Goal: Task Accomplishment & Management: Use online tool/utility

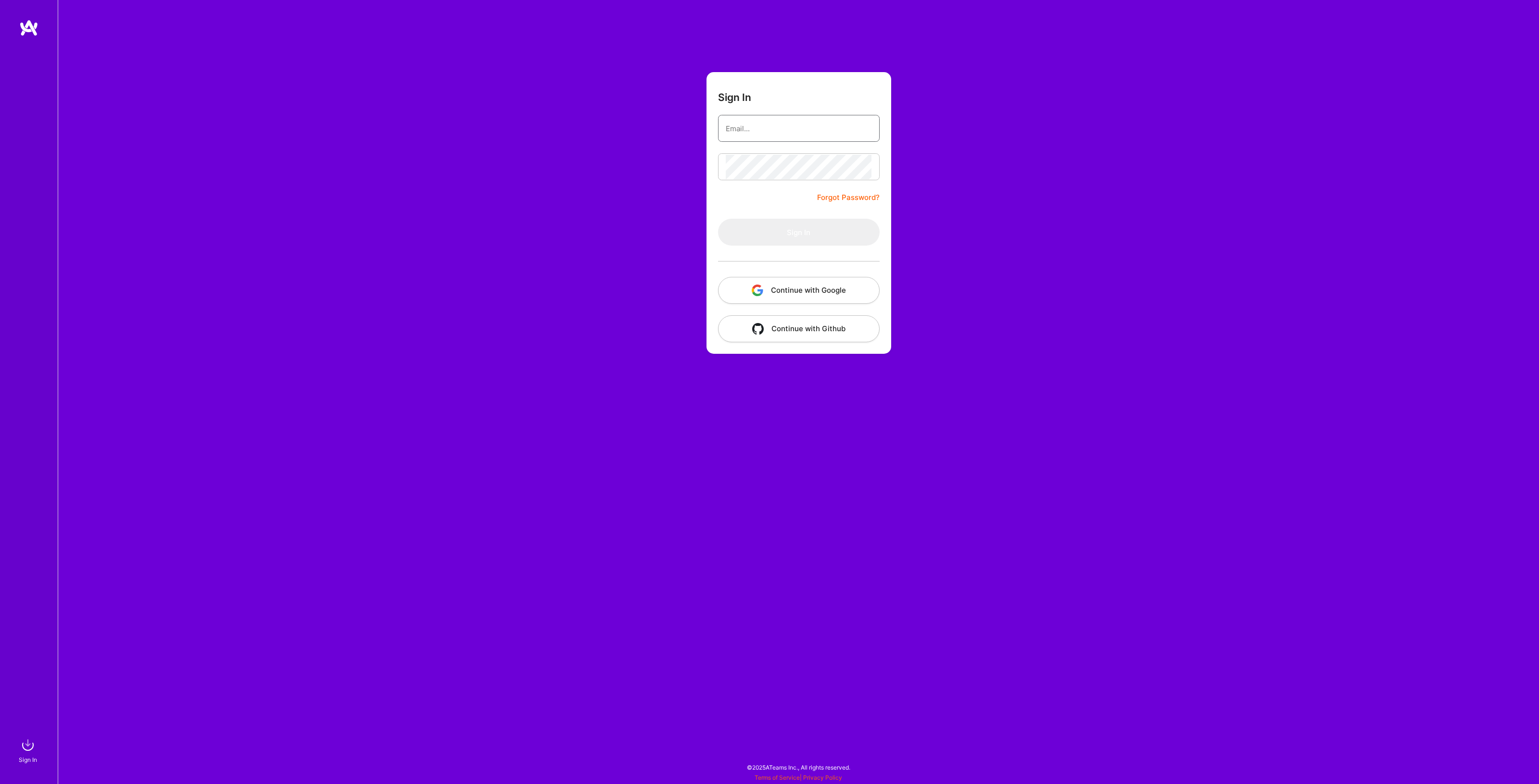
type input "[EMAIL_ADDRESS][DOMAIN_NAME]"
click at [739, 210] on form "Sign In [EMAIL_ADDRESS][DOMAIN_NAME] Forgot Password? Sign In Continue with Goo…" at bounding box center [799, 212] width 184 height 282
click at [745, 229] on button "Sign In" at bounding box center [799, 233] width 162 height 27
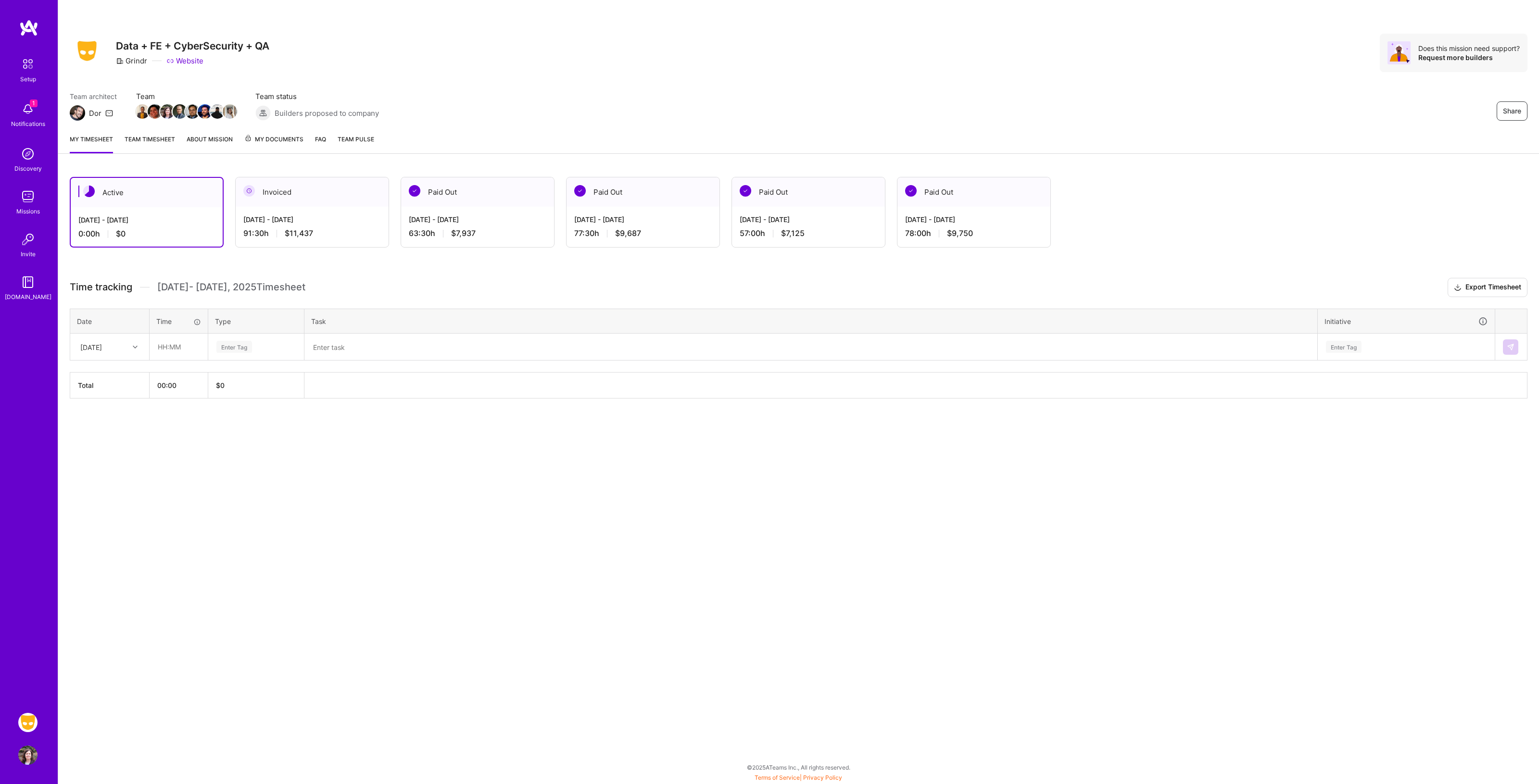
click at [132, 346] on div at bounding box center [136, 347] width 15 height 13
click at [115, 371] on div "[DATE]" at bounding box center [110, 374] width 78 height 18
click at [173, 348] on input "text" at bounding box center [179, 347] width 58 height 25
type input "03:00"
type input "meet"
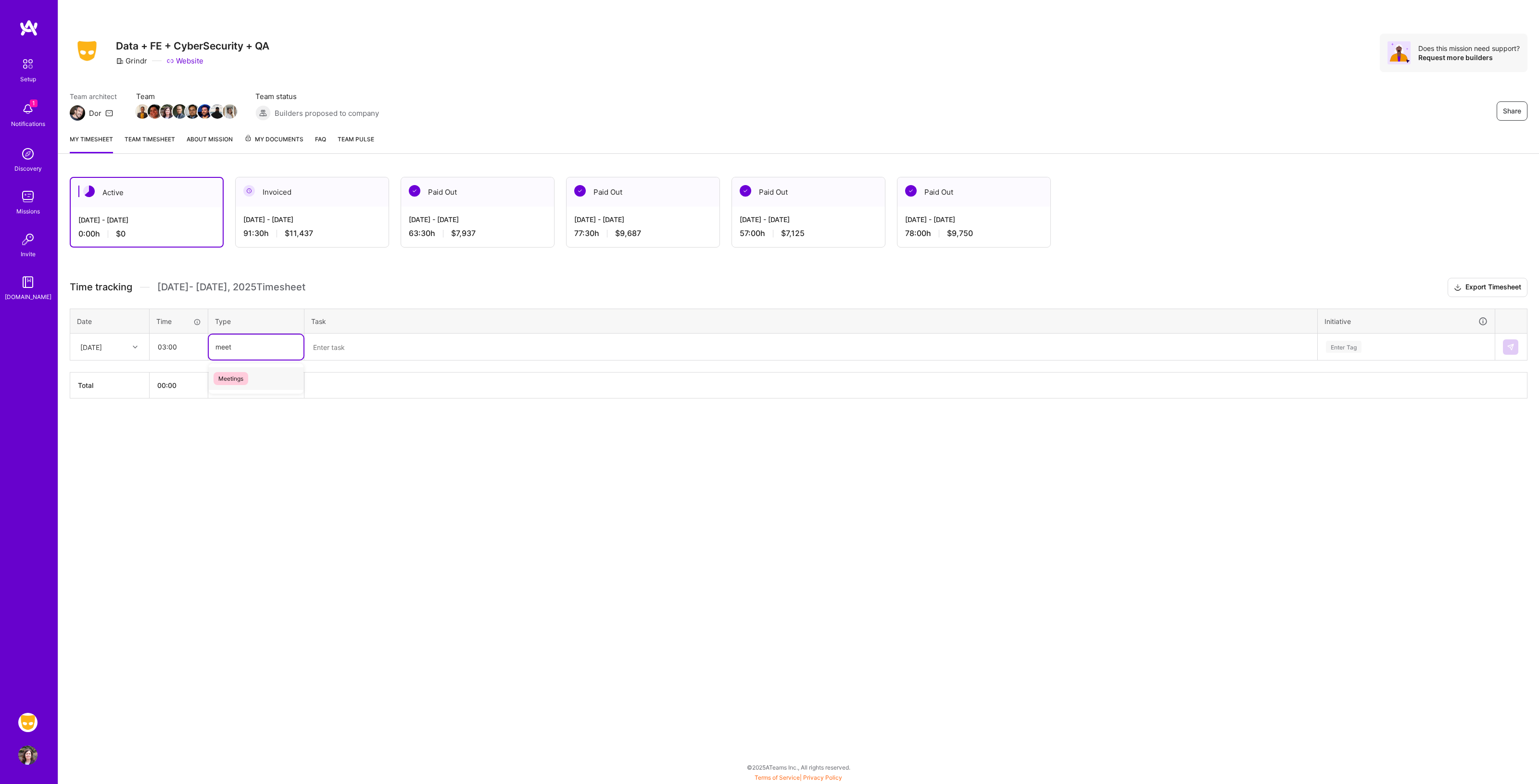
click at [241, 378] on span "Meetings" at bounding box center [230, 378] width 35 height 13
click at [321, 342] on textarea at bounding box center [811, 348] width 1011 height 25
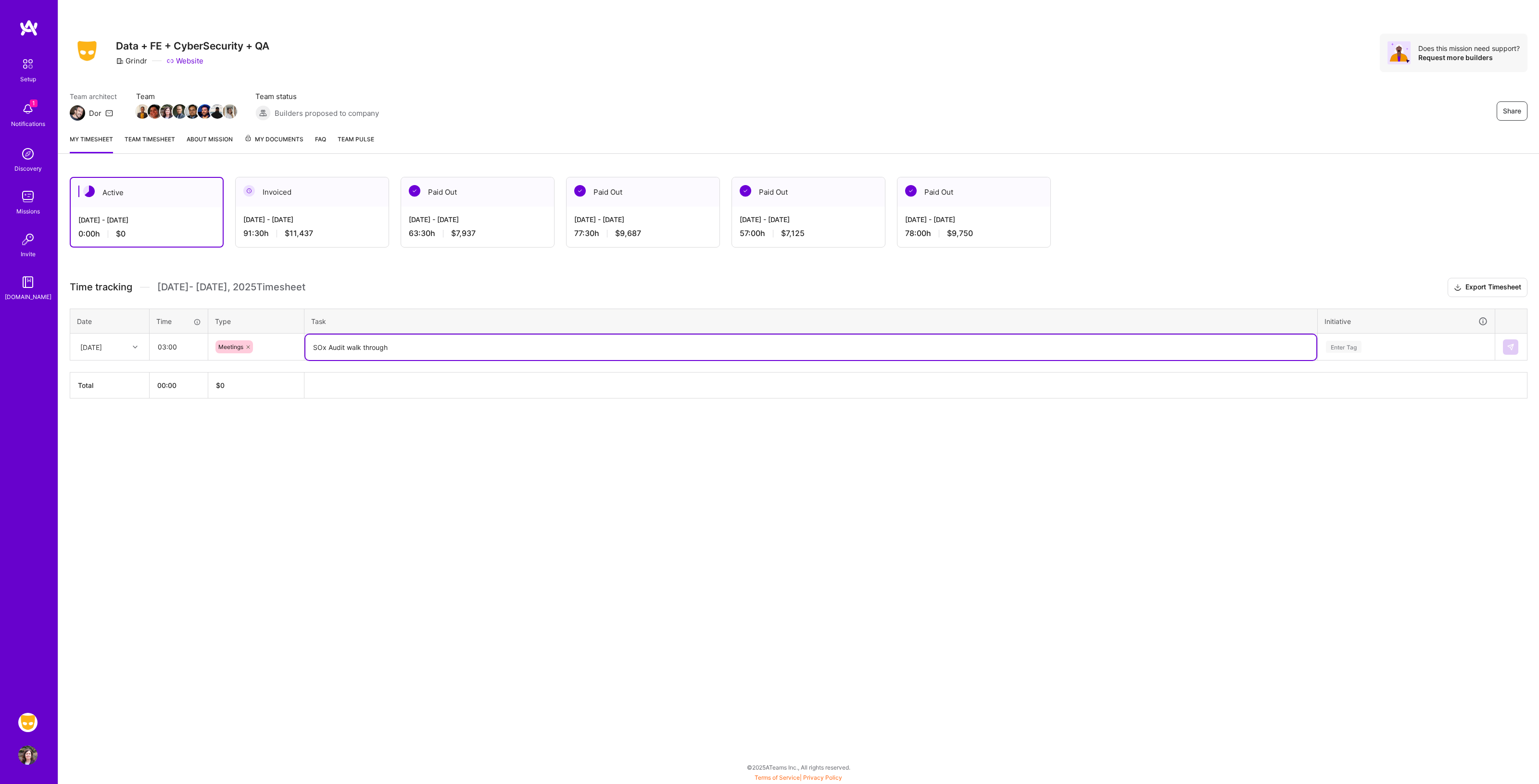
type textarea "SOx Audit walk through"
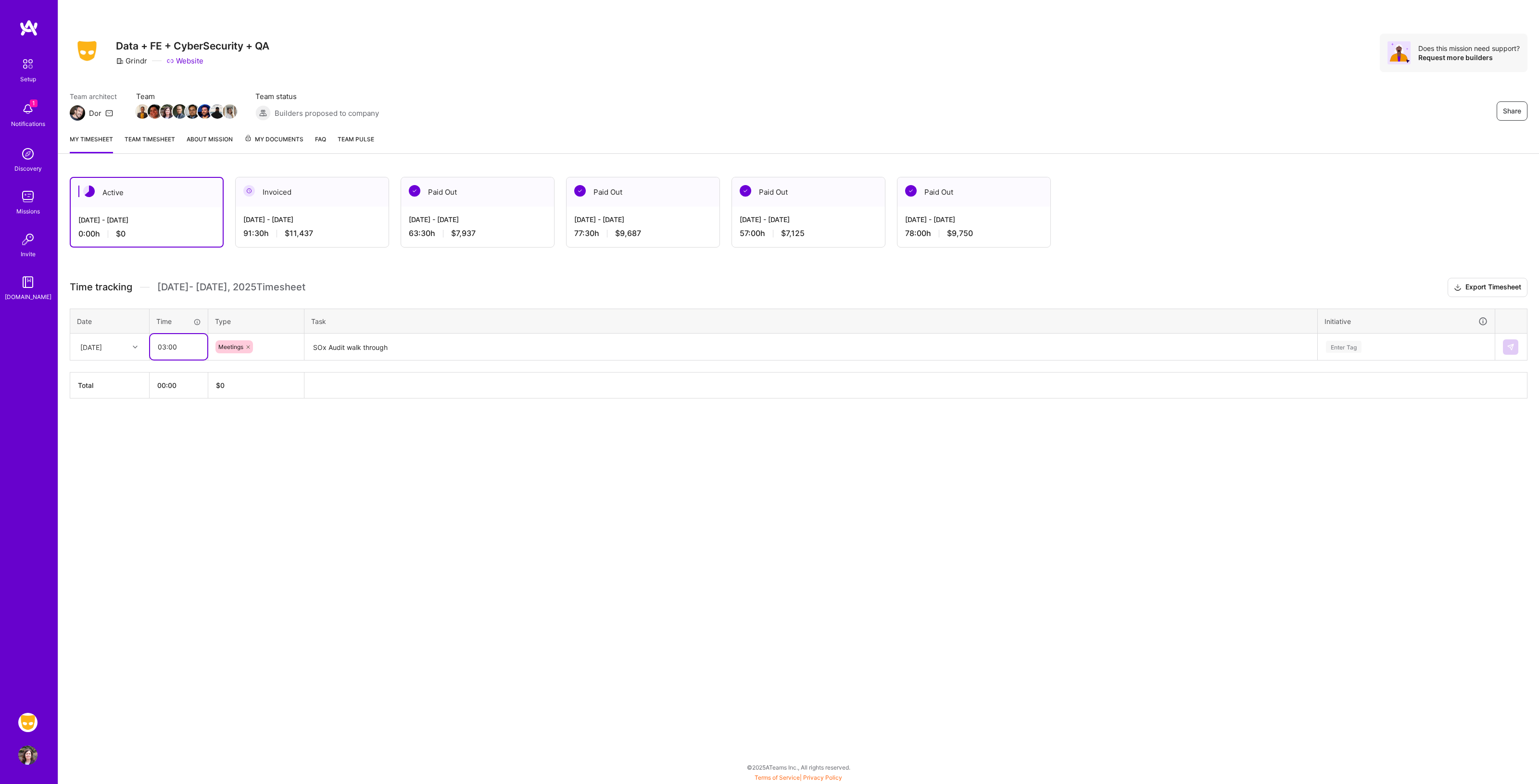
click at [177, 352] on input "03:00" at bounding box center [179, 347] width 58 height 25
drag, startPoint x: 181, startPoint y: 347, endPoint x: 146, endPoint y: 347, distance: 35.0
click at [146, 347] on tr "[DATE] 03:00 Meetings SOx Audit walk through Enter Tag" at bounding box center [799, 348] width 1457 height 27
type input "04:00"
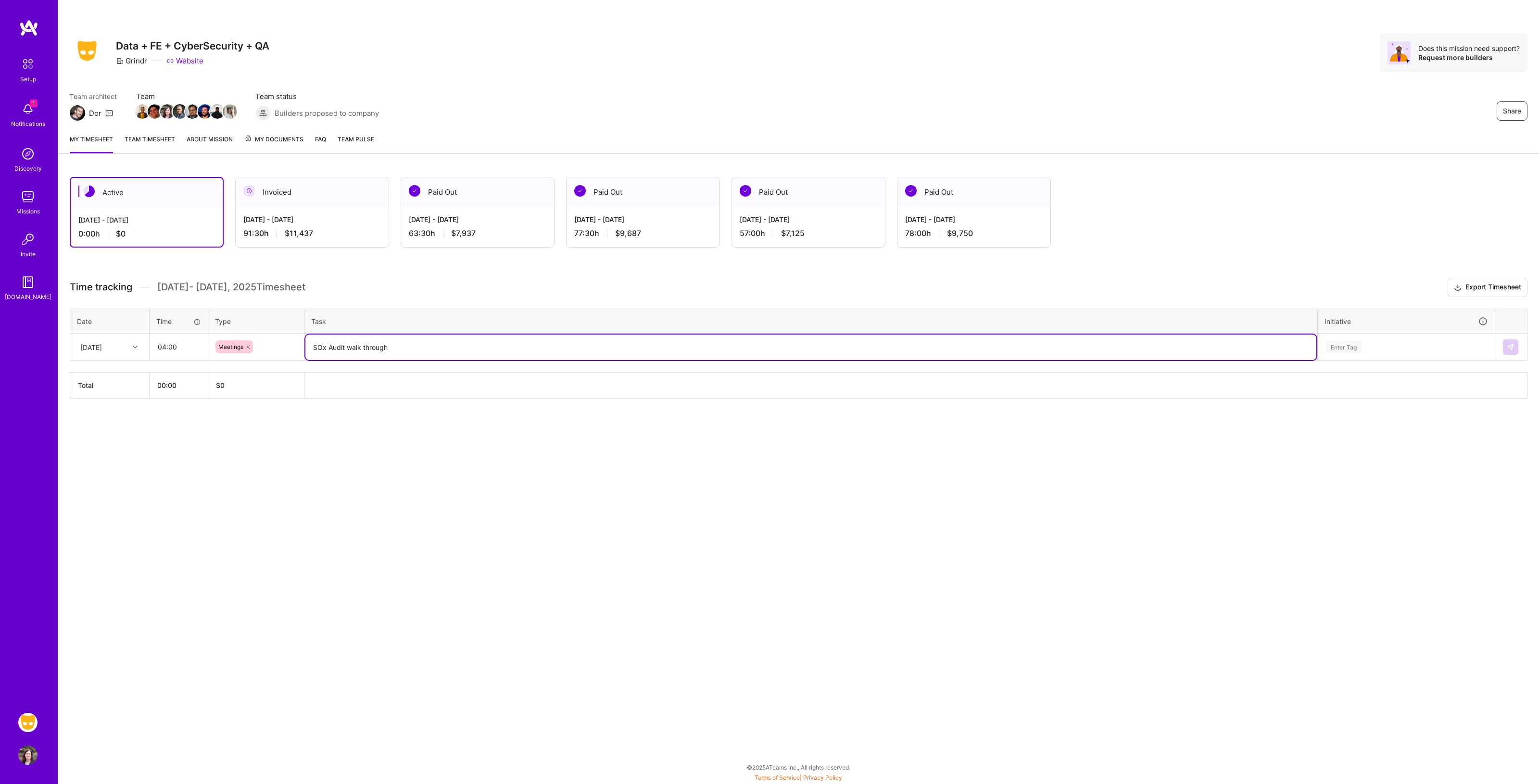
click at [413, 345] on textarea "SOx Audit walk through" at bounding box center [811, 348] width 1011 height 25
type textarea "SOx Audit walk through meetings, prep, follow up action items with system owner…"
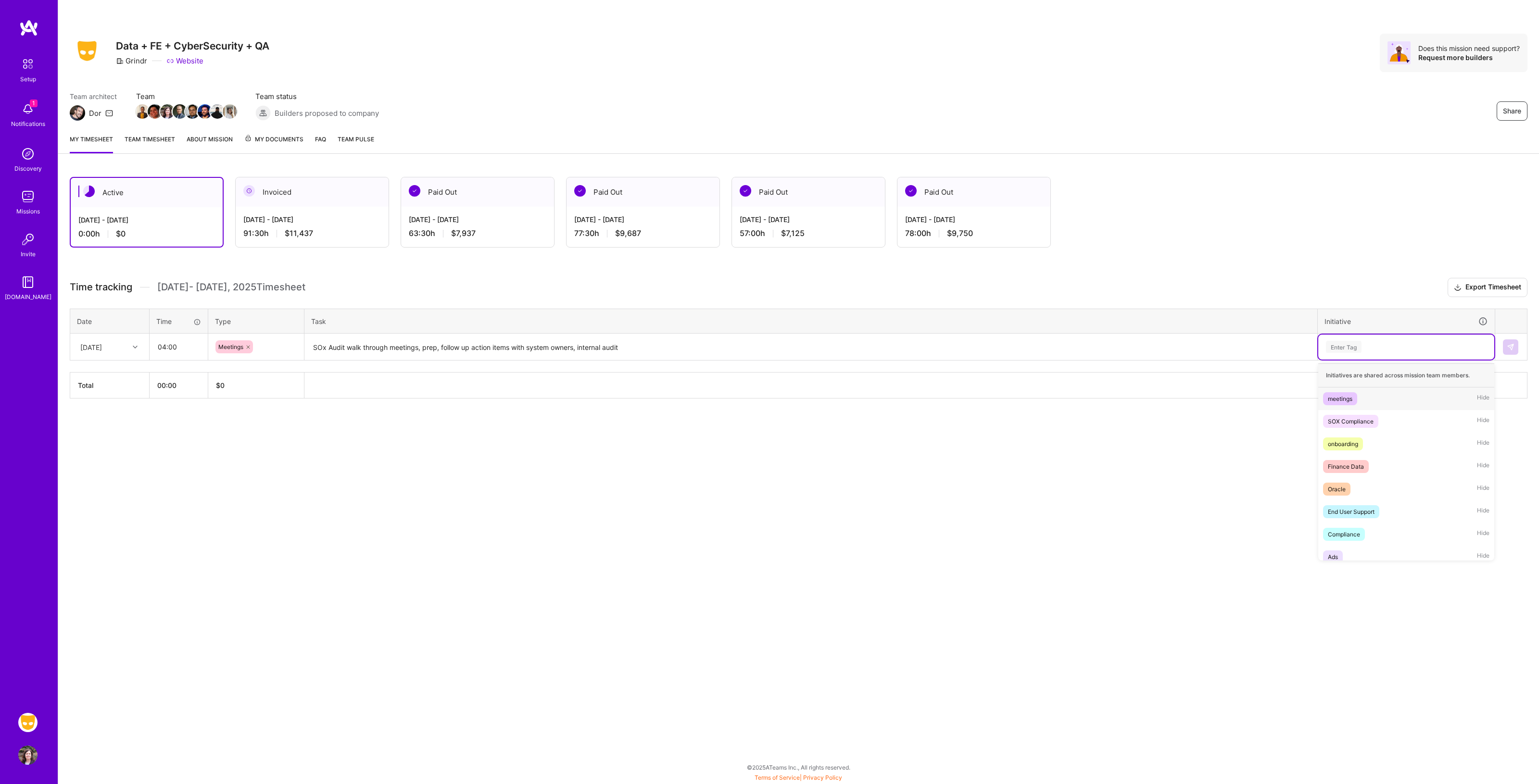
click at [1355, 343] on div "Enter Tag" at bounding box center [1344, 347] width 36 height 15
type input "sox"
click at [1362, 392] on span "SOX Compliance" at bounding box center [1350, 398] width 55 height 13
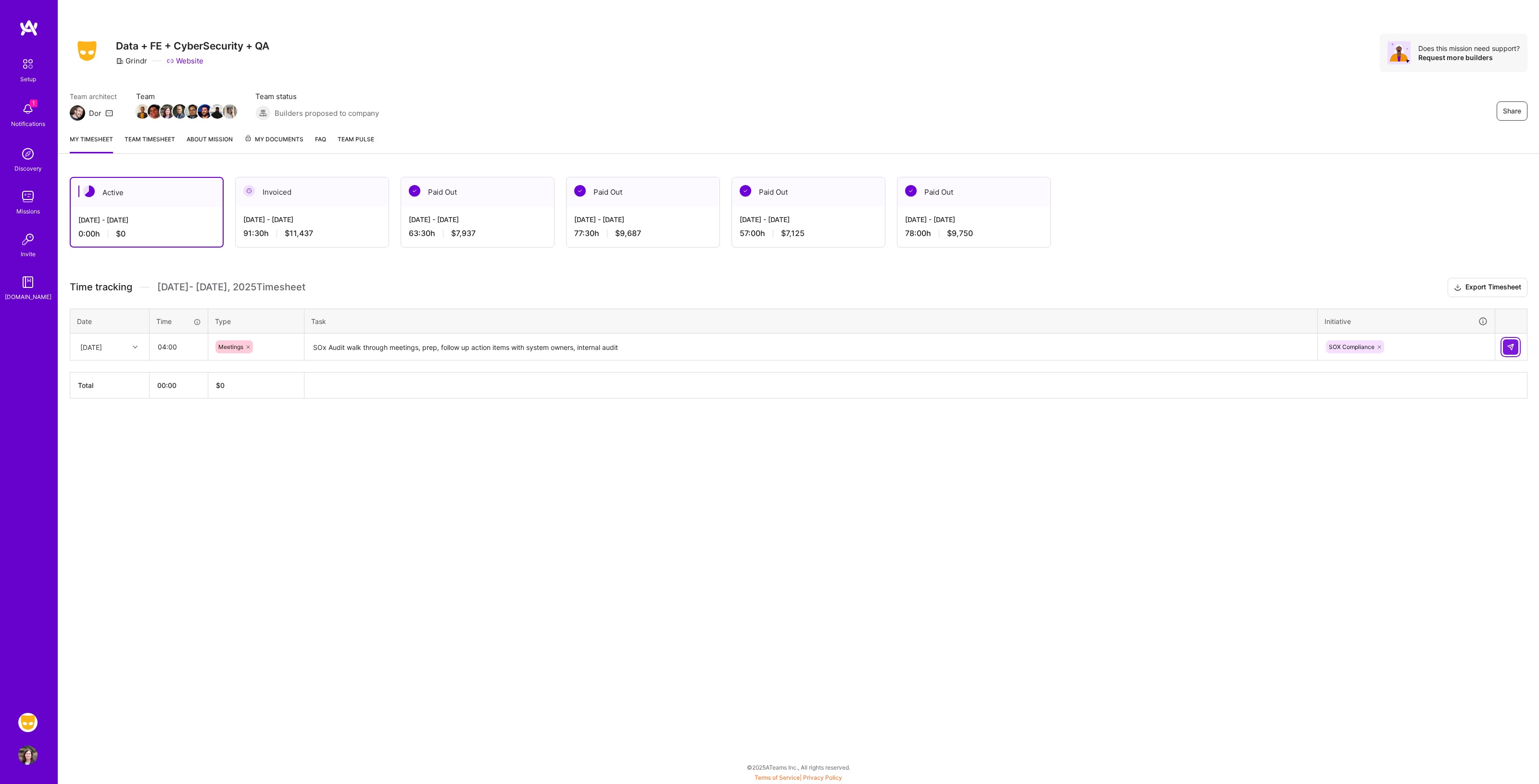
click at [1509, 348] on img at bounding box center [1510, 347] width 8 height 8
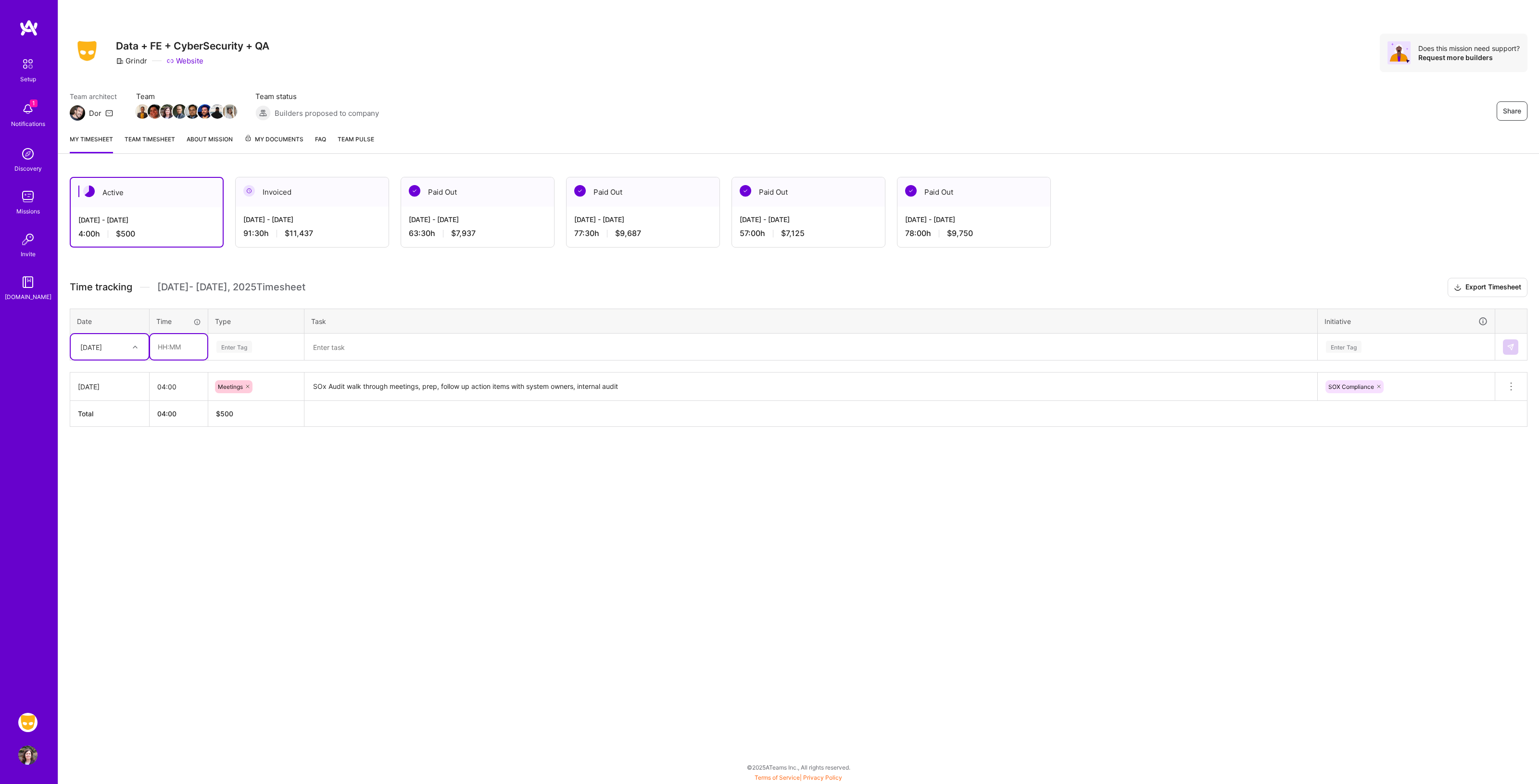
click at [177, 346] on input "text" at bounding box center [179, 347] width 58 height 25
type input "02:00"
click at [226, 345] on div "Enter Tag" at bounding box center [234, 347] width 36 height 15
type input "ope"
click at [237, 372] on span "Operational" at bounding box center [234, 378] width 41 height 13
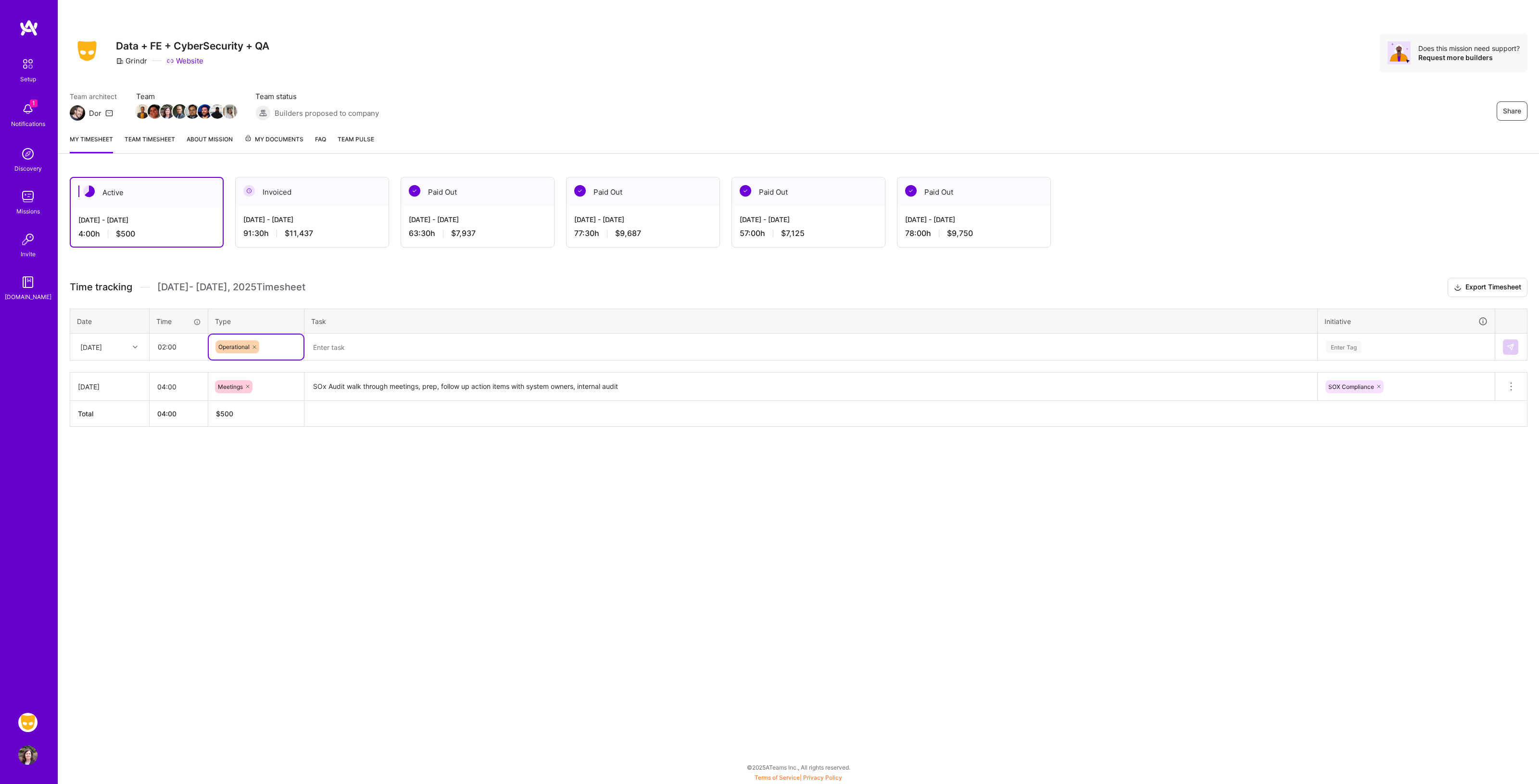
click at [369, 354] on textarea at bounding box center [811, 348] width 1011 height 25
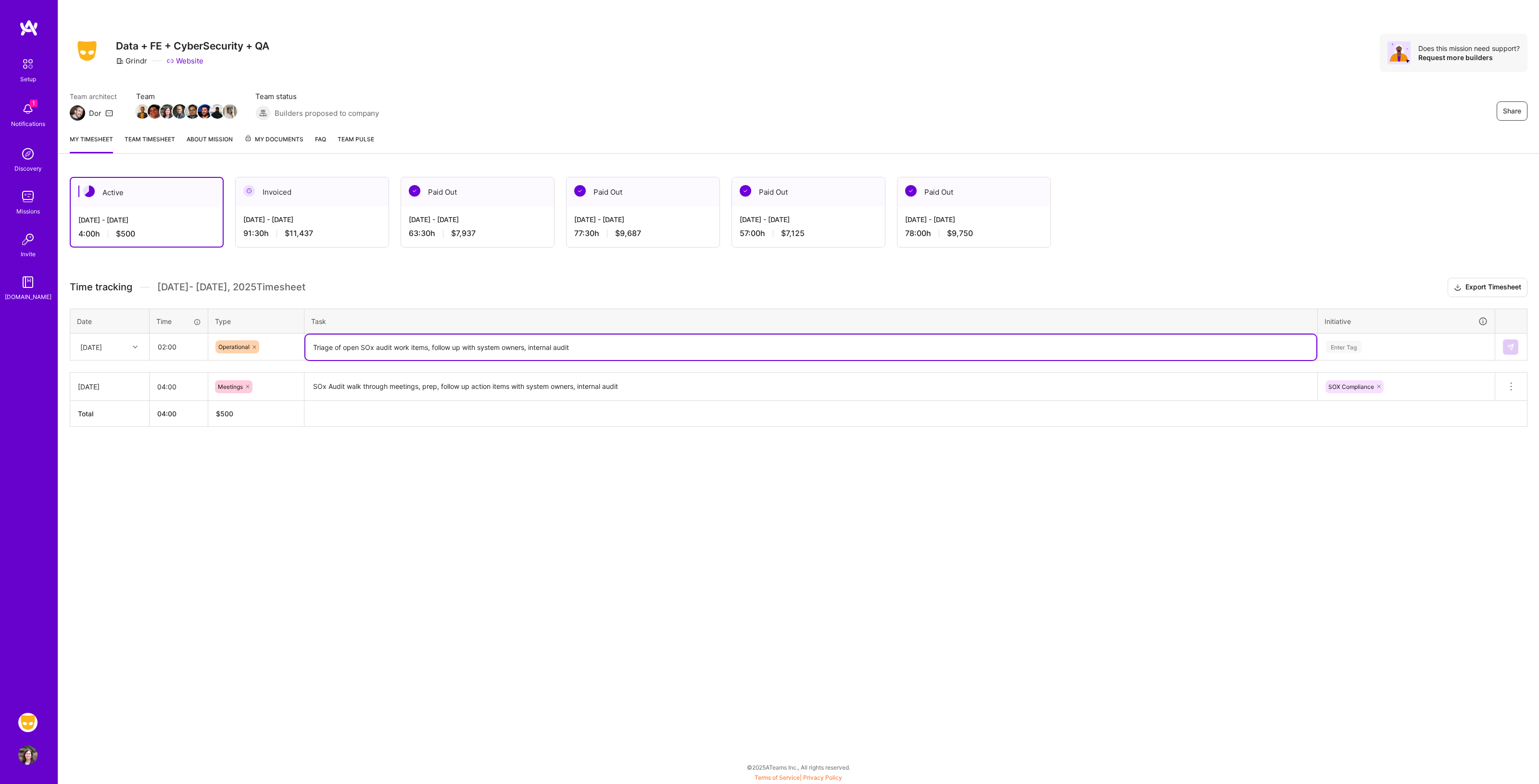
type textarea "Triage of open SOx audit work items, follow up with system owners, internal aud…"
click at [1370, 345] on div "Enter Tag" at bounding box center [1406, 347] width 162 height 12
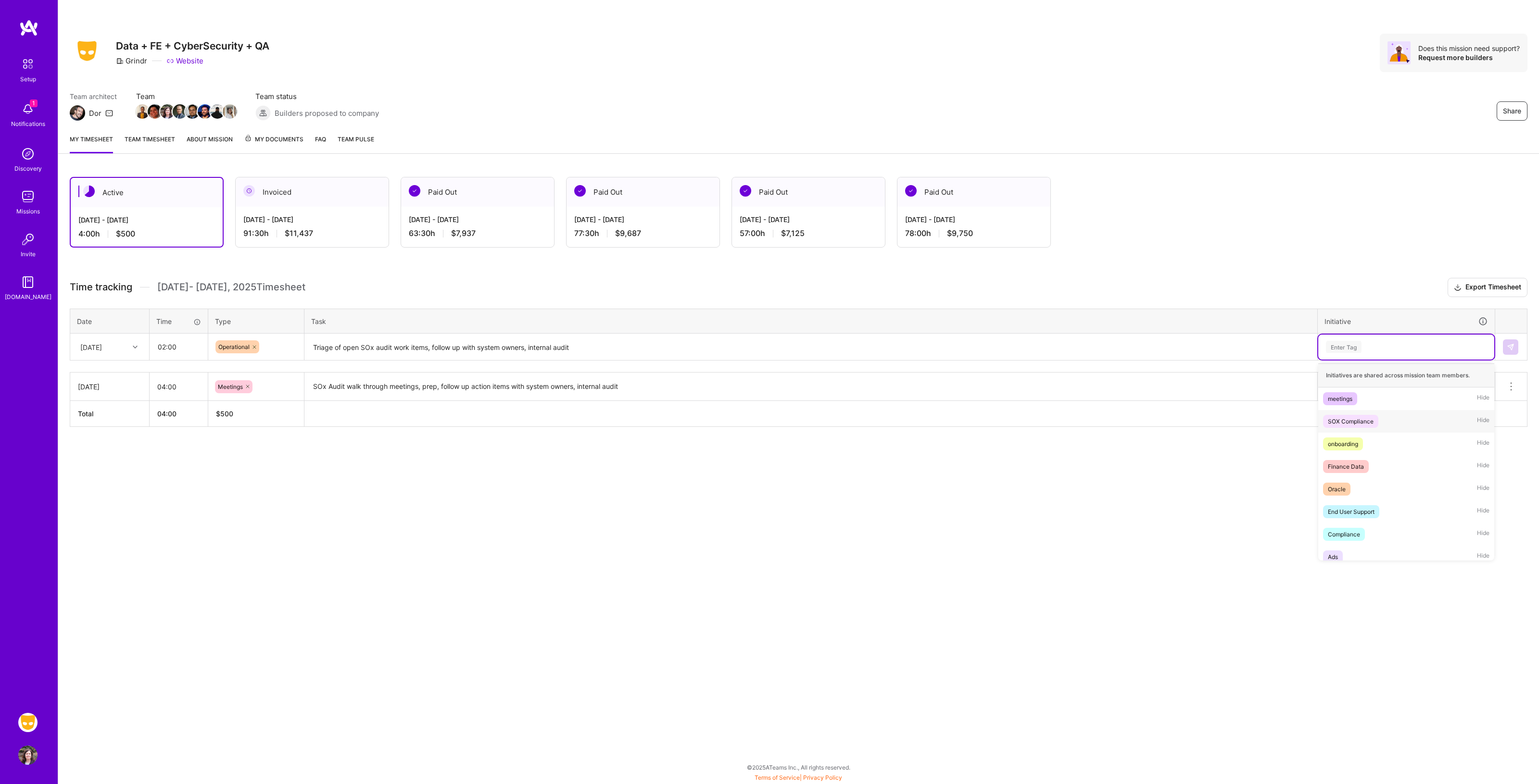
click at [1364, 416] on div "SOX Compliance" at bounding box center [1351, 421] width 46 height 10
click at [1506, 348] on button at bounding box center [1510, 347] width 15 height 15
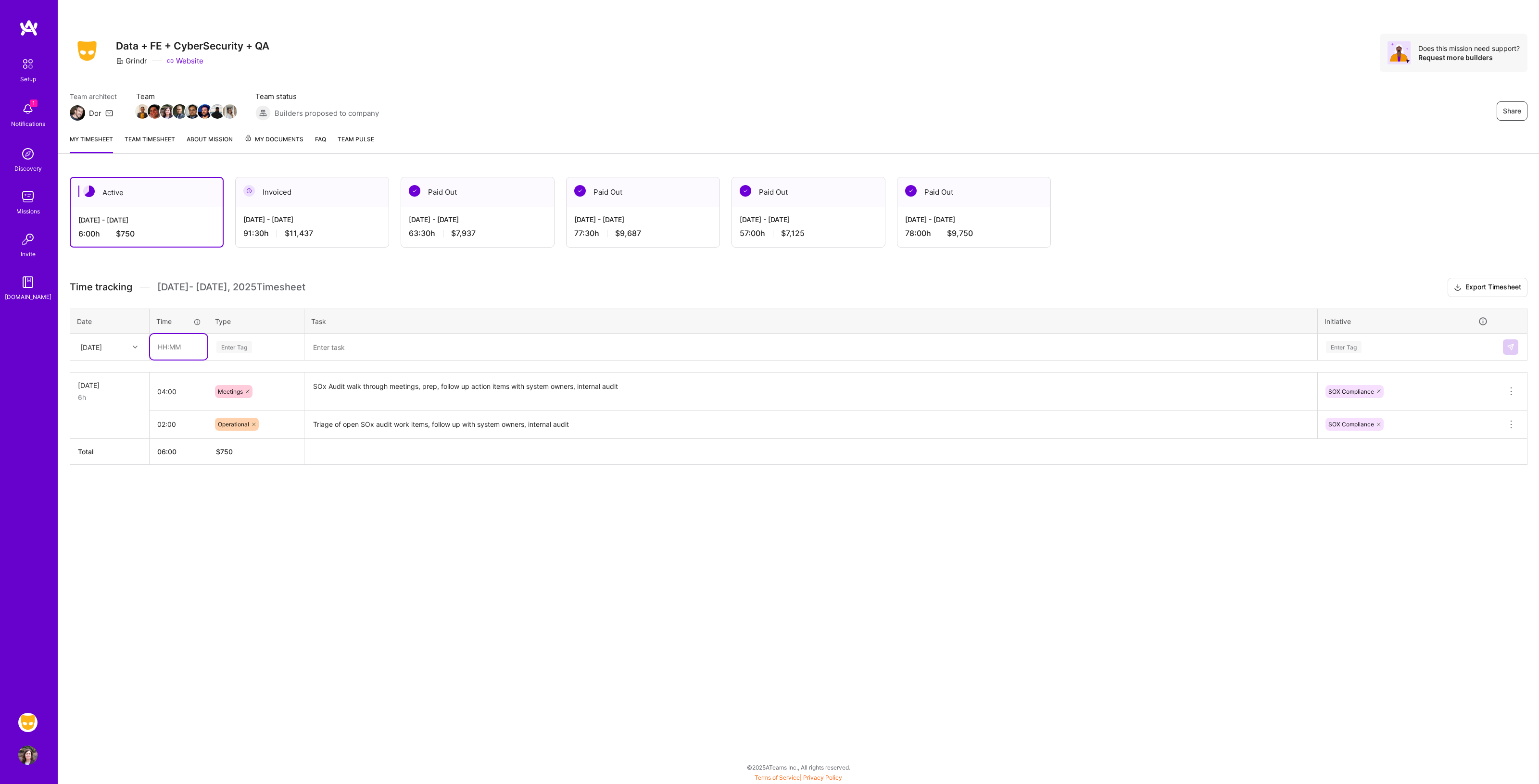
click at [190, 343] on input "text" at bounding box center [179, 347] width 58 height 25
type input "02:00"
click at [233, 348] on div "Enter Tag" at bounding box center [234, 347] width 36 height 15
type input "s"
type input "op"
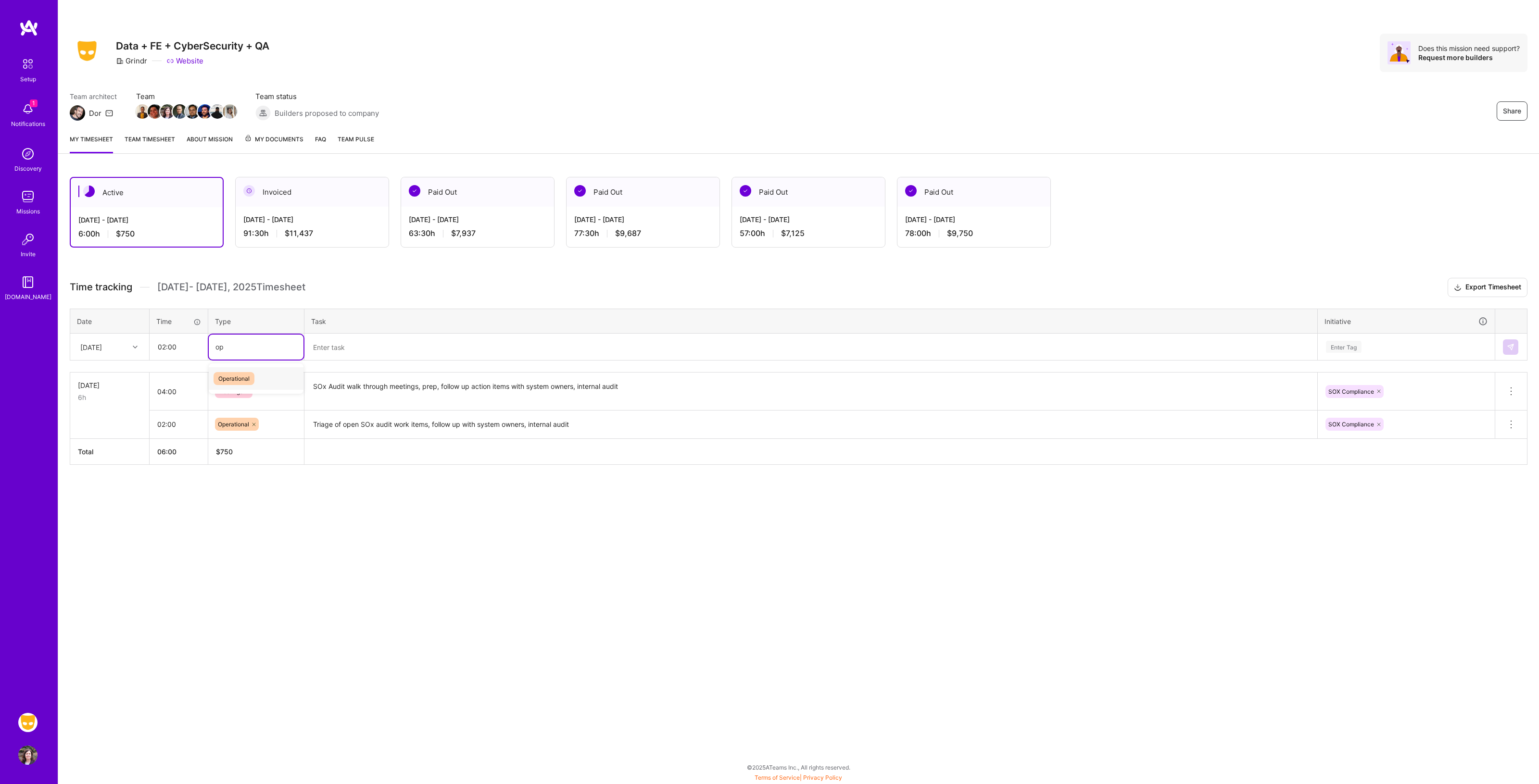
click at [234, 372] on span "Operational" at bounding box center [234, 378] width 41 height 13
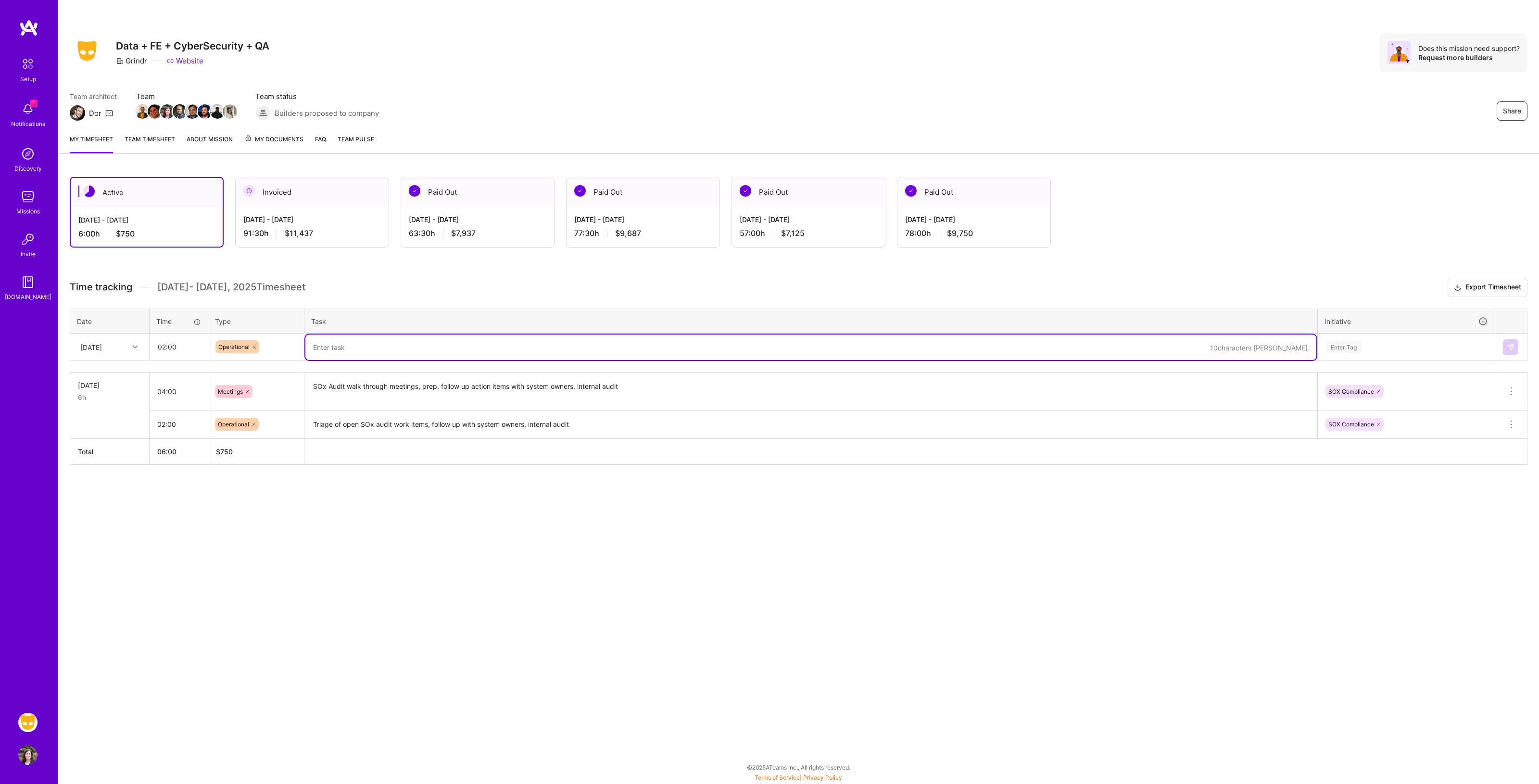
click at [352, 349] on textarea at bounding box center [811, 348] width 1011 height 25
type textarea "R"
type textarea "Review of weekly SOx audit metrics, creation of weekly status communication, pl…"
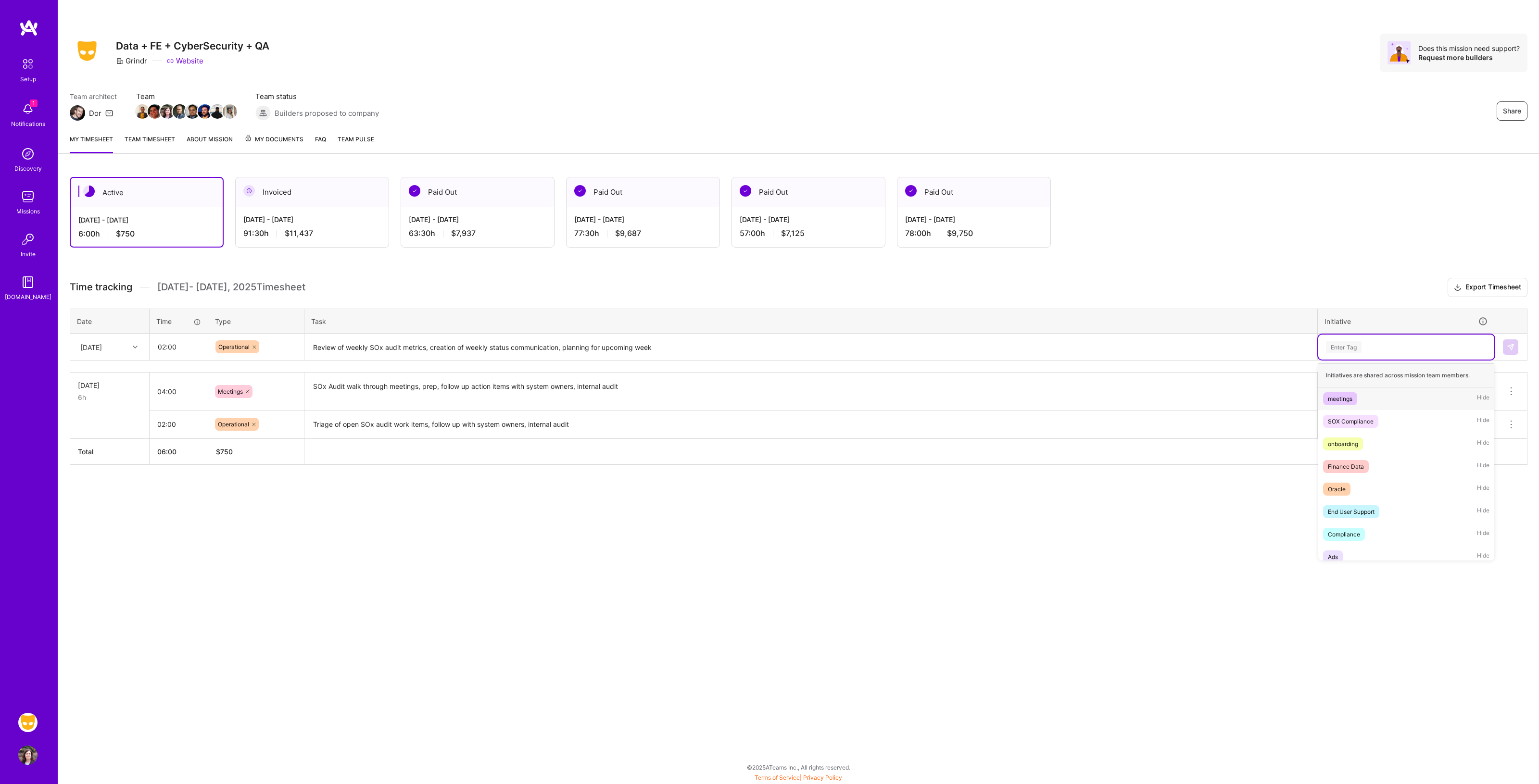
click at [1346, 347] on div "Enter Tag" at bounding box center [1344, 347] width 36 height 15
click at [1344, 417] on div "SOX Compliance" at bounding box center [1351, 421] width 46 height 10
click at [1514, 343] on img at bounding box center [1510, 347] width 8 height 8
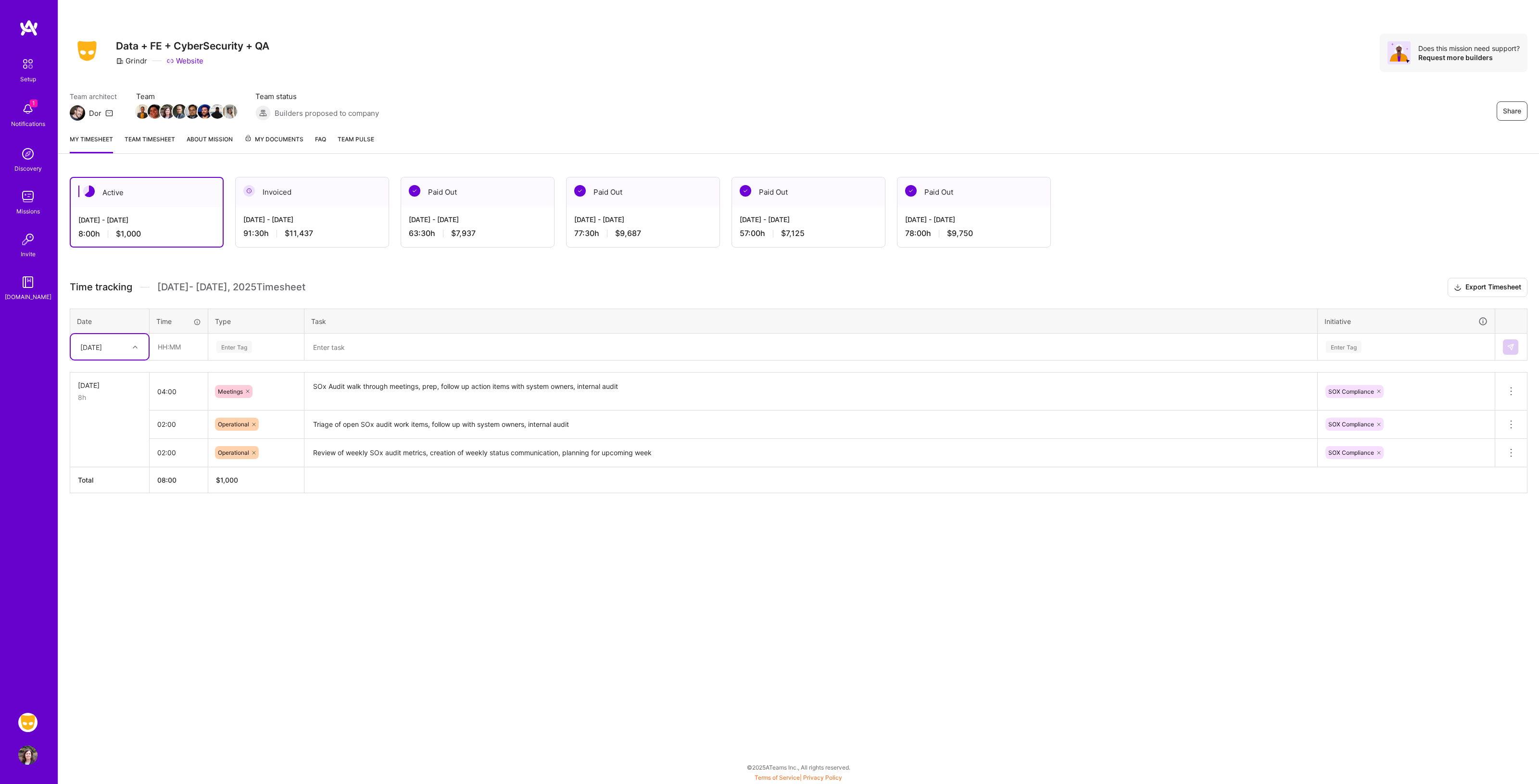
click at [138, 347] on div at bounding box center [136, 347] width 15 height 13
click at [116, 407] on div "[DATE]" at bounding box center [110, 409] width 78 height 18
click at [171, 347] on input "text" at bounding box center [179, 347] width 58 height 25
click at [436, 489] on th at bounding box center [916, 480] width 1223 height 26
click at [1513, 391] on icon at bounding box center [1511, 392] width 12 height 12
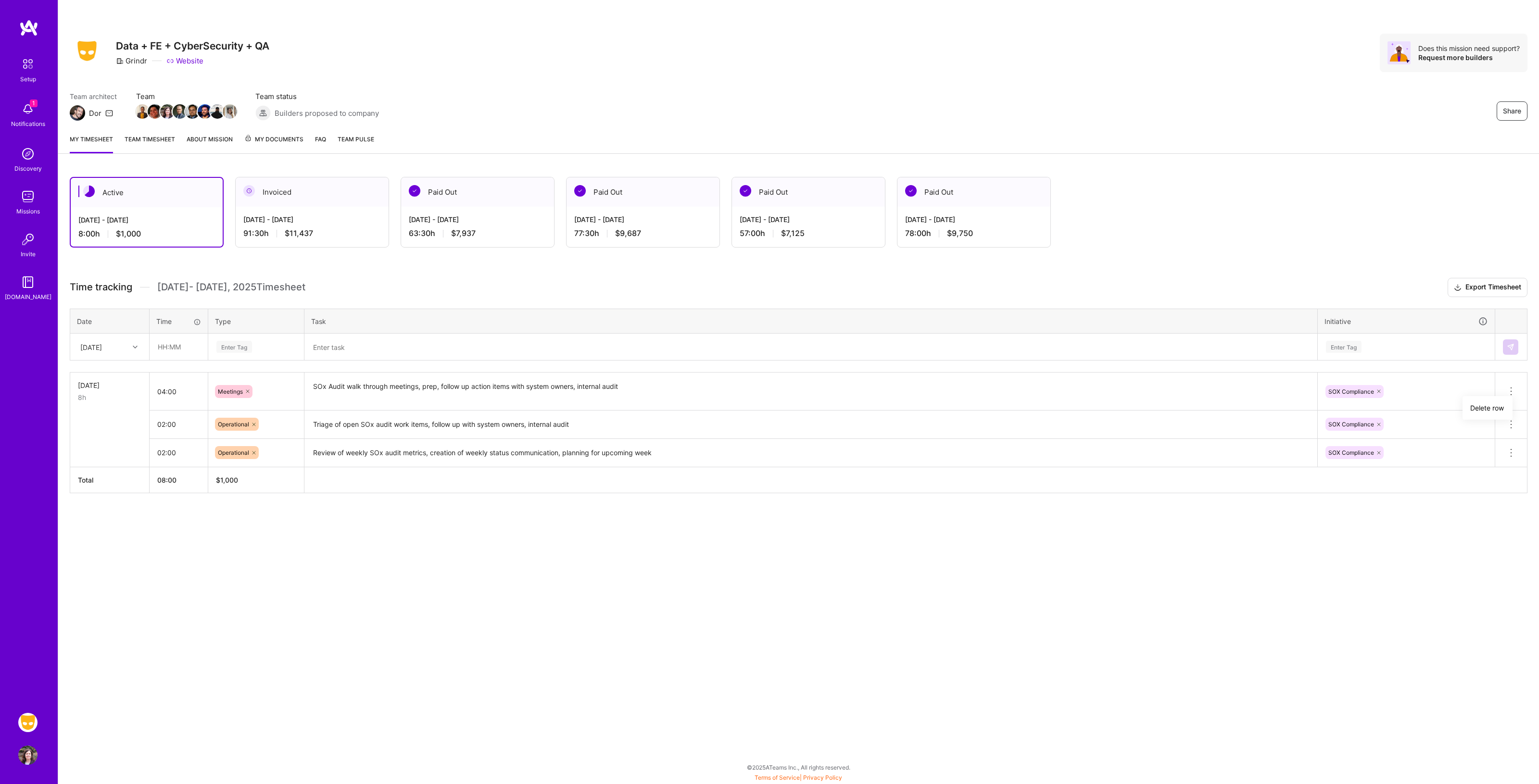
click at [258, 386] on div "Meetings" at bounding box center [256, 391] width 82 height 13
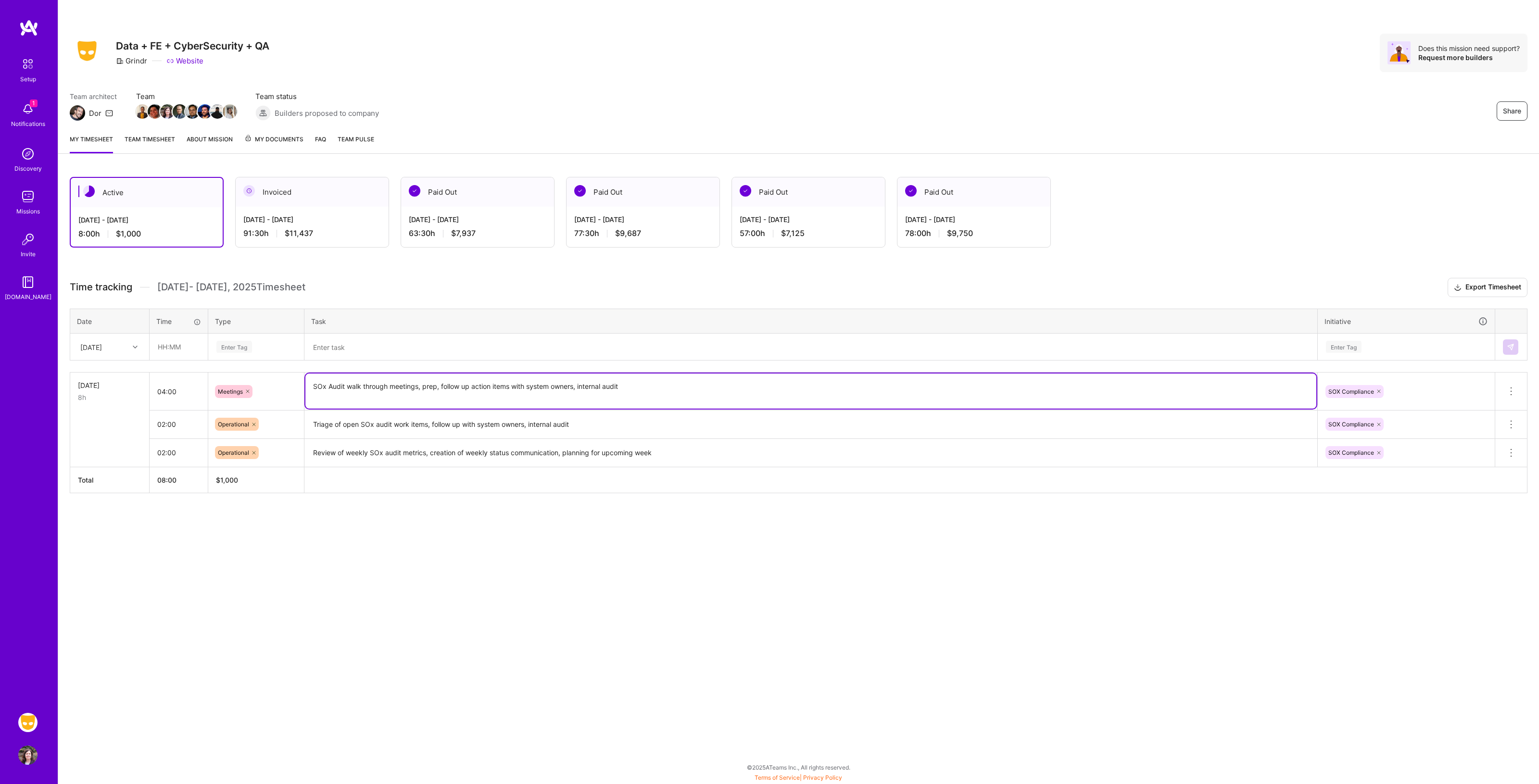
click at [355, 385] on textarea "SOx Audit walk through meetings, prep, follow up action items with system owner…" at bounding box center [811, 391] width 1011 height 35
click at [689, 380] on textarea "SOx Audit walk through meetings, prep, follow up action items with system owner…" at bounding box center [811, 391] width 1011 height 35
type textarea "SOx Audit walk through meetings, prep, follow up action items with system owner…"
click at [585, 425] on textarea "Triage of open SOx audit work items, follow up with system owners, internal aud…" at bounding box center [811, 425] width 1011 height 26
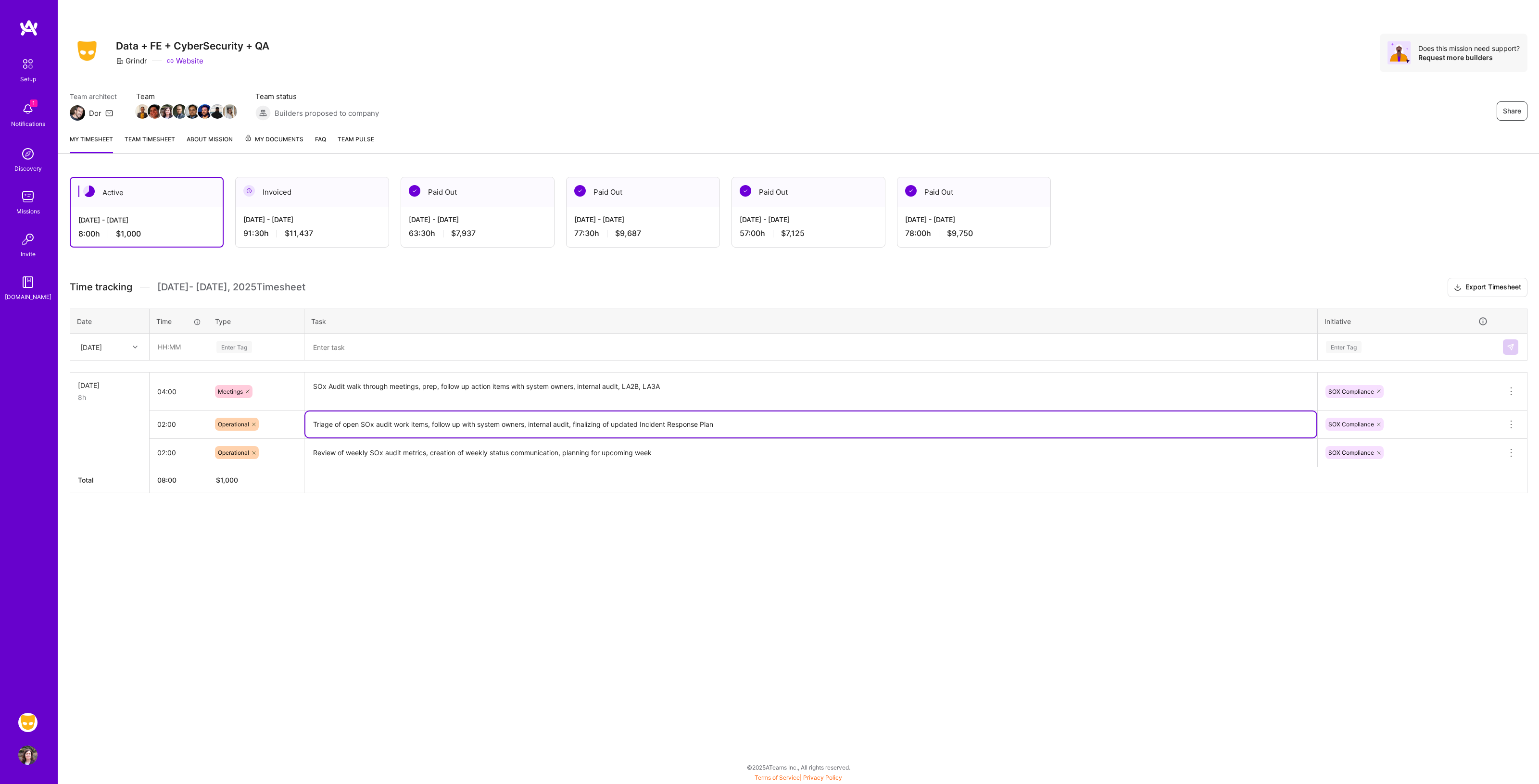
type textarea "Triage of open SOx audit work items, follow up with system owners, internal aud…"
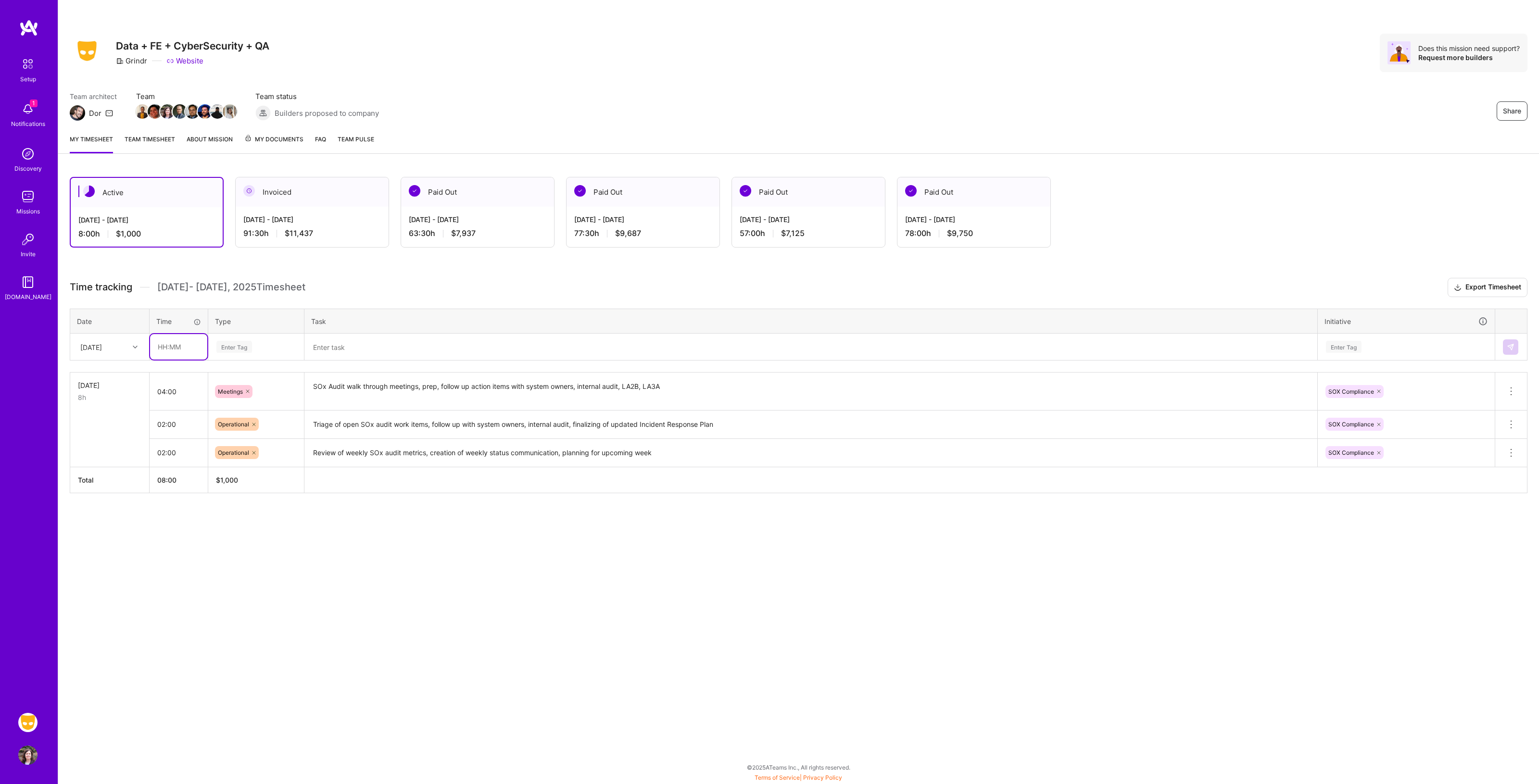
click at [162, 343] on input "text" at bounding box center [179, 347] width 58 height 25
type input "01:30"
click at [234, 342] on div "Enter Tag" at bounding box center [234, 347] width 36 height 15
click at [237, 463] on span "Meetings" at bounding box center [230, 465] width 35 height 13
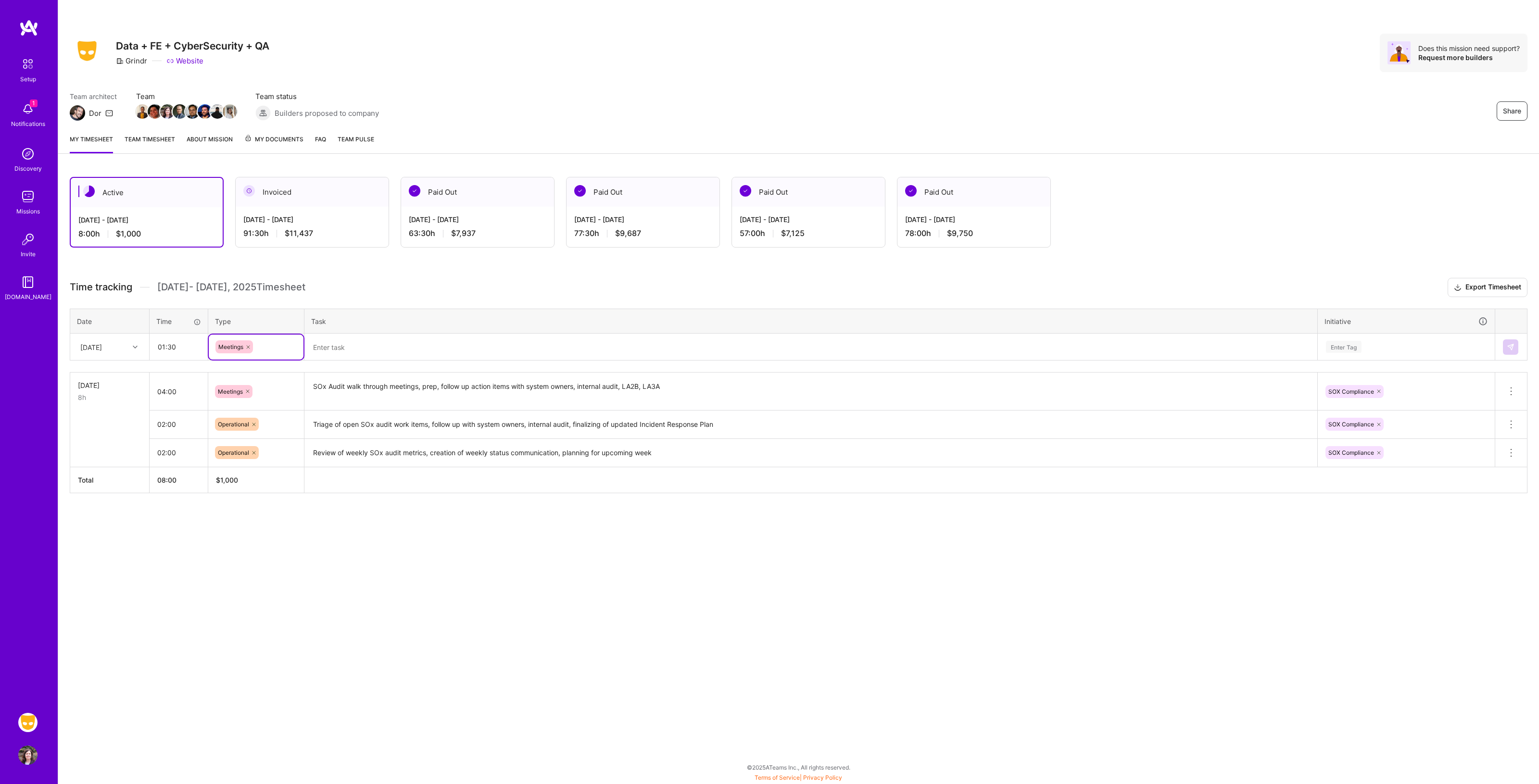
click at [339, 348] on textarea at bounding box center [811, 348] width 1011 height 25
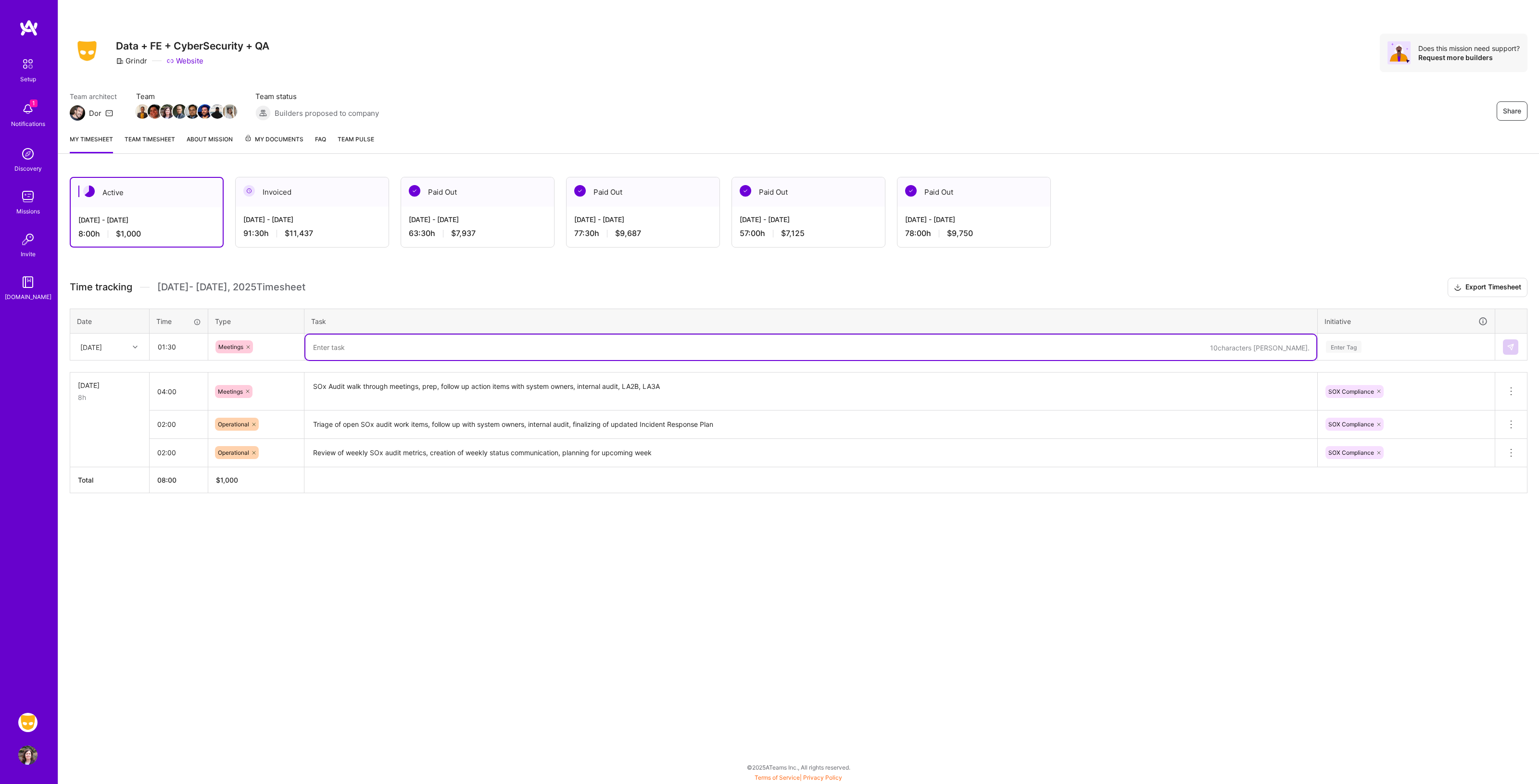
click at [330, 347] on textarea at bounding box center [811, 348] width 1011 height 25
type textarea "SOx audit walk through meetings, [GEOGRAPHIC_DATA], prep, follow up with system…"
click at [174, 339] on input "01:30" at bounding box center [179, 347] width 58 height 25
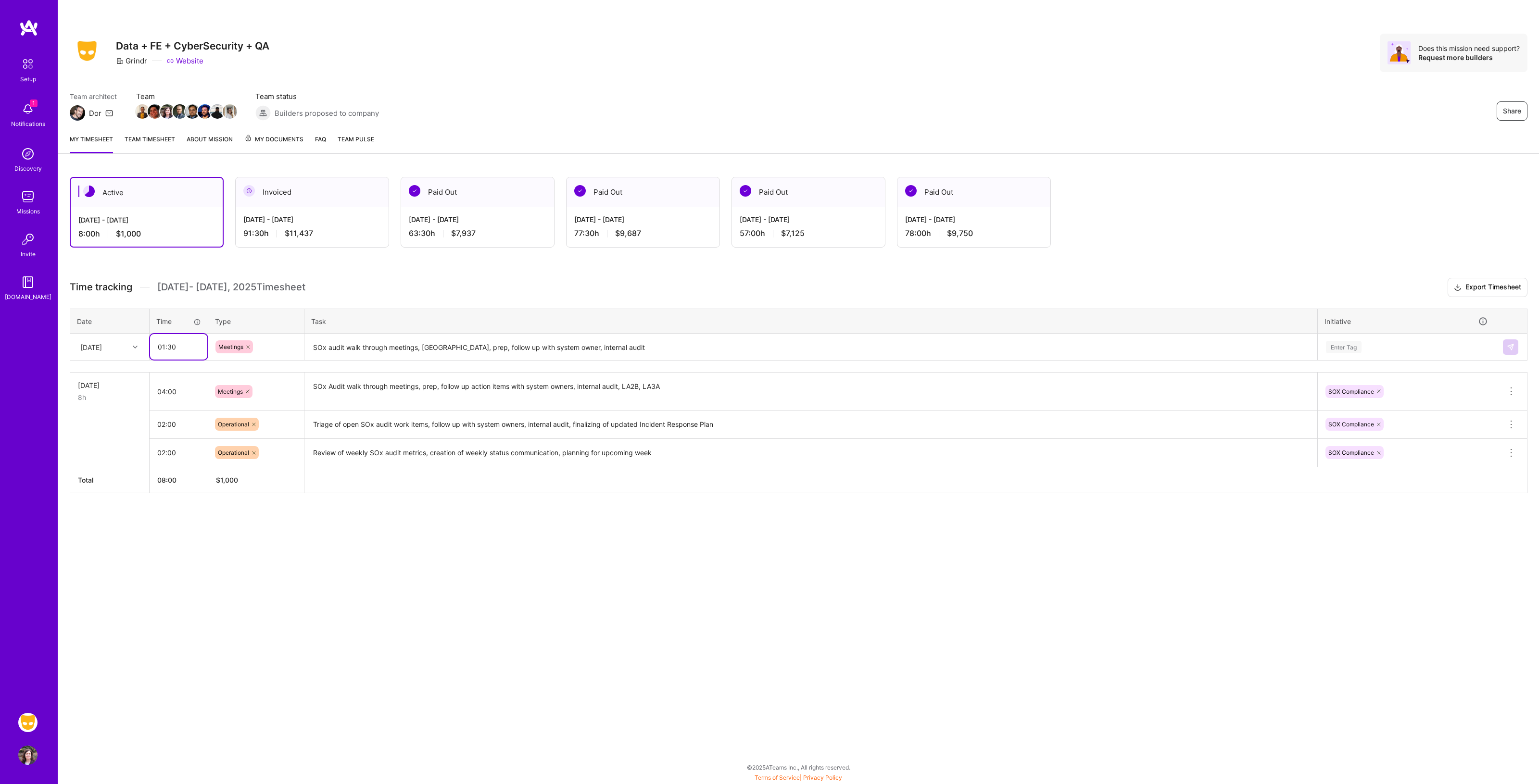
drag, startPoint x: 180, startPoint y: 343, endPoint x: 136, endPoint y: 350, distance: 44.6
click at [136, 350] on tr "[DATE] 01:30 Meetings SOx audit walk through meetings, [GEOGRAPHIC_DATA], prep,…" at bounding box center [799, 348] width 1457 height 27
type input "02:30"
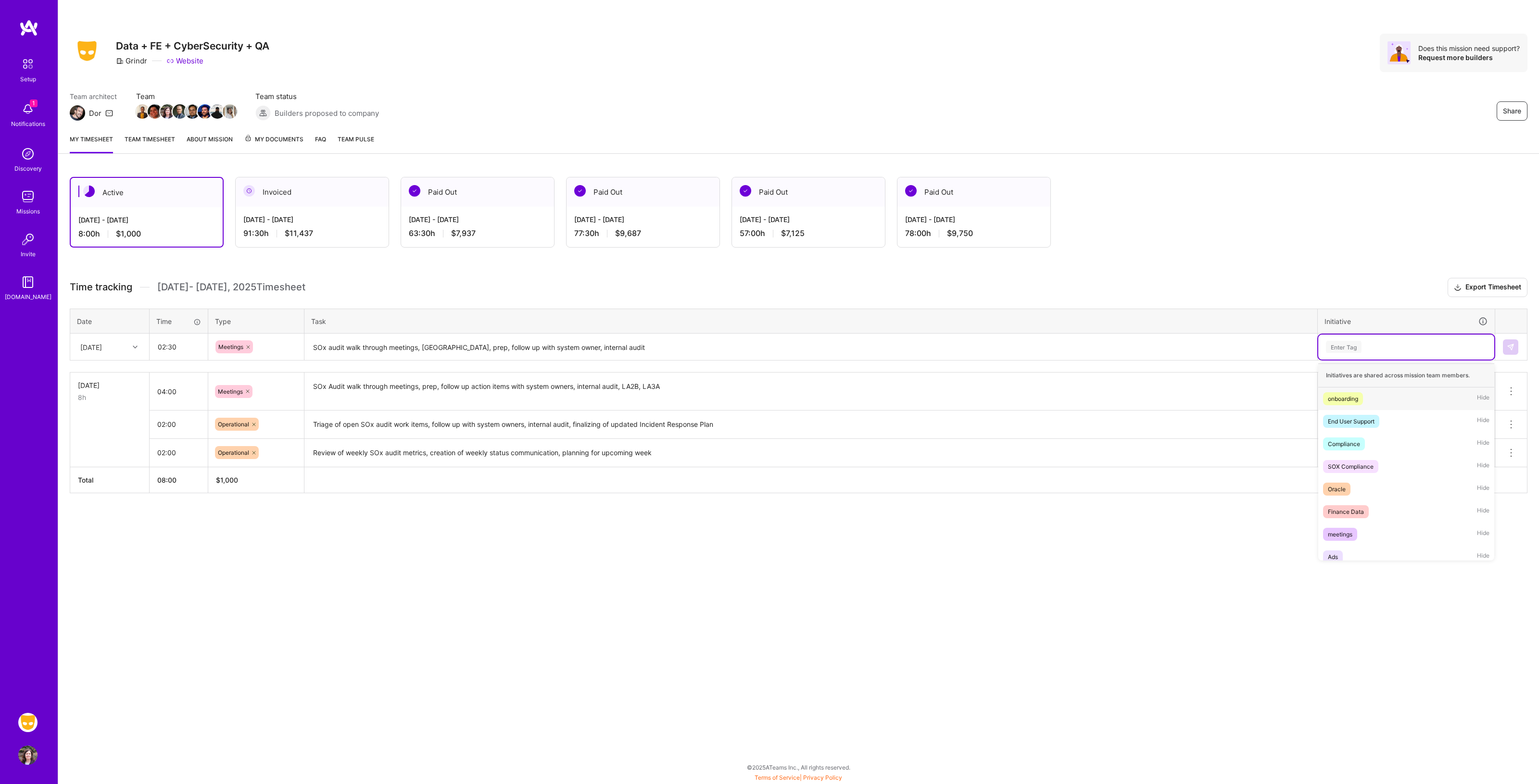
click at [1365, 347] on div "Enter Tag" at bounding box center [1406, 347] width 162 height 12
click at [1366, 464] on div "SOX Compliance" at bounding box center [1351, 467] width 46 height 10
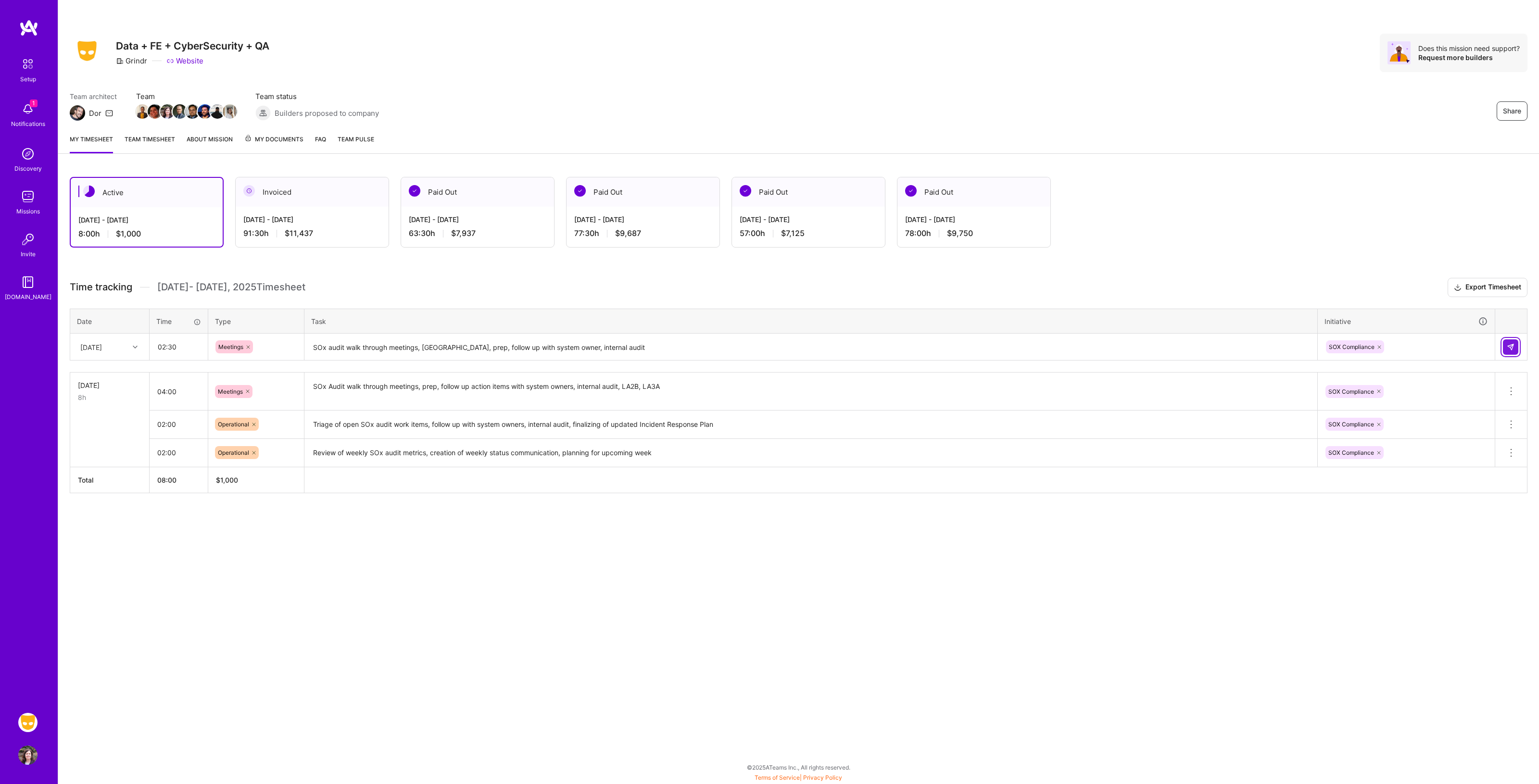
click at [1511, 347] on img at bounding box center [1510, 347] width 8 height 8
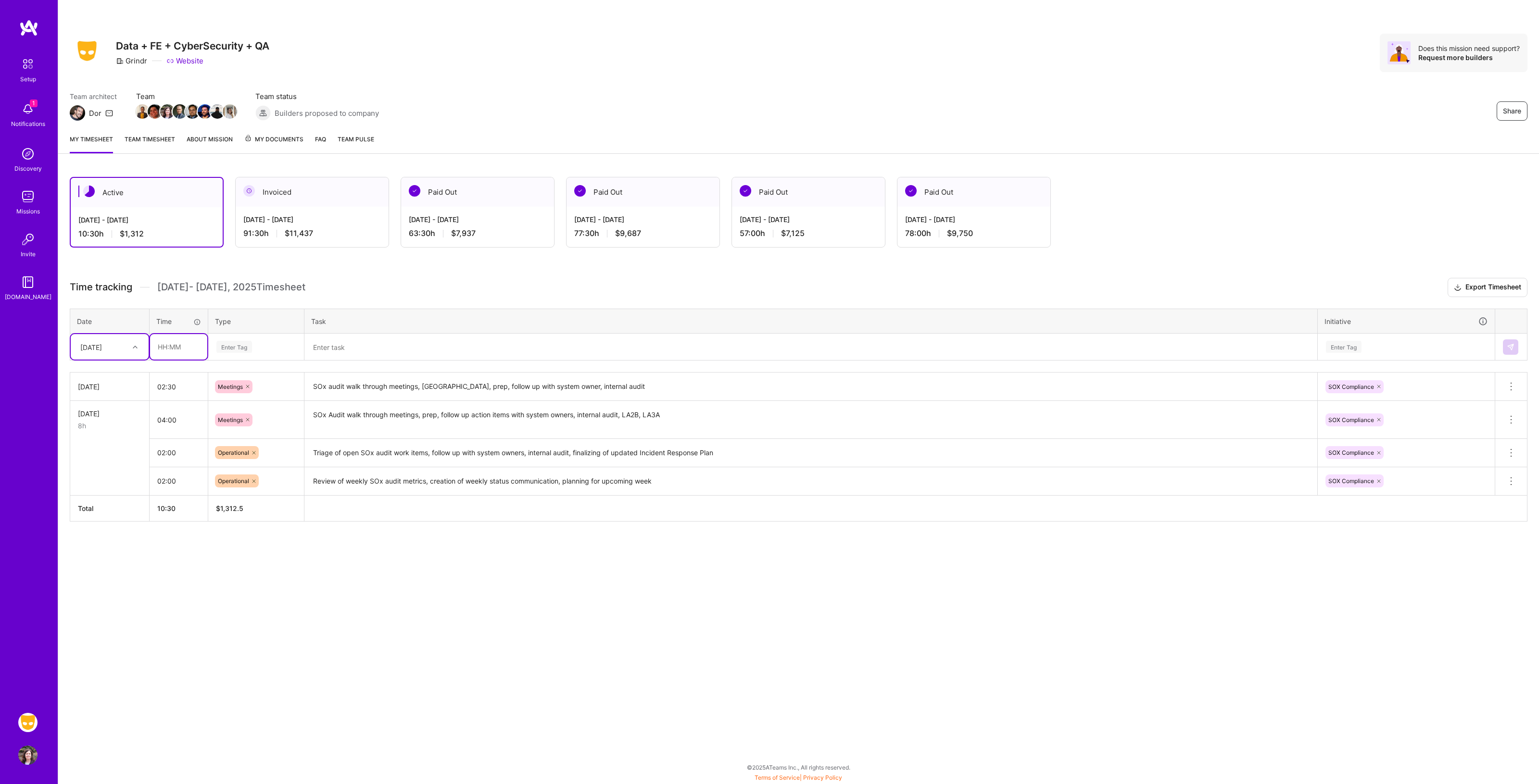
click at [203, 342] on input "text" at bounding box center [179, 347] width 58 height 25
type input "01:00"
type input "mee"
click at [226, 374] on span "Meetings" at bounding box center [230, 378] width 35 height 13
click at [316, 348] on textarea at bounding box center [811, 348] width 1011 height 25
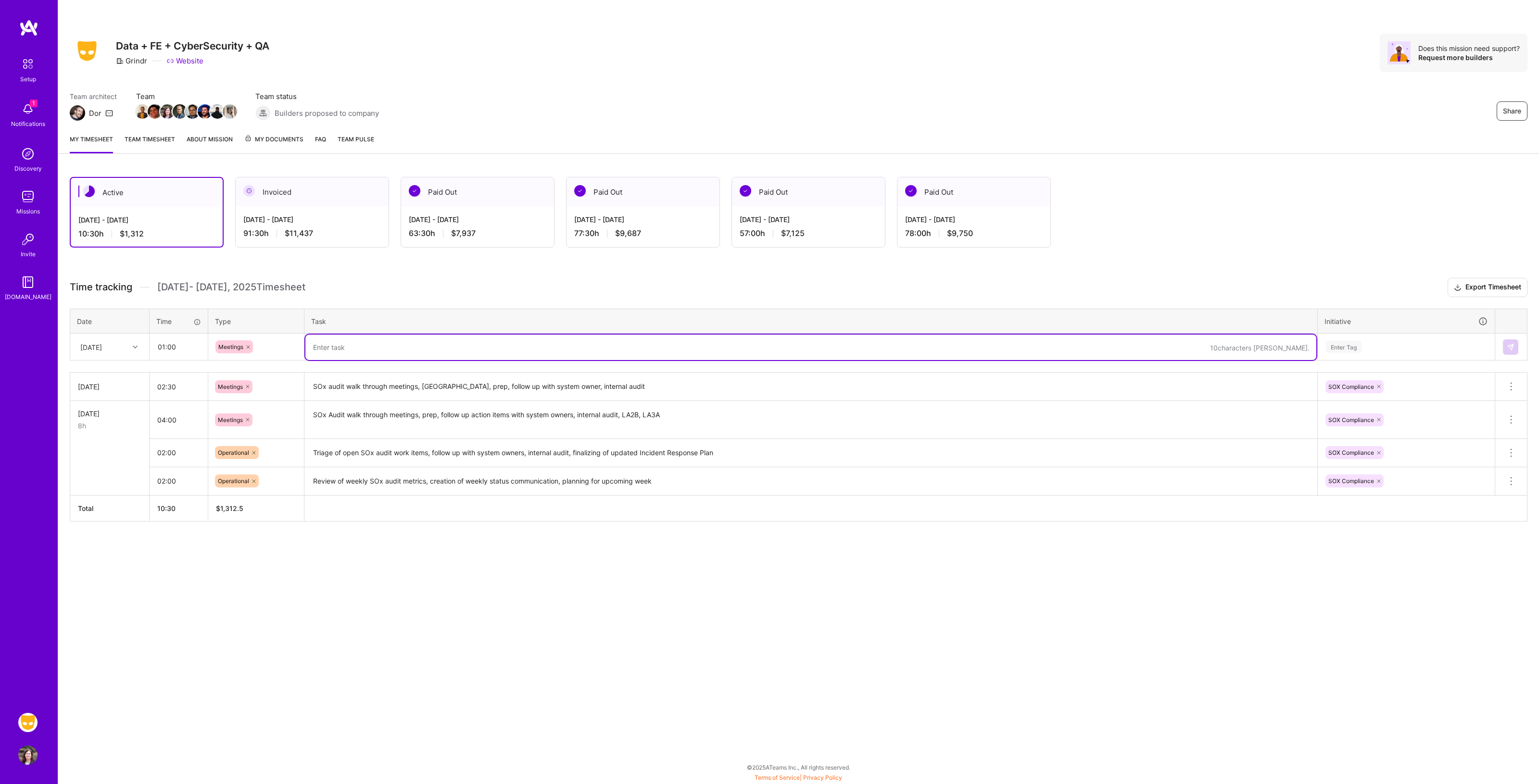
type textarea "i"
type textarea "I"
type textarea "i"
type textarea "Introduction call with Trust and Safety Engineers, Operations, follow up with […"
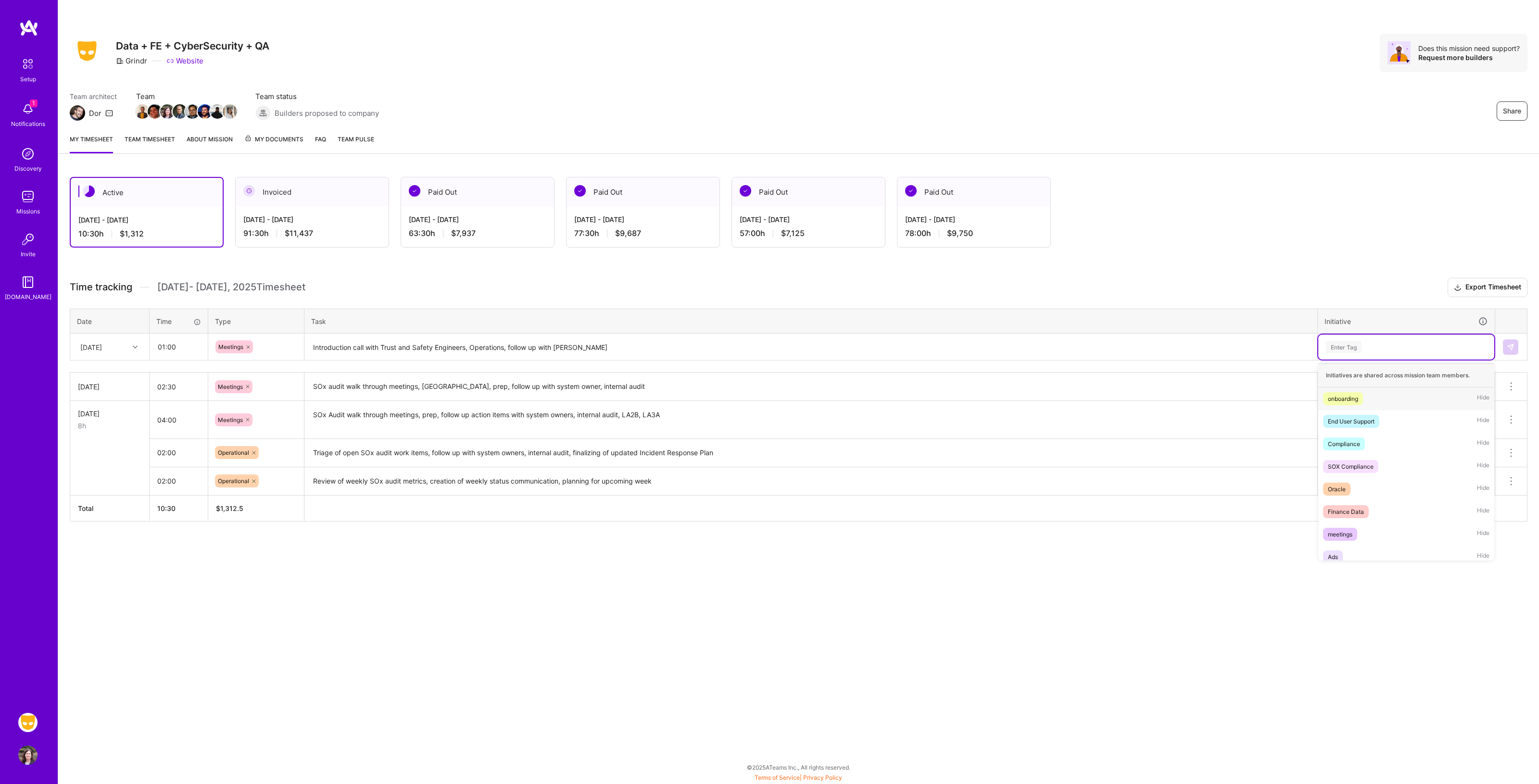
click at [1353, 337] on div "Enter Tag" at bounding box center [1406, 348] width 176 height 25
click at [1346, 535] on div "meetings" at bounding box center [1340, 535] width 25 height 10
click at [1506, 351] on button at bounding box center [1510, 347] width 15 height 15
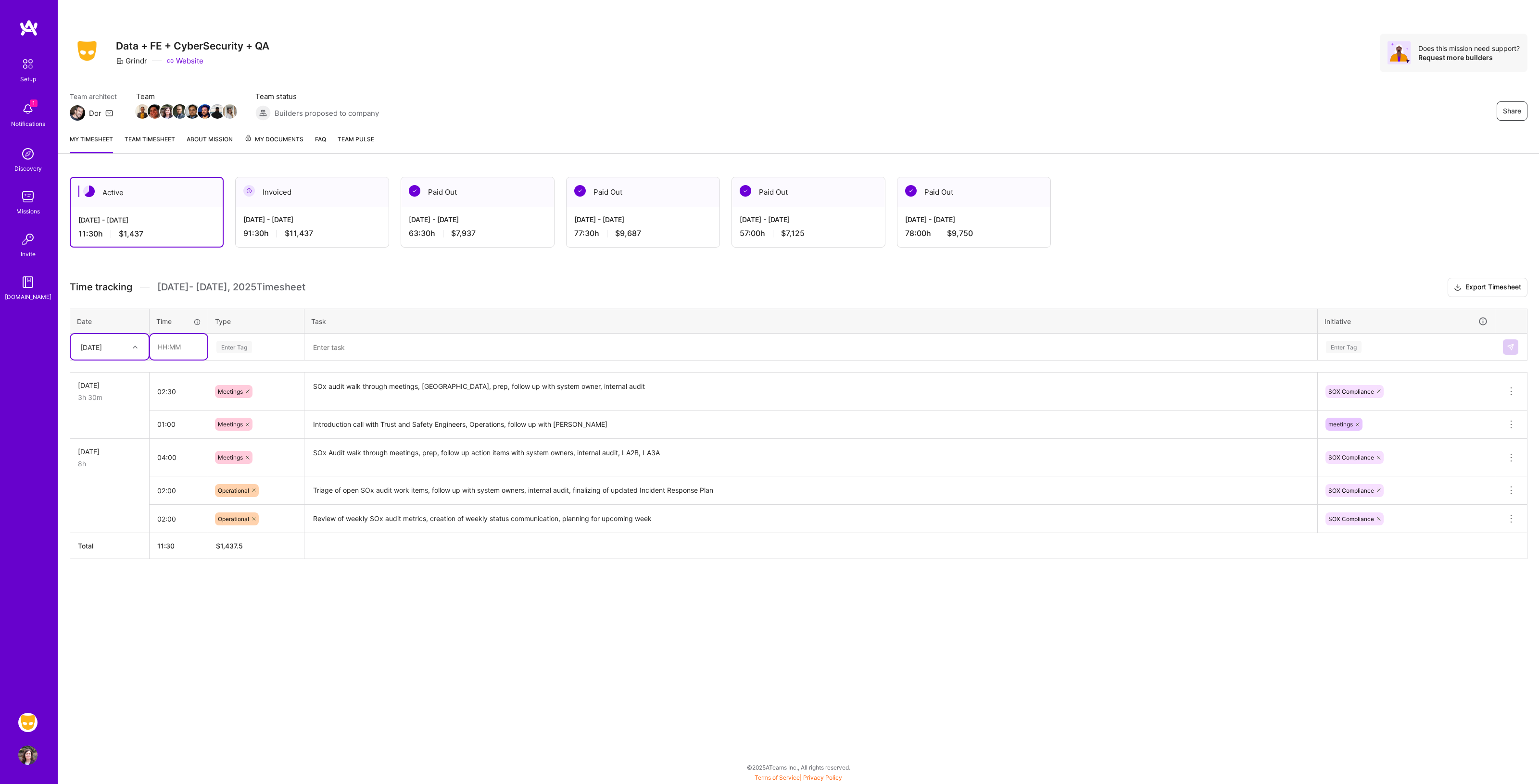
click at [173, 348] on input "text" at bounding box center [179, 347] width 58 height 25
type input "01:00"
click at [254, 347] on div "Enter Tag" at bounding box center [256, 347] width 81 height 12
type input "o"
click at [243, 419] on span "Operational" at bounding box center [234, 423] width 41 height 13
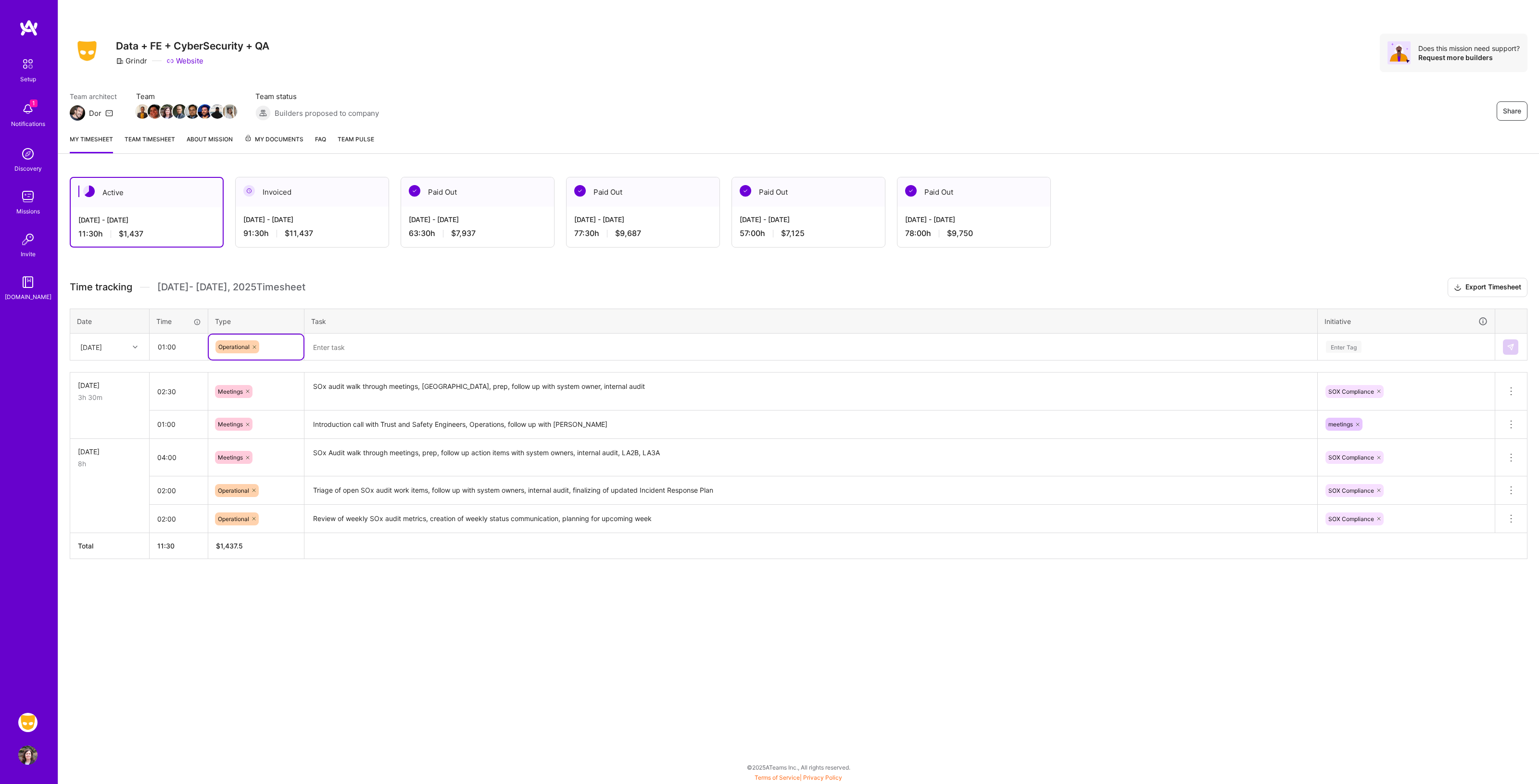
click at [364, 343] on textarea at bounding box center [811, 348] width 1011 height 25
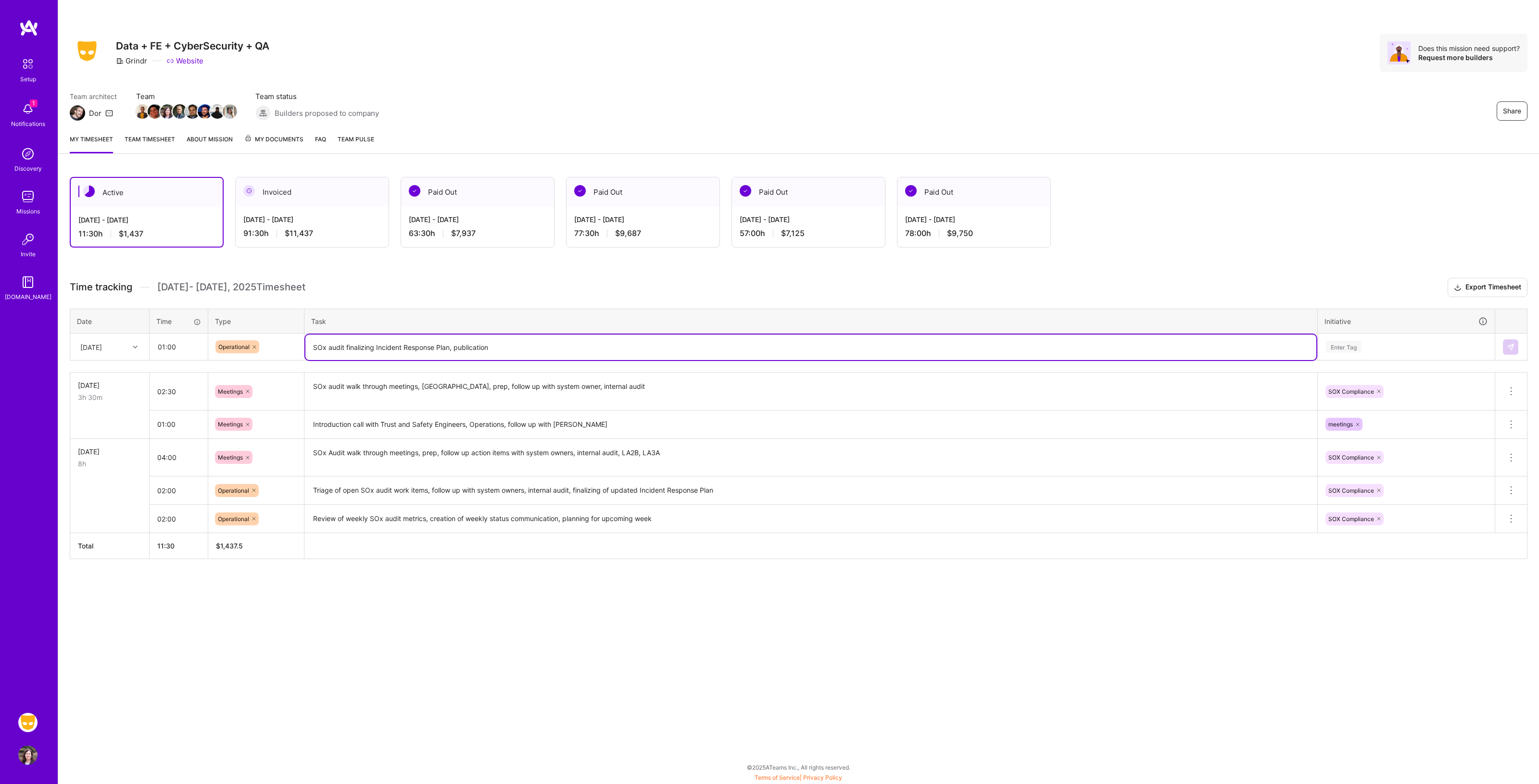
type textarea "SOx audit finalizing Incident Response Plan, publication"
click at [1344, 348] on div "Enter Tag" at bounding box center [1344, 347] width 36 height 15
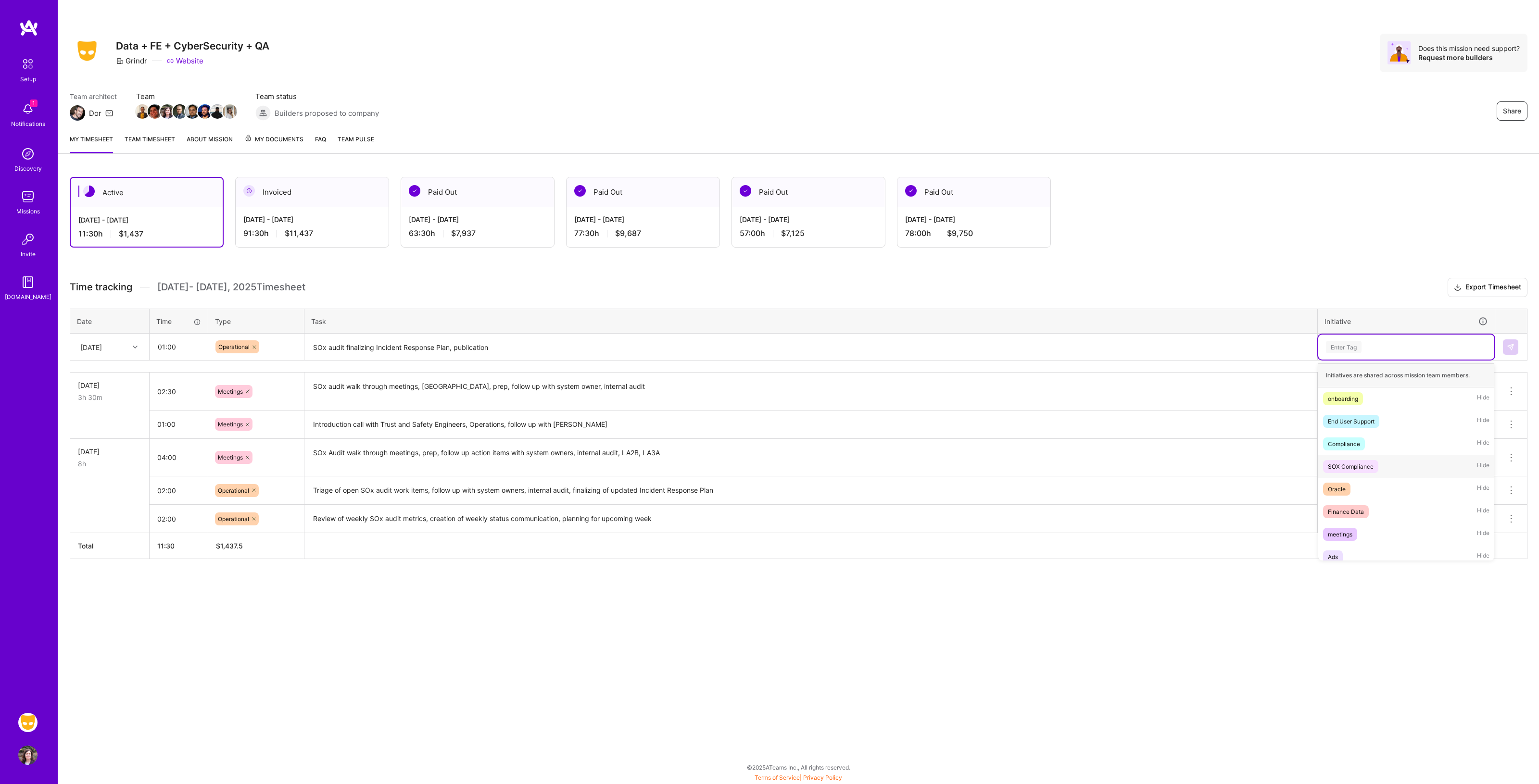
click at [1354, 464] on div "SOX Compliance" at bounding box center [1351, 467] width 46 height 10
click at [1515, 346] on button at bounding box center [1510, 347] width 15 height 15
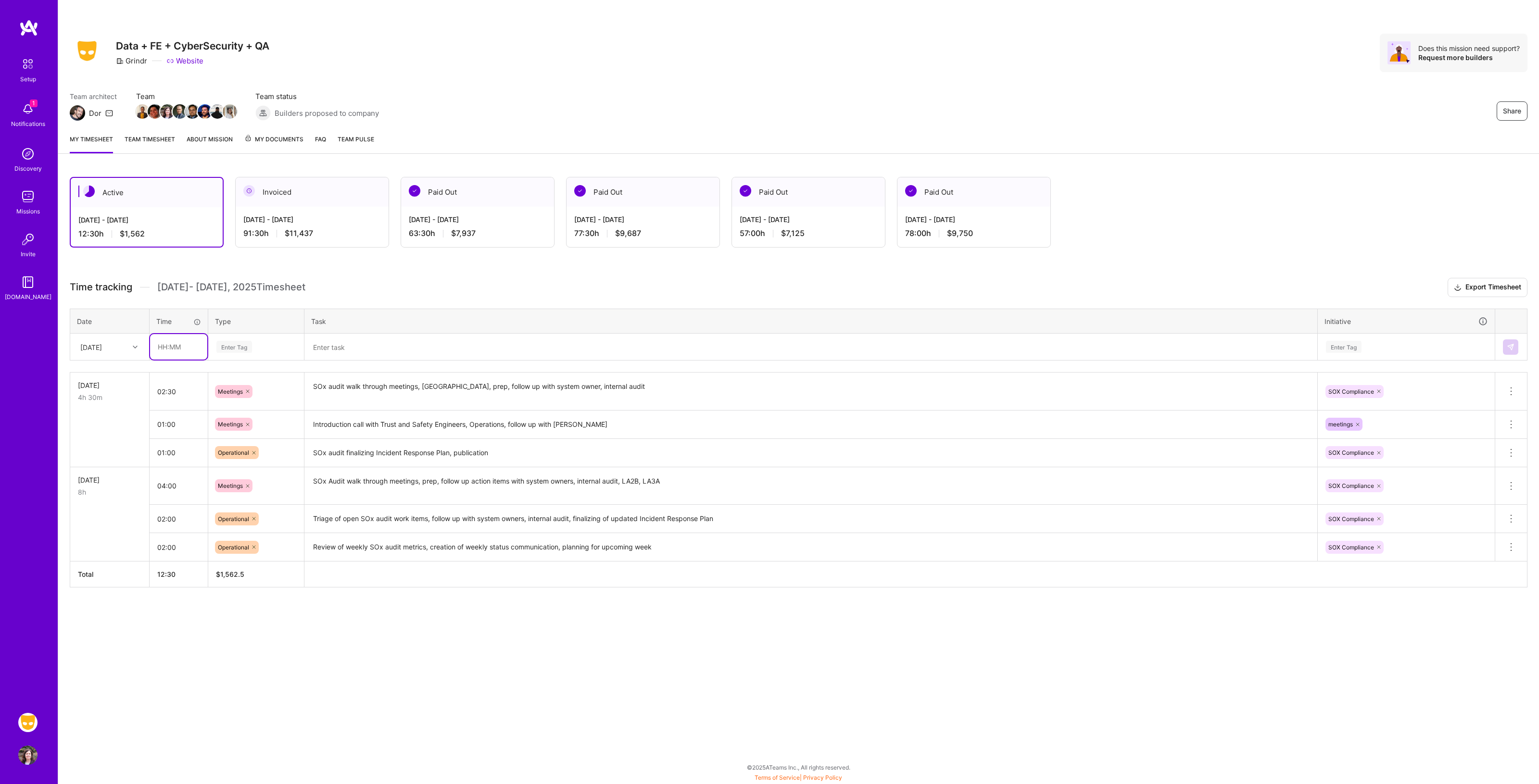
click at [166, 348] on input "text" at bounding box center [179, 347] width 58 height 25
type input "03:30"
click at [243, 339] on div "Enter Tag" at bounding box center [256, 348] width 95 height 25
type input "op"
click at [236, 376] on span "Operational" at bounding box center [234, 378] width 41 height 13
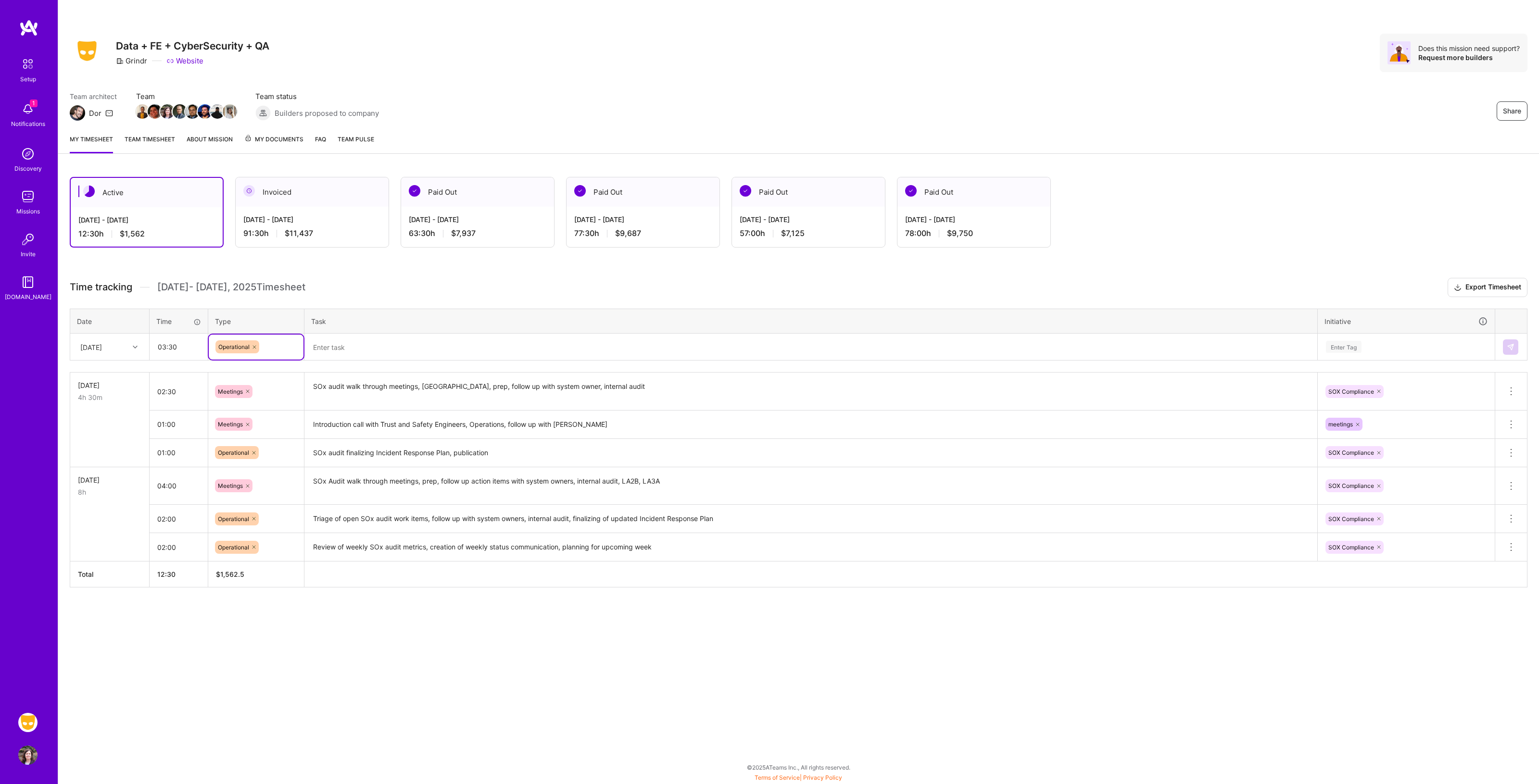
click at [360, 344] on textarea at bounding box center [811, 348] width 1011 height 25
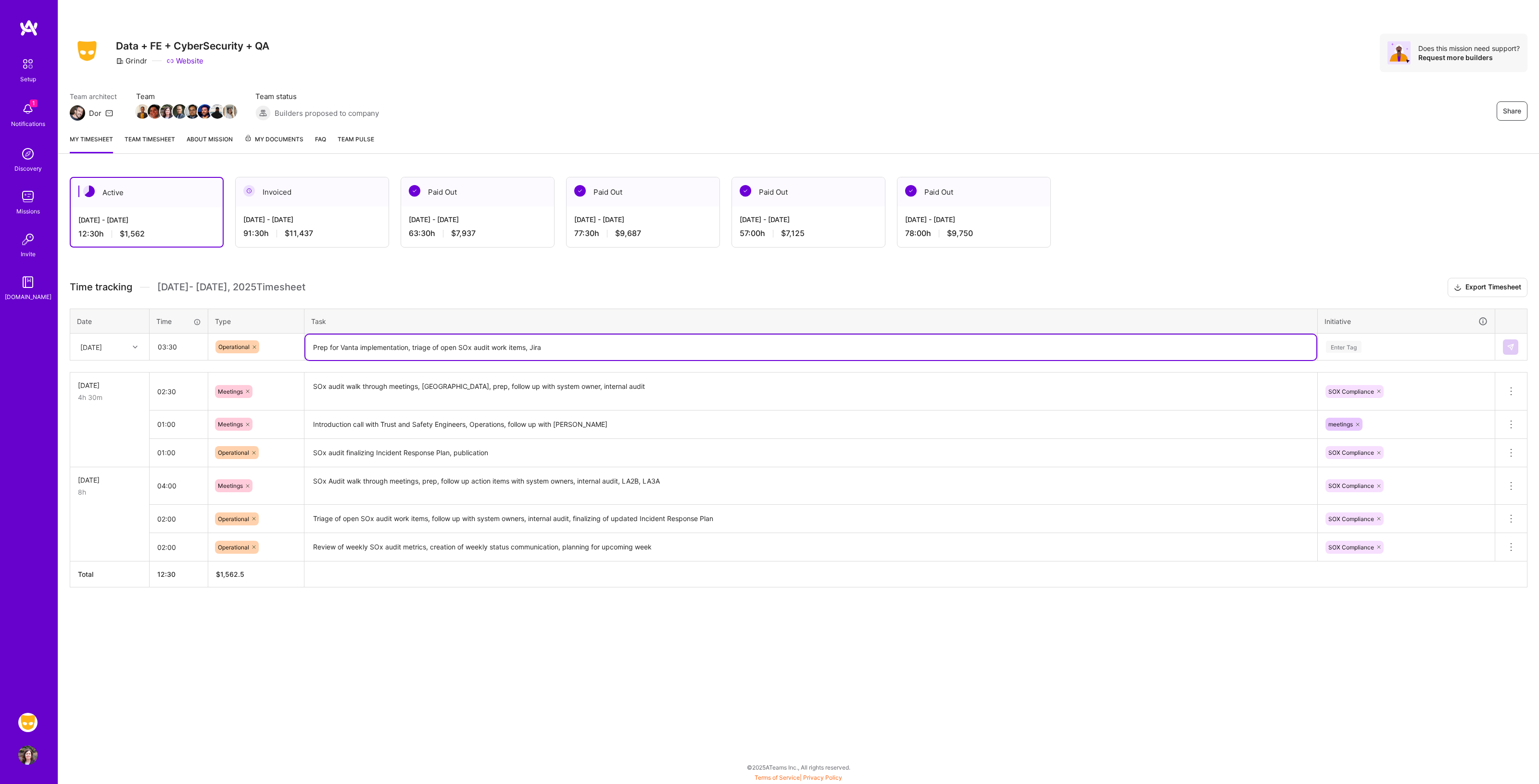
type textarea "Prep for Vanta implementation, triage of open SOx audit work items, Jira"
click at [1383, 339] on div "Enter Tag" at bounding box center [1406, 348] width 176 height 25
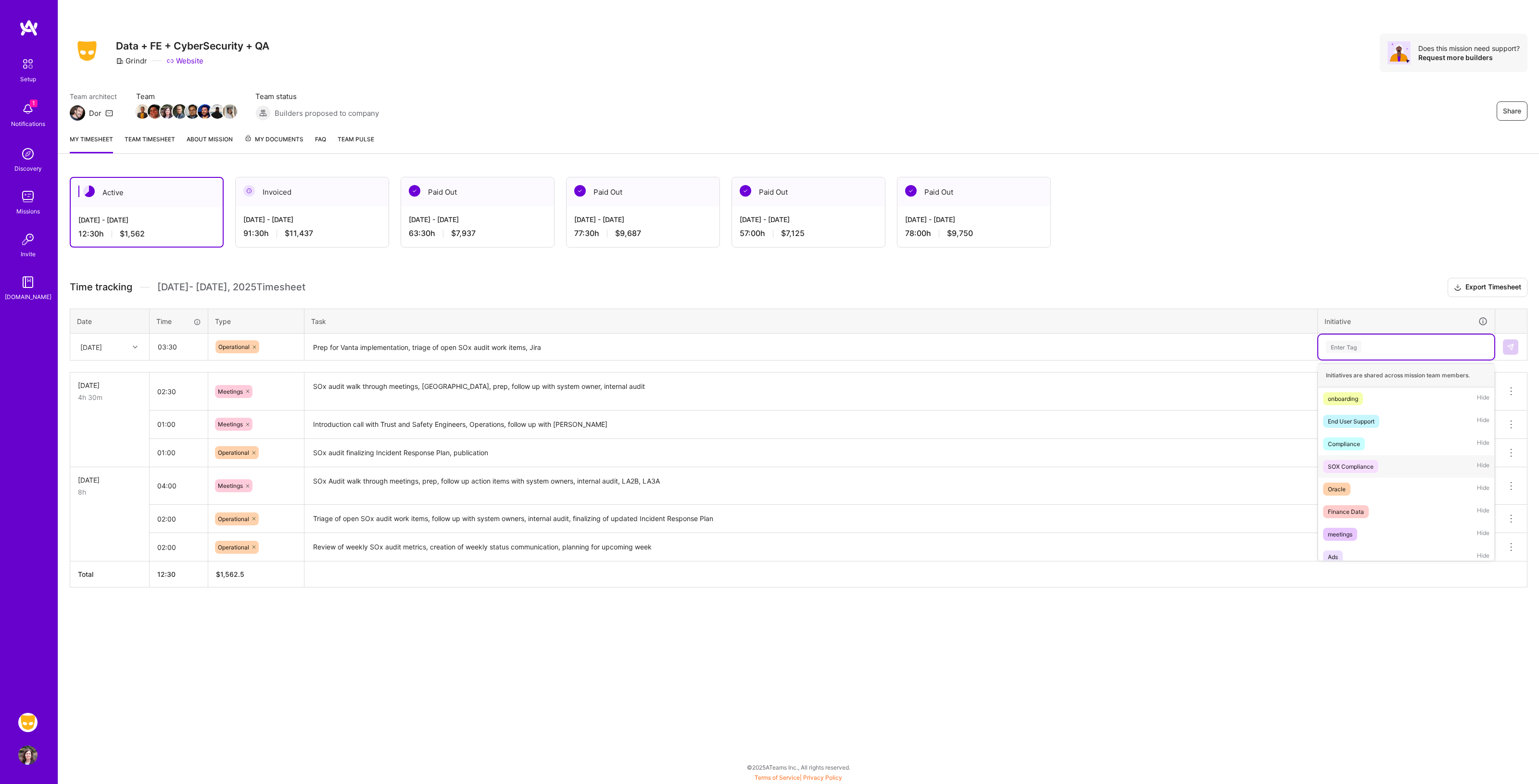
click at [1349, 467] on div "SOX Compliance" at bounding box center [1351, 467] width 46 height 10
click at [1509, 344] on img at bounding box center [1510, 347] width 8 height 8
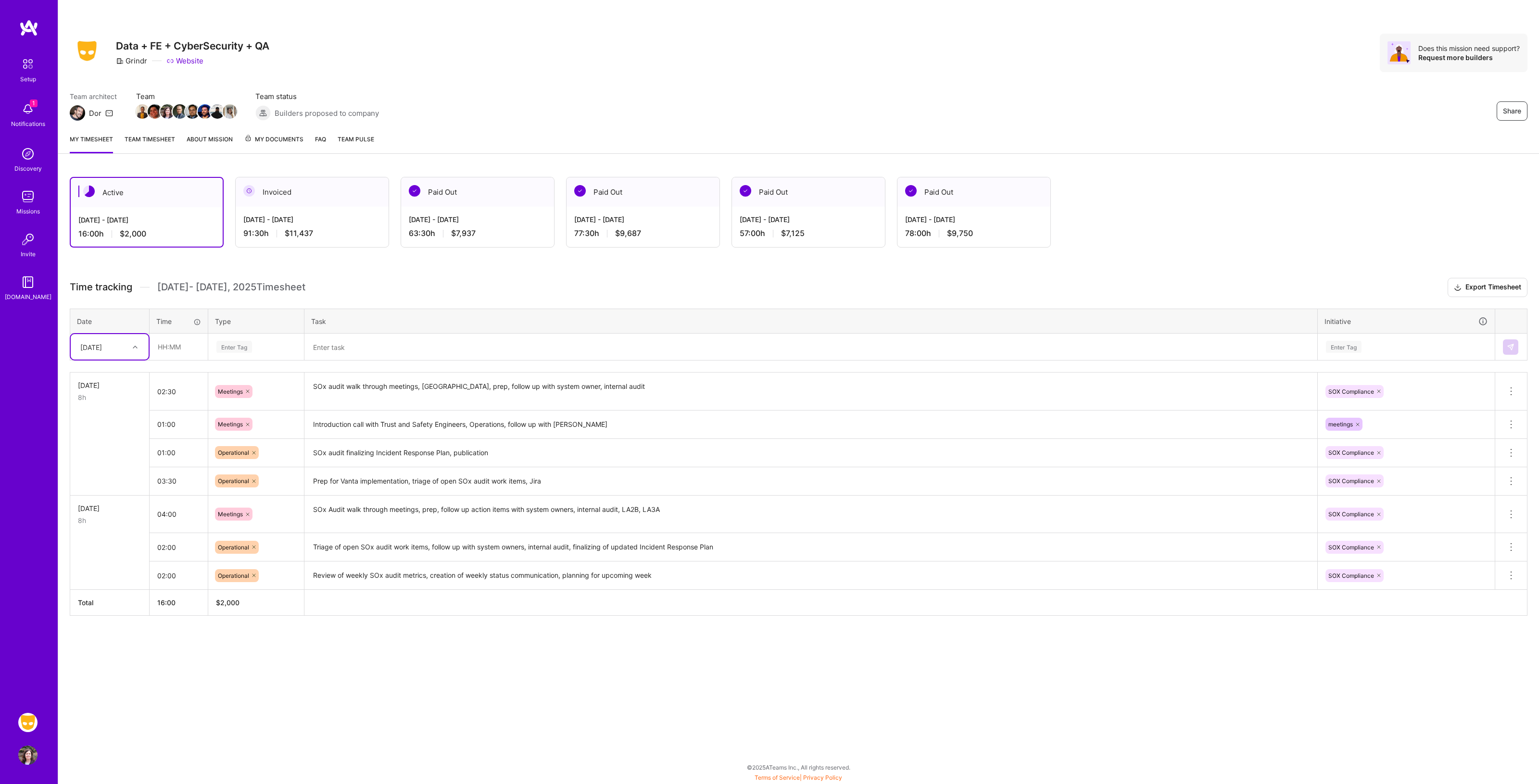
click at [134, 345] on icon at bounding box center [135, 348] width 5 height 5
click at [101, 425] on div "[DATE]" at bounding box center [110, 427] width 78 height 18
click at [169, 344] on input "text" at bounding box center [179, 347] width 58 height 25
click at [153, 348] on input "text" at bounding box center [179, 347] width 58 height 25
type input "01:00"
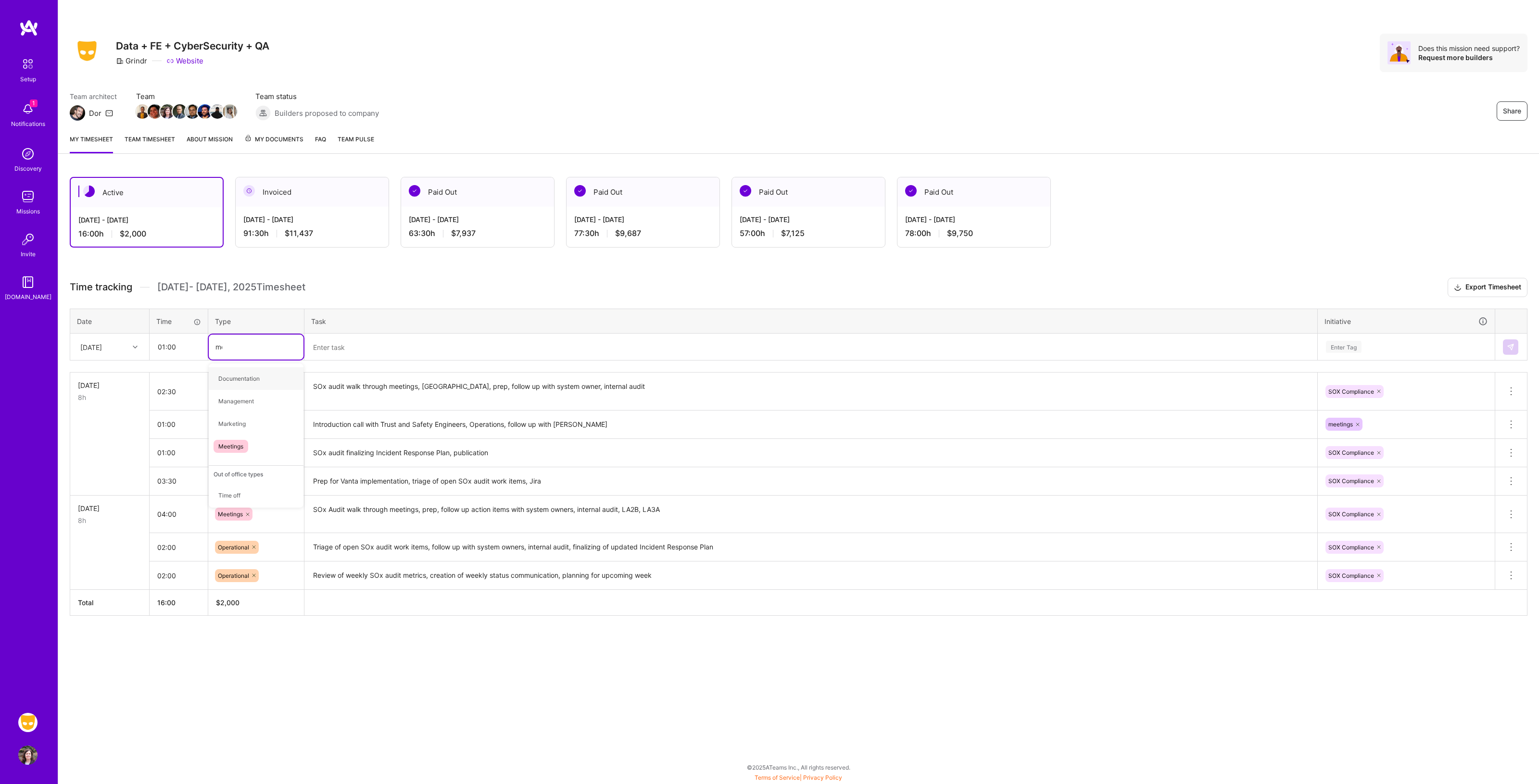
type input "mee"
click at [223, 374] on span "Meetings" at bounding box center [230, 378] width 35 height 13
click at [351, 343] on textarea at bounding box center [811, 348] width 1011 height 25
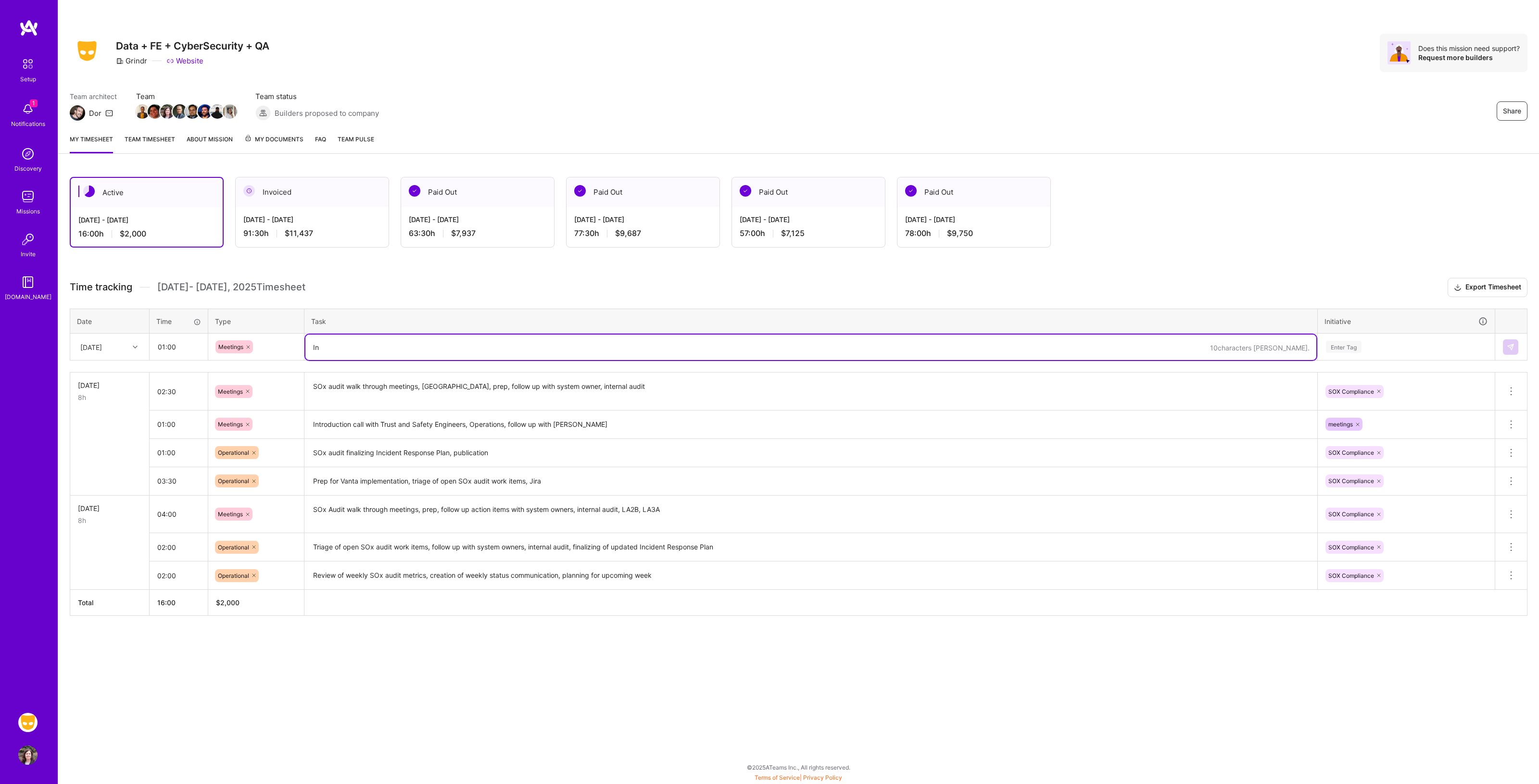
type textarea "I"
type textarea "Prep and internal meeting to discuss in scope / not in scope for [DOMAIN_NAME] …"
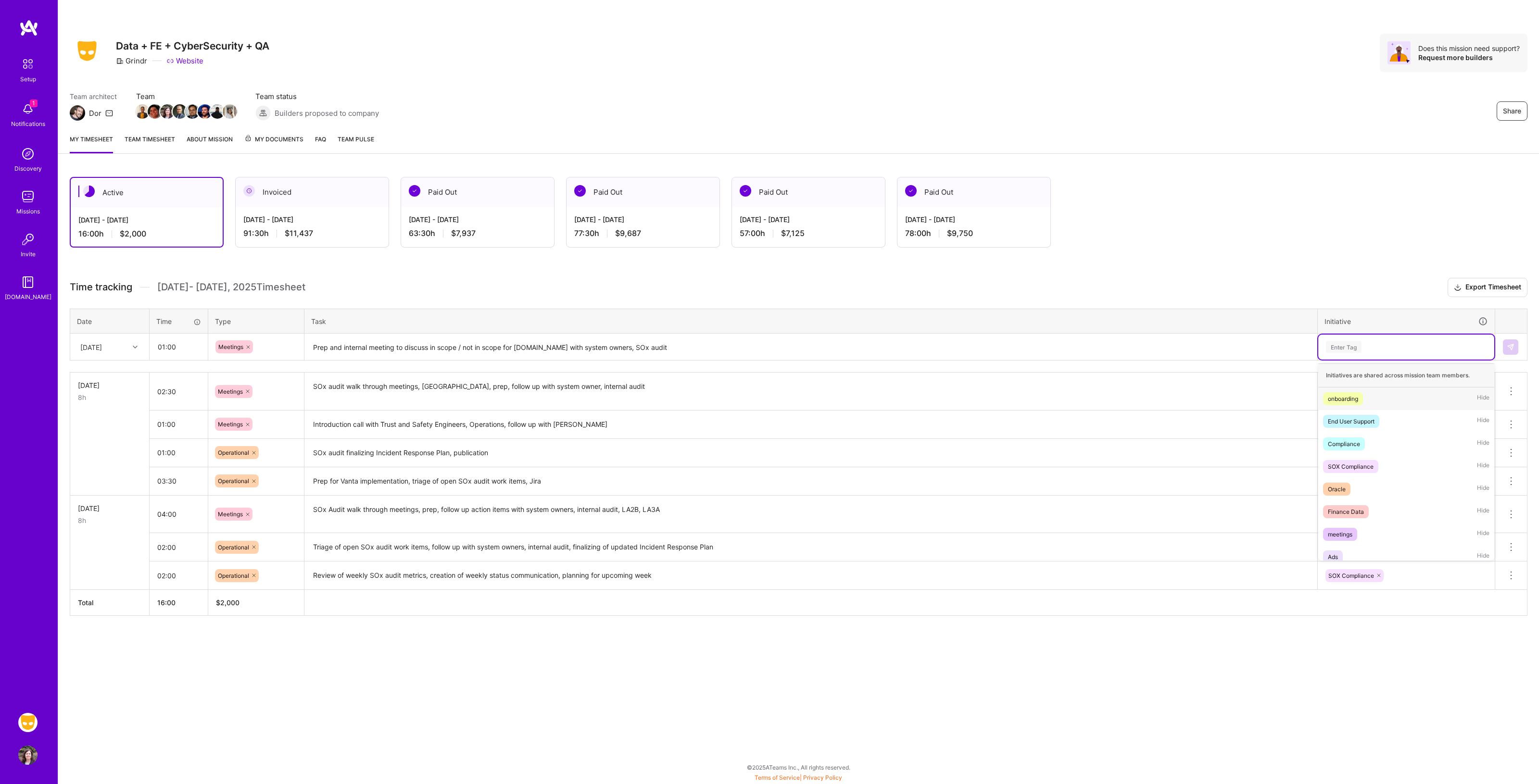
click at [1350, 343] on div "Enter Tag" at bounding box center [1344, 347] width 36 height 15
click at [1349, 463] on div "SOX Compliance" at bounding box center [1351, 467] width 46 height 10
click at [1515, 343] on button at bounding box center [1510, 347] width 15 height 15
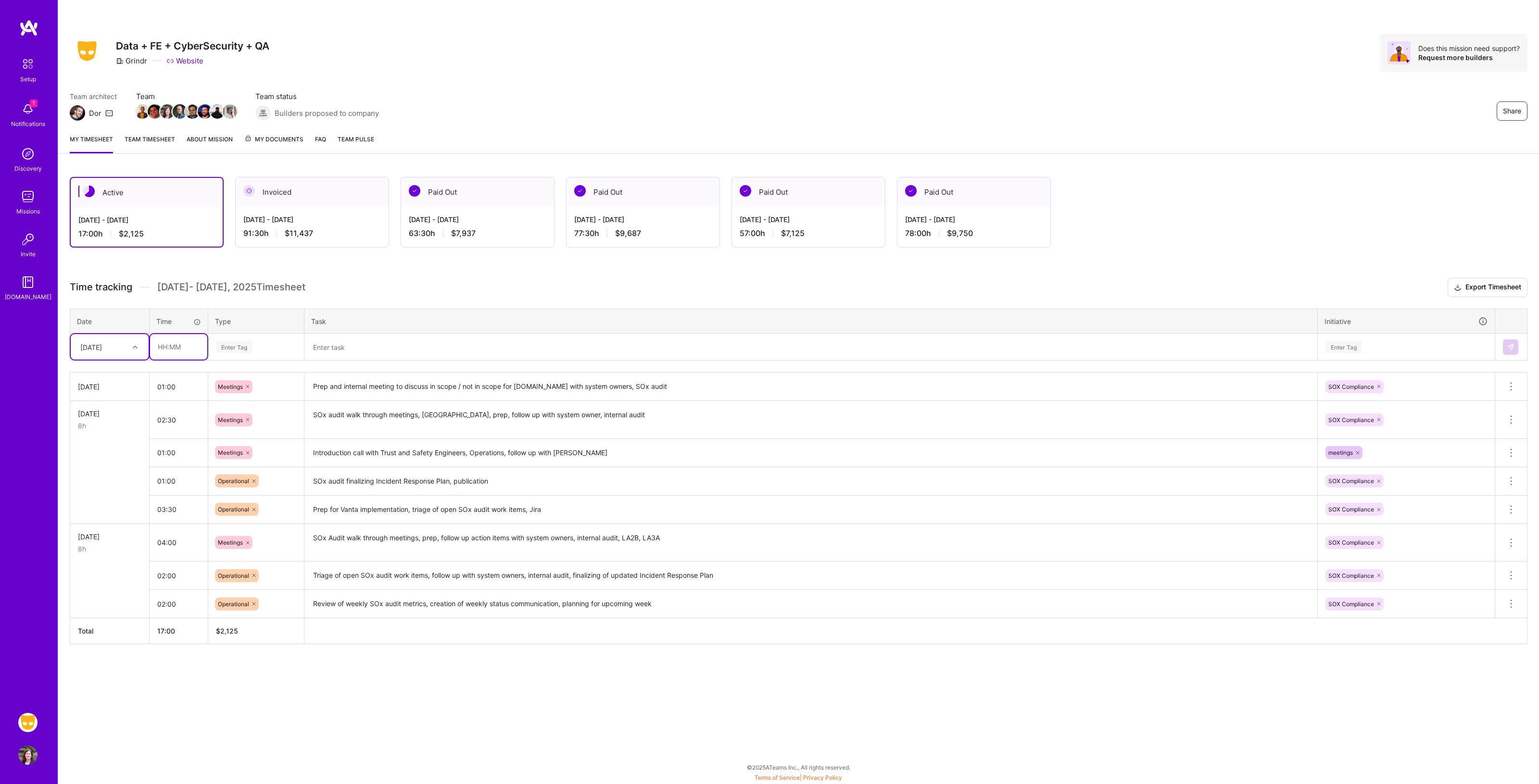
click at [162, 348] on input "text" at bounding box center [179, 347] width 58 height 25
type input "01:00"
type input "mee"
click at [239, 376] on span "Meetings" at bounding box center [230, 378] width 35 height 13
click at [321, 345] on textarea at bounding box center [811, 348] width 1011 height 25
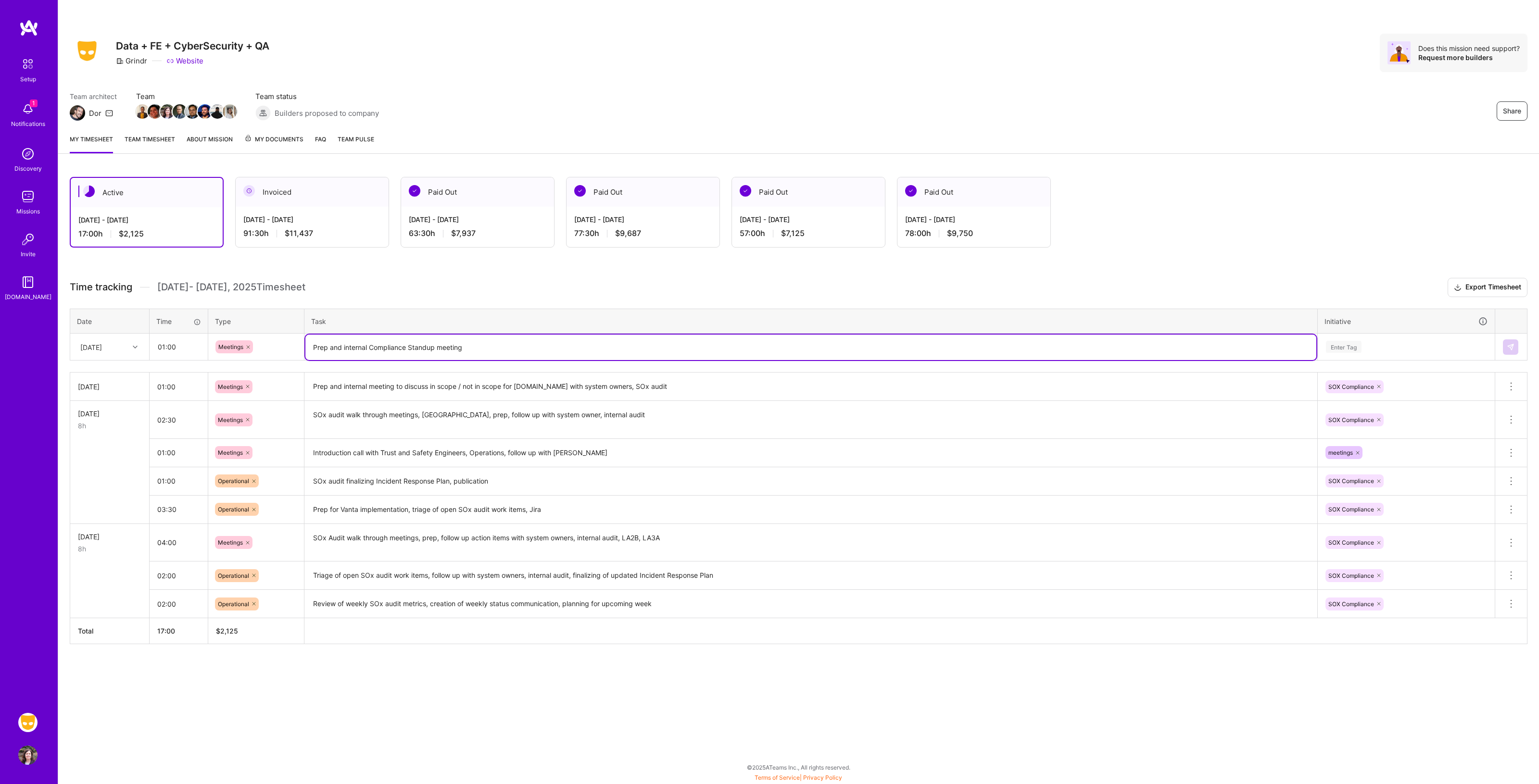
type textarea "Prep and internal Compliance Standup meeting"
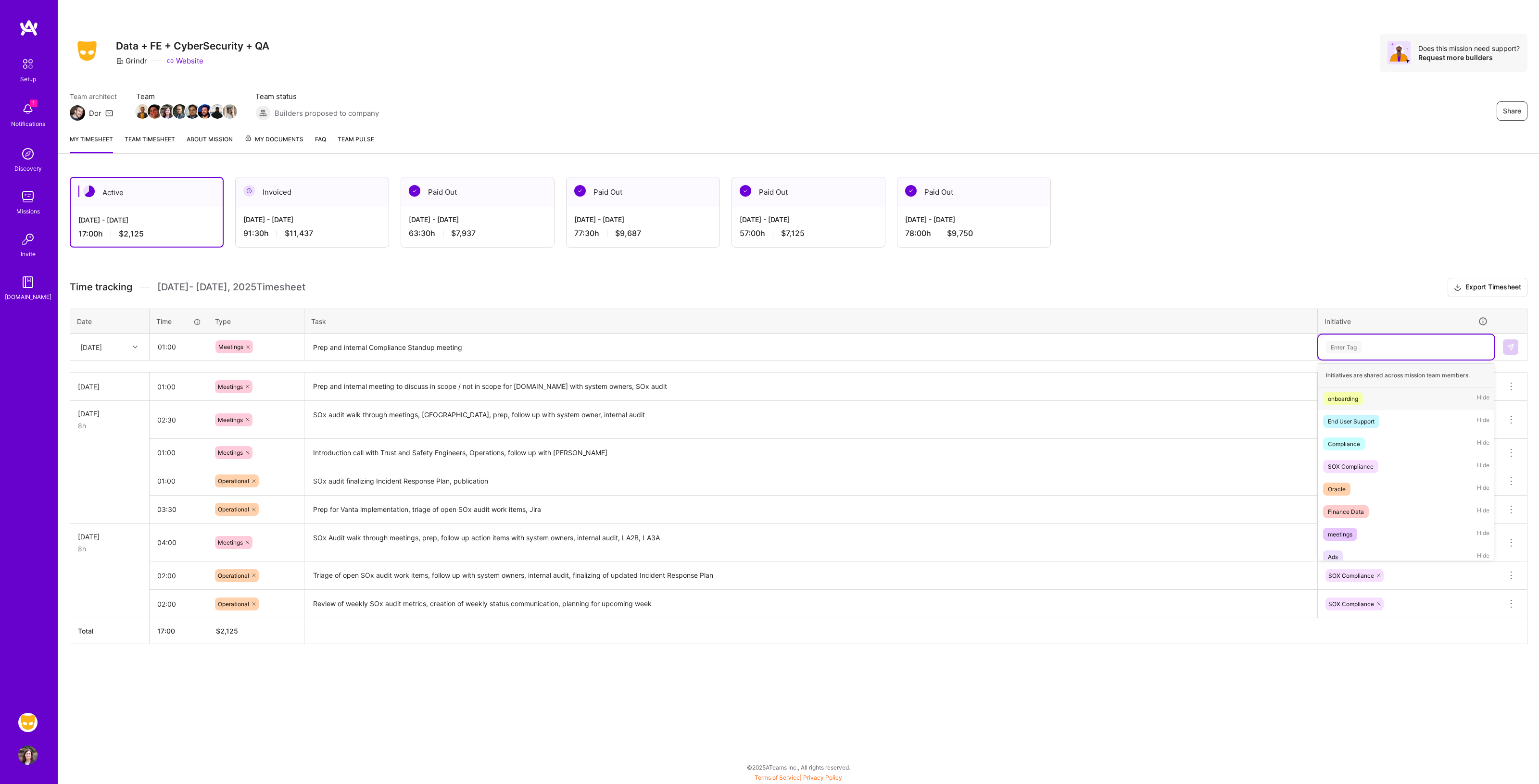
click at [1342, 344] on div "Enter Tag" at bounding box center [1344, 347] width 36 height 15
click at [1361, 462] on div "SOX Compliance" at bounding box center [1351, 467] width 46 height 10
click at [1514, 343] on img at bounding box center [1510, 347] width 8 height 8
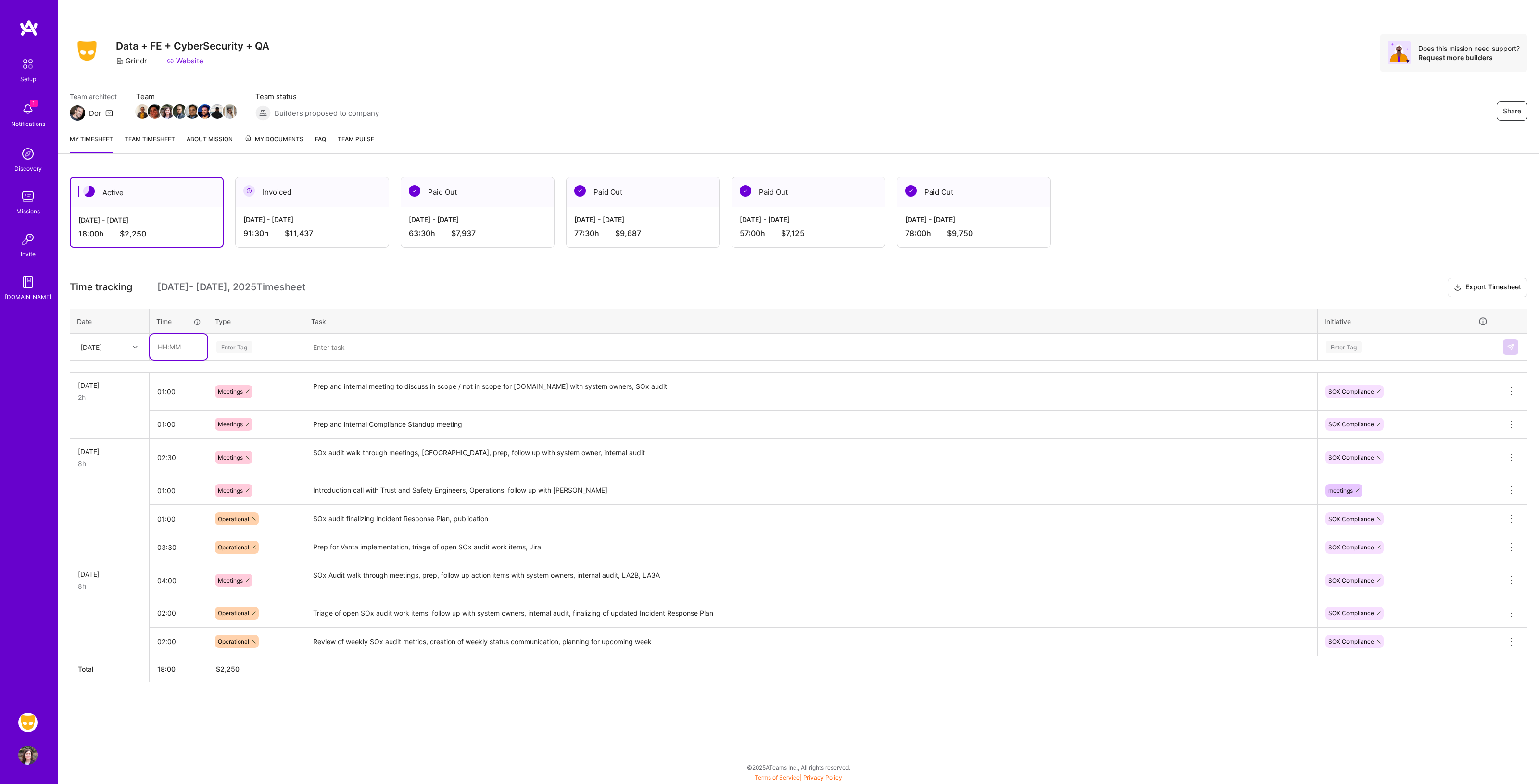
click at [174, 349] on input "text" at bounding box center [179, 347] width 58 height 25
type input "02:00"
type input "mee"
click at [239, 377] on span "Meetings" at bounding box center [230, 378] width 35 height 13
click at [333, 347] on textarea at bounding box center [811, 348] width 1011 height 25
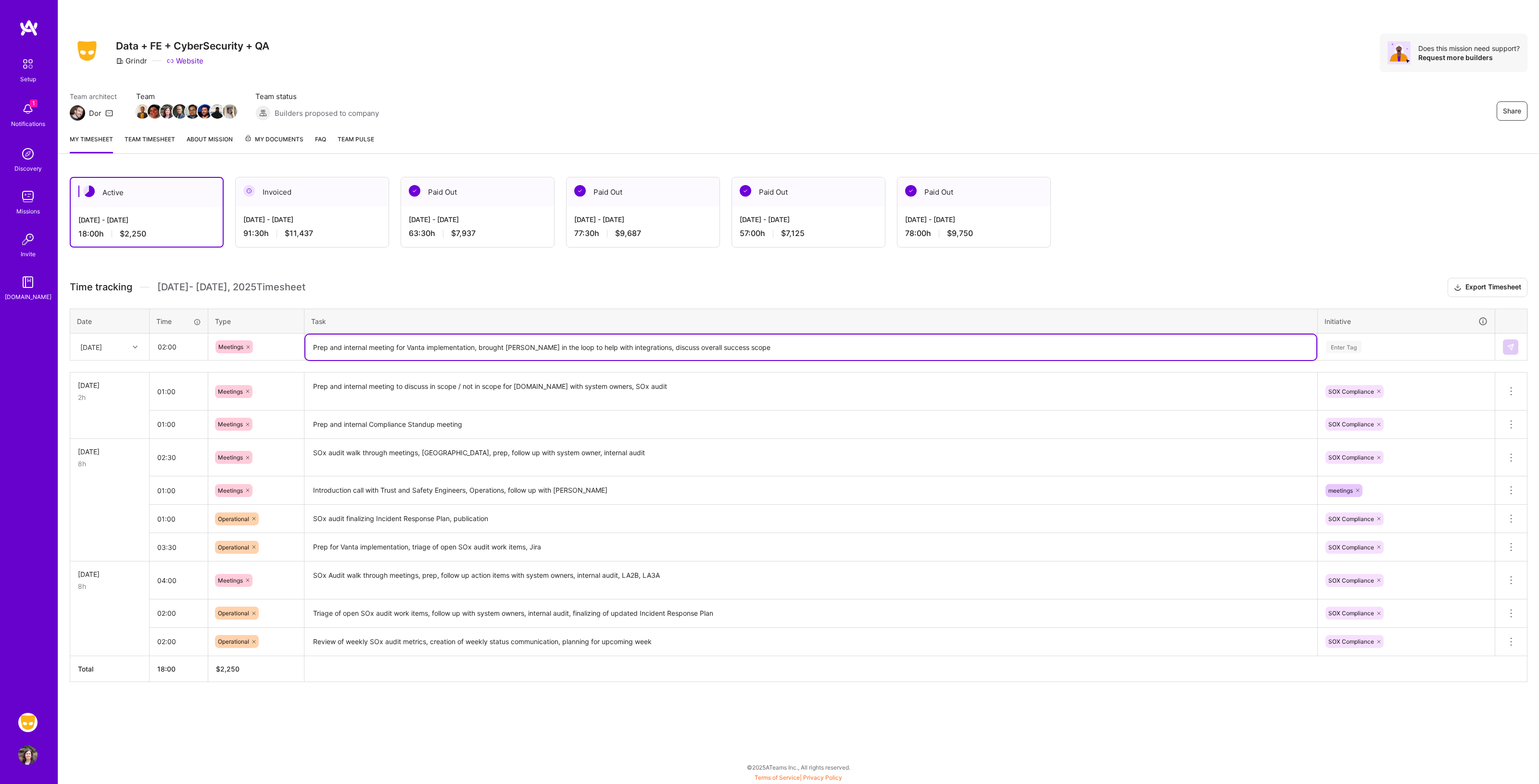
type textarea "Prep and internal meeting for Vanta implementation, brought [PERSON_NAME] in th…"
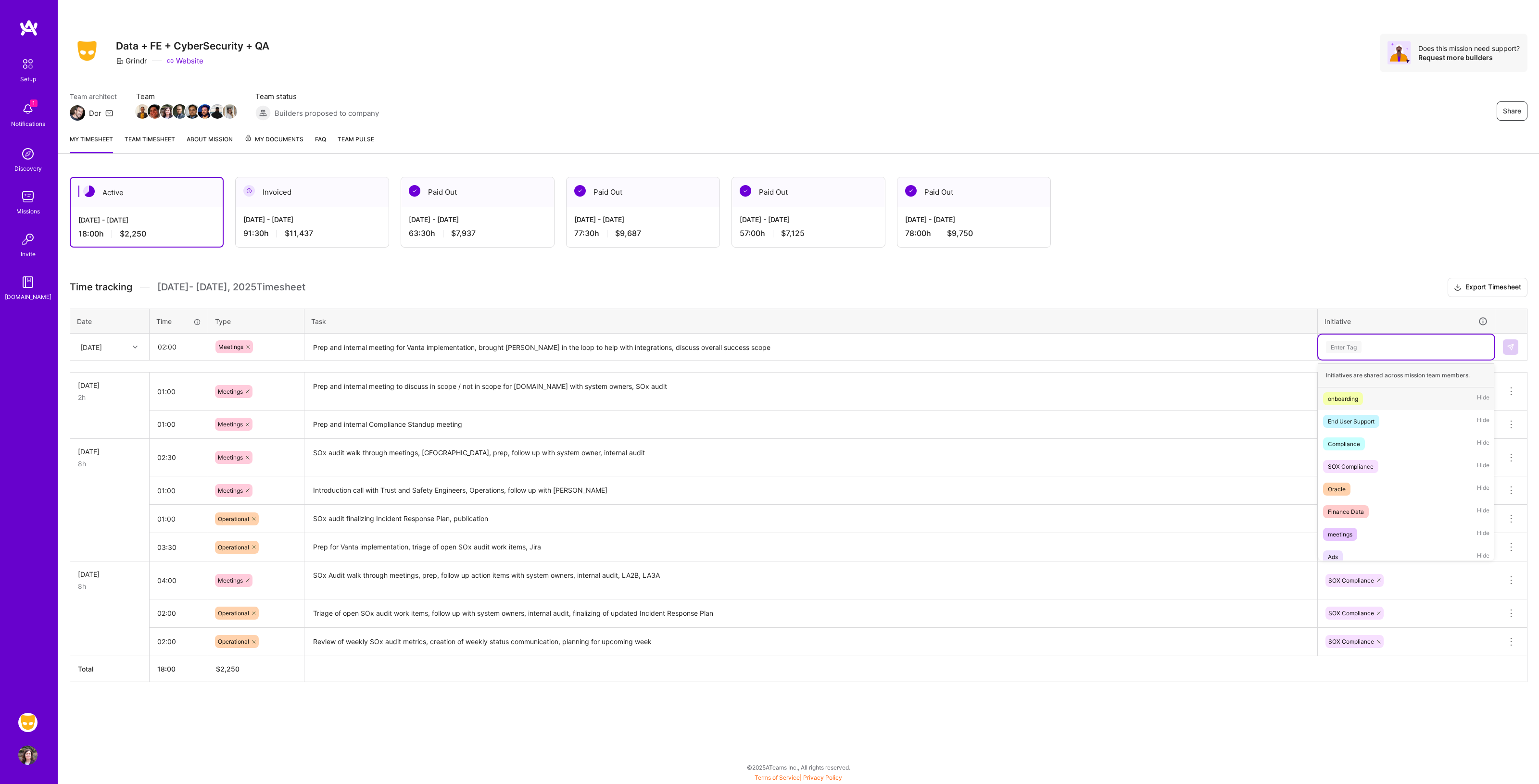
click at [1356, 345] on div "Enter Tag" at bounding box center [1344, 347] width 36 height 15
click at [1352, 465] on div "SOX Compliance" at bounding box center [1351, 467] width 46 height 10
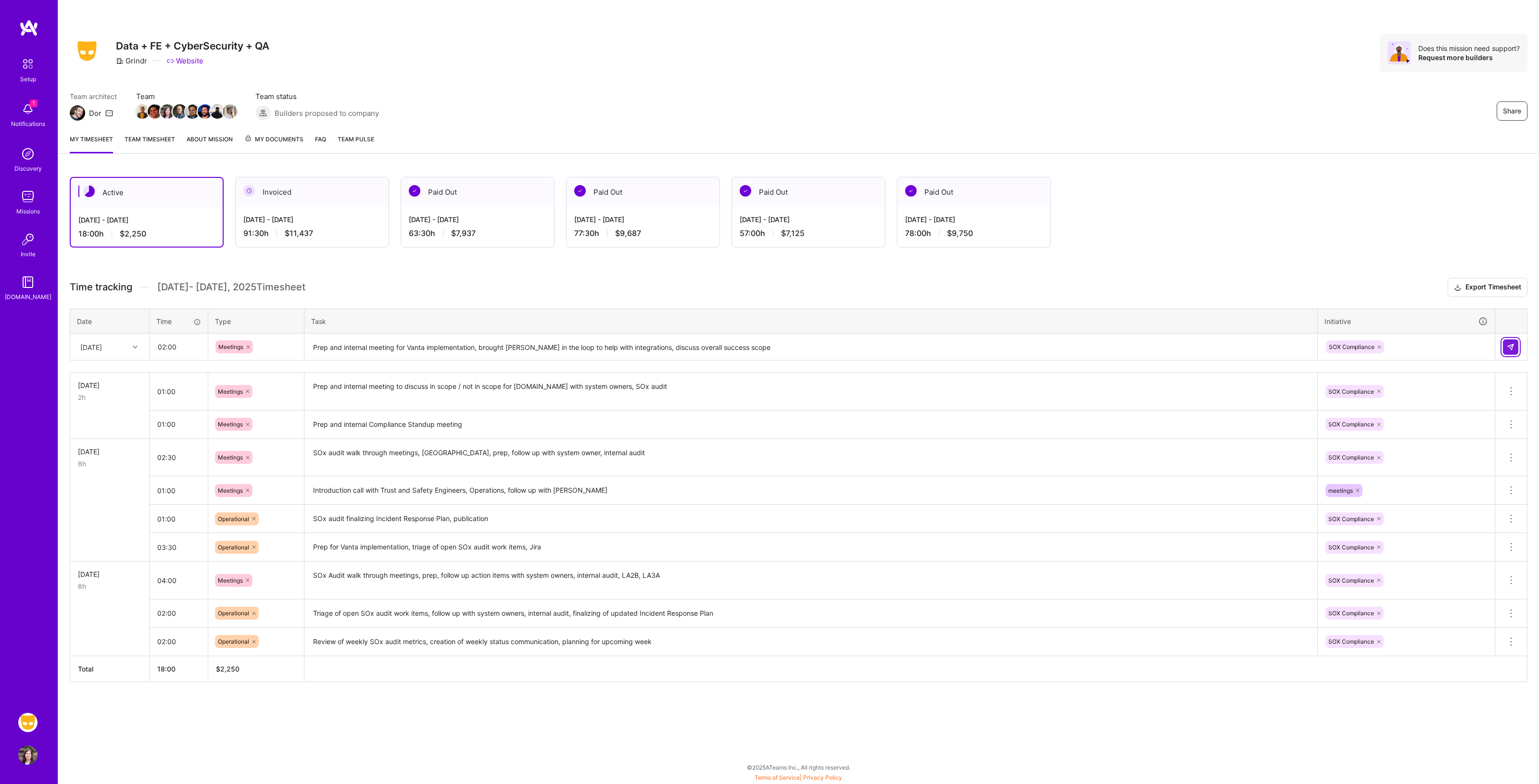
click at [1509, 352] on button at bounding box center [1510, 347] width 15 height 15
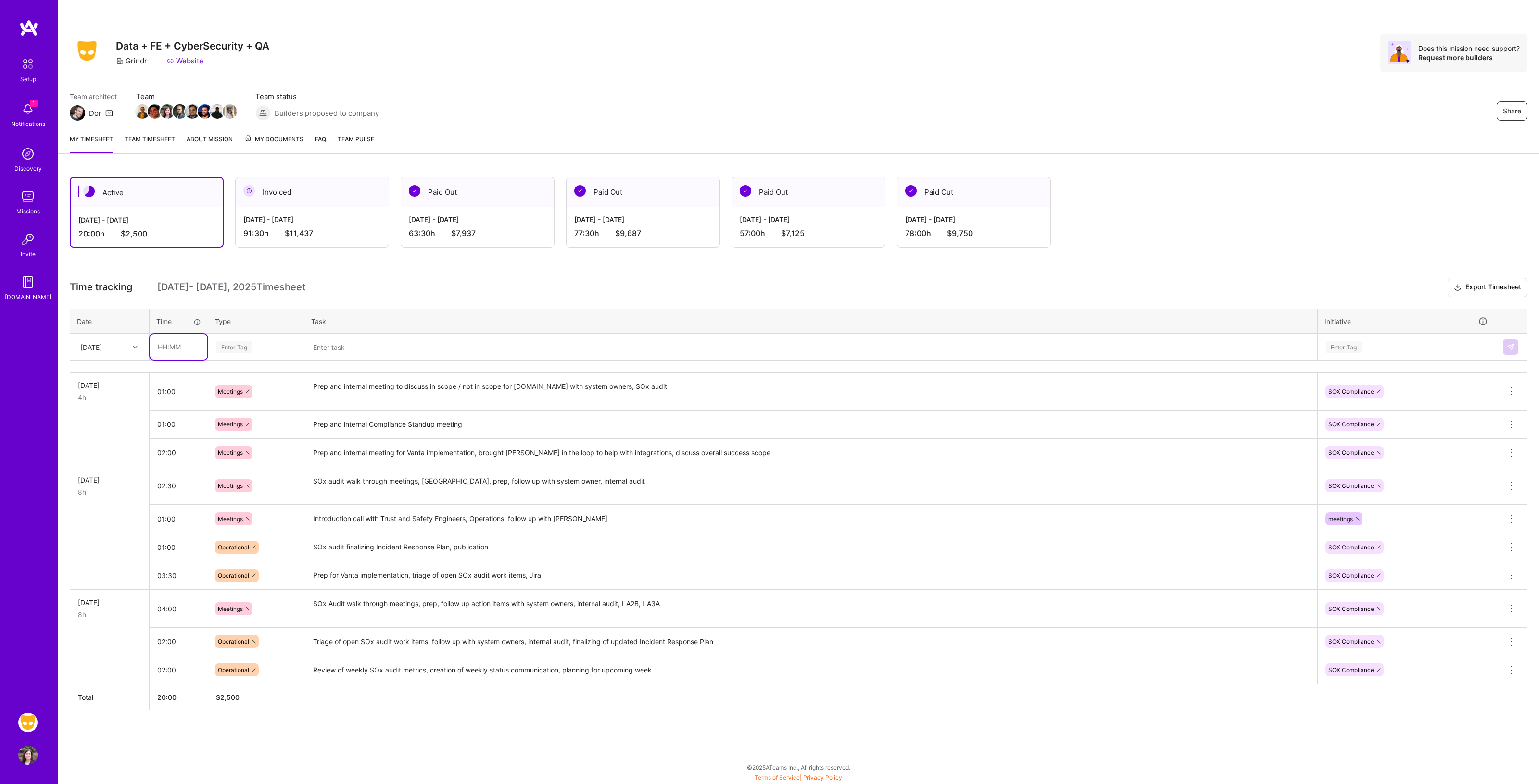
click at [164, 347] on input "text" at bounding box center [179, 347] width 58 height 25
type input "04:00"
click at [253, 348] on div "Enter Tag" at bounding box center [256, 347] width 81 height 12
type input "op"
click at [236, 376] on span "Operational" at bounding box center [234, 378] width 41 height 13
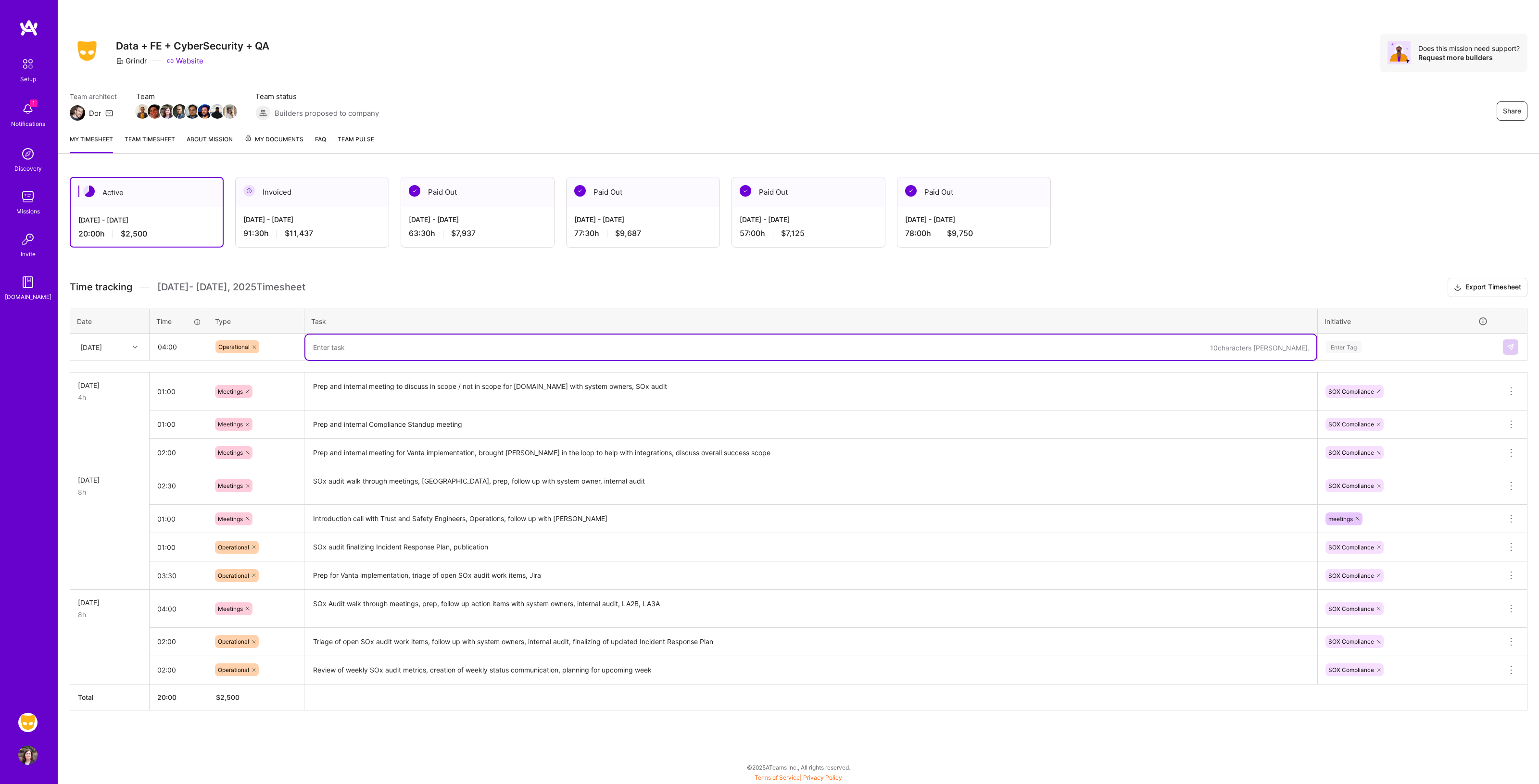
click at [340, 343] on textarea at bounding box center [811, 348] width 1011 height 25
type textarea "SOx triage of open work items in Canvas, follow up with system owners, prep for…"
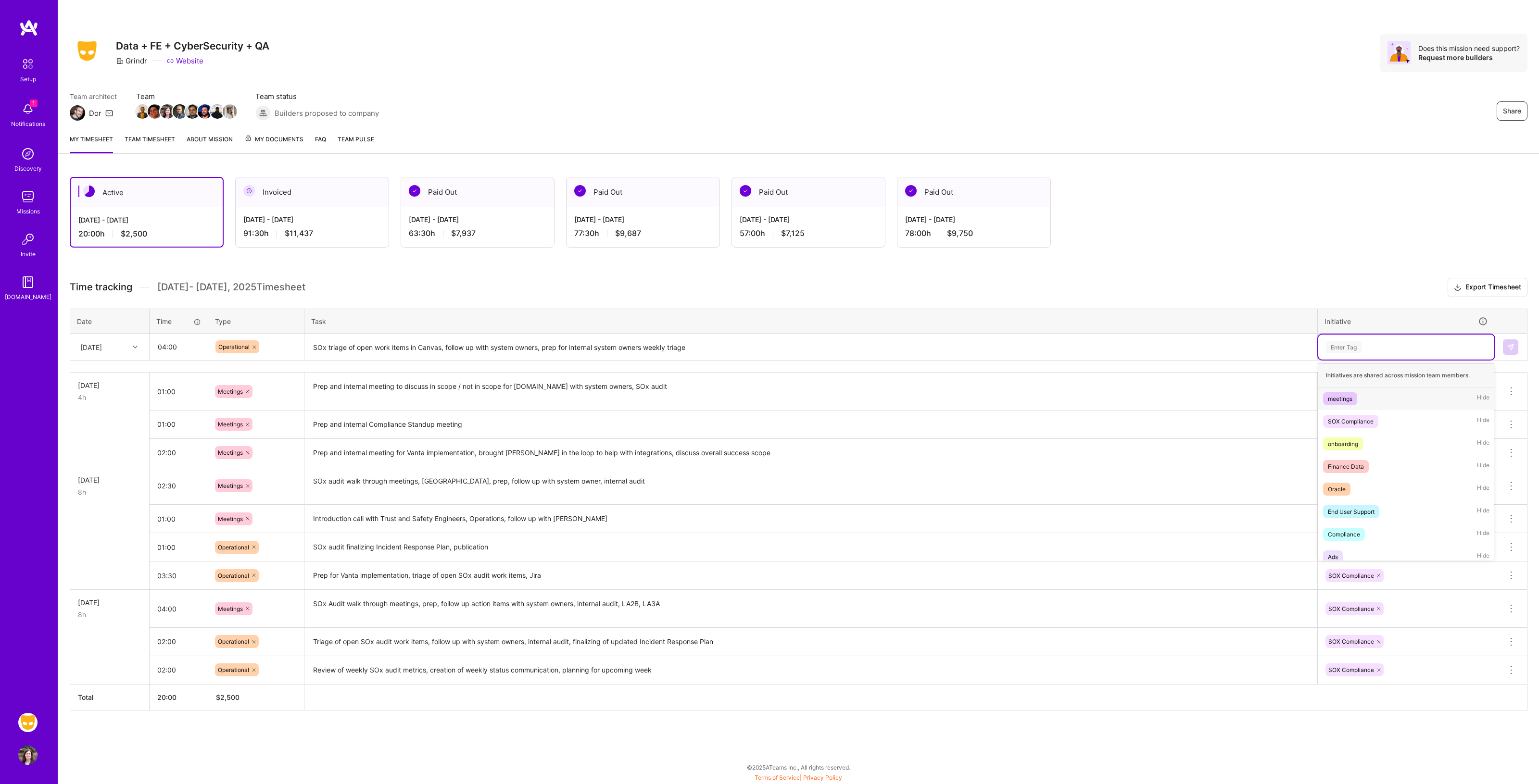
click at [1339, 343] on div "Enter Tag" at bounding box center [1344, 347] width 36 height 15
click at [1344, 416] on div "SOX Compliance" at bounding box center [1351, 421] width 46 height 10
click at [1516, 344] on button at bounding box center [1510, 347] width 15 height 15
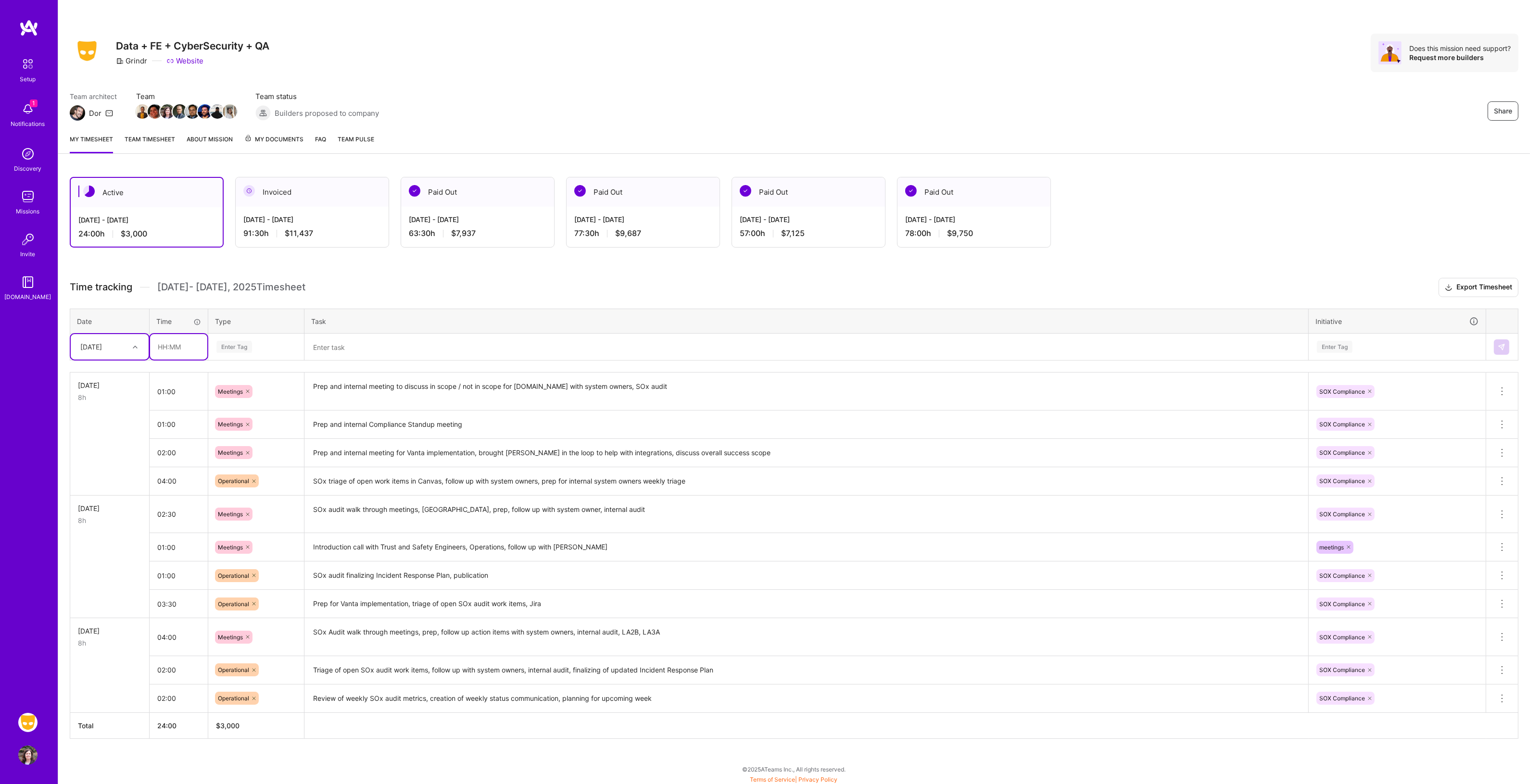
click at [188, 348] on input "text" at bounding box center [179, 347] width 58 height 25
type input "02:00"
type input "mee"
click at [229, 374] on span "Meetings" at bounding box center [230, 378] width 35 height 13
click at [328, 342] on textarea at bounding box center [806, 348] width 1002 height 25
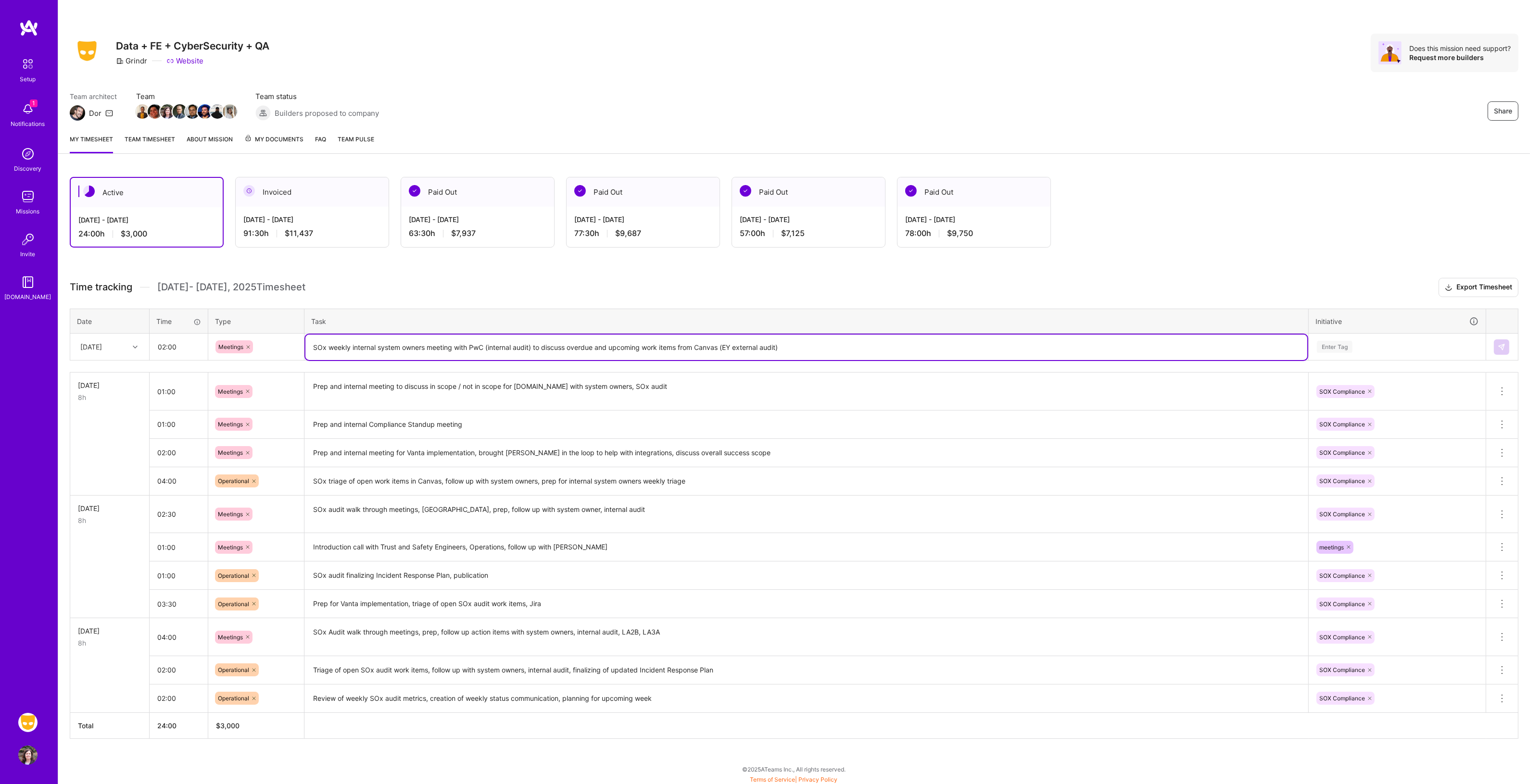
type textarea "SOx weekly internal system owners meeting with PwC (internal audit) to discuss …"
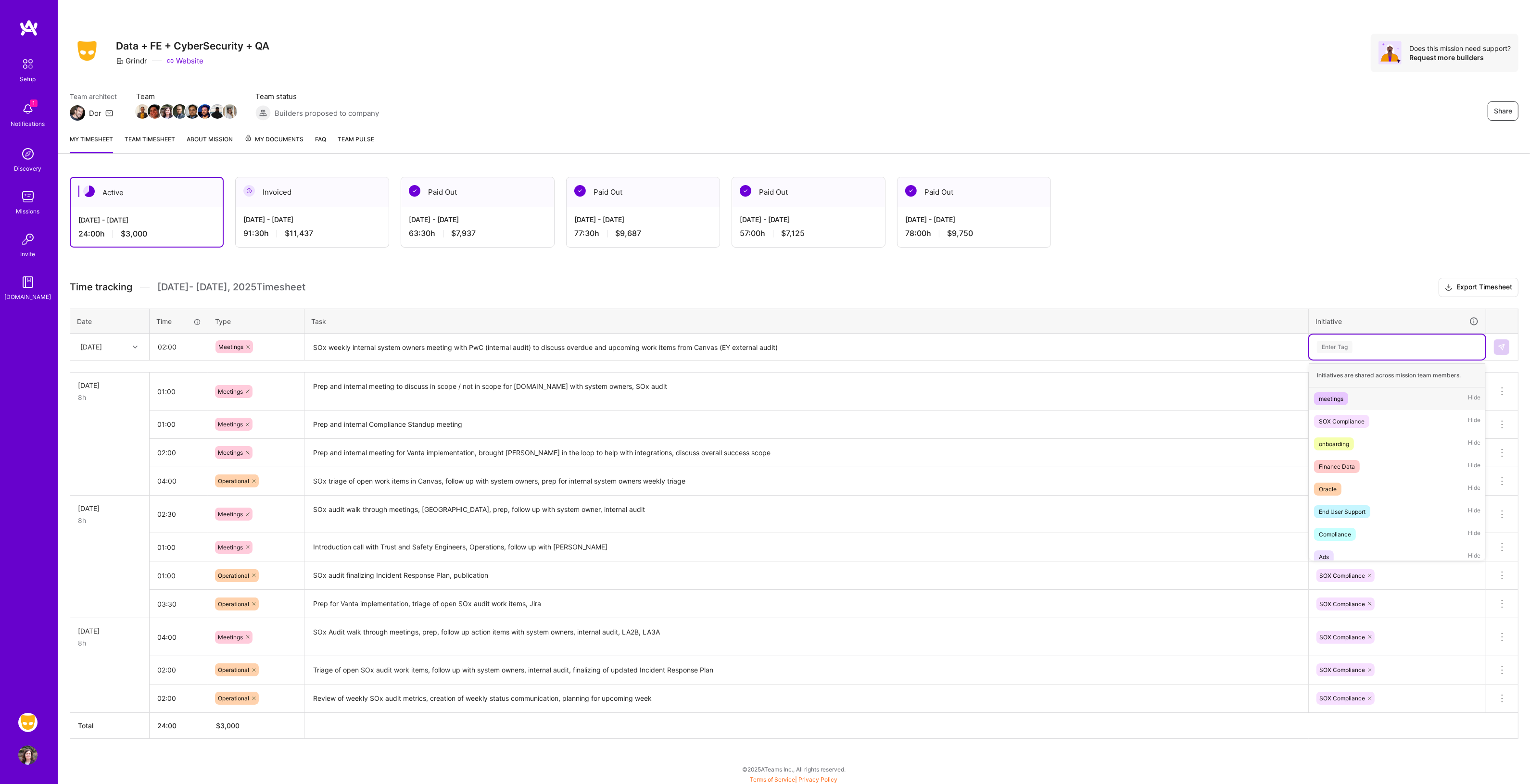
click at [1329, 345] on div "Enter Tag" at bounding box center [1335, 347] width 36 height 15
click at [1342, 419] on div "SOX Compliance" at bounding box center [1342, 421] width 46 height 10
click at [1504, 343] on img at bounding box center [1501, 347] width 8 height 8
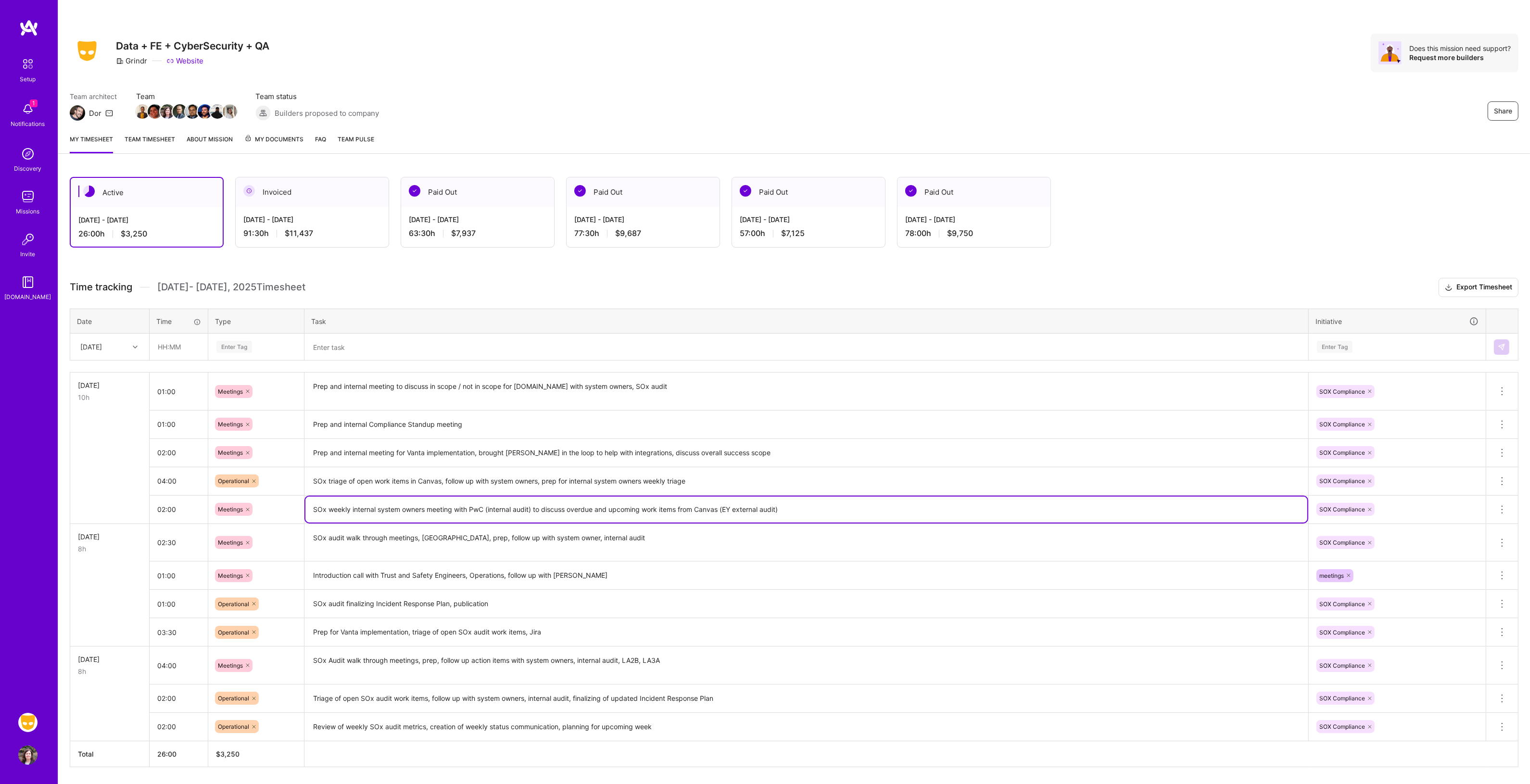
drag, startPoint x: 807, startPoint y: 512, endPoint x: 307, endPoint y: 512, distance: 500.0
click at [307, 512] on textarea "SOx weekly internal system owners meeting with PwC (internal audit) to discuss …" at bounding box center [806, 509] width 1002 height 26
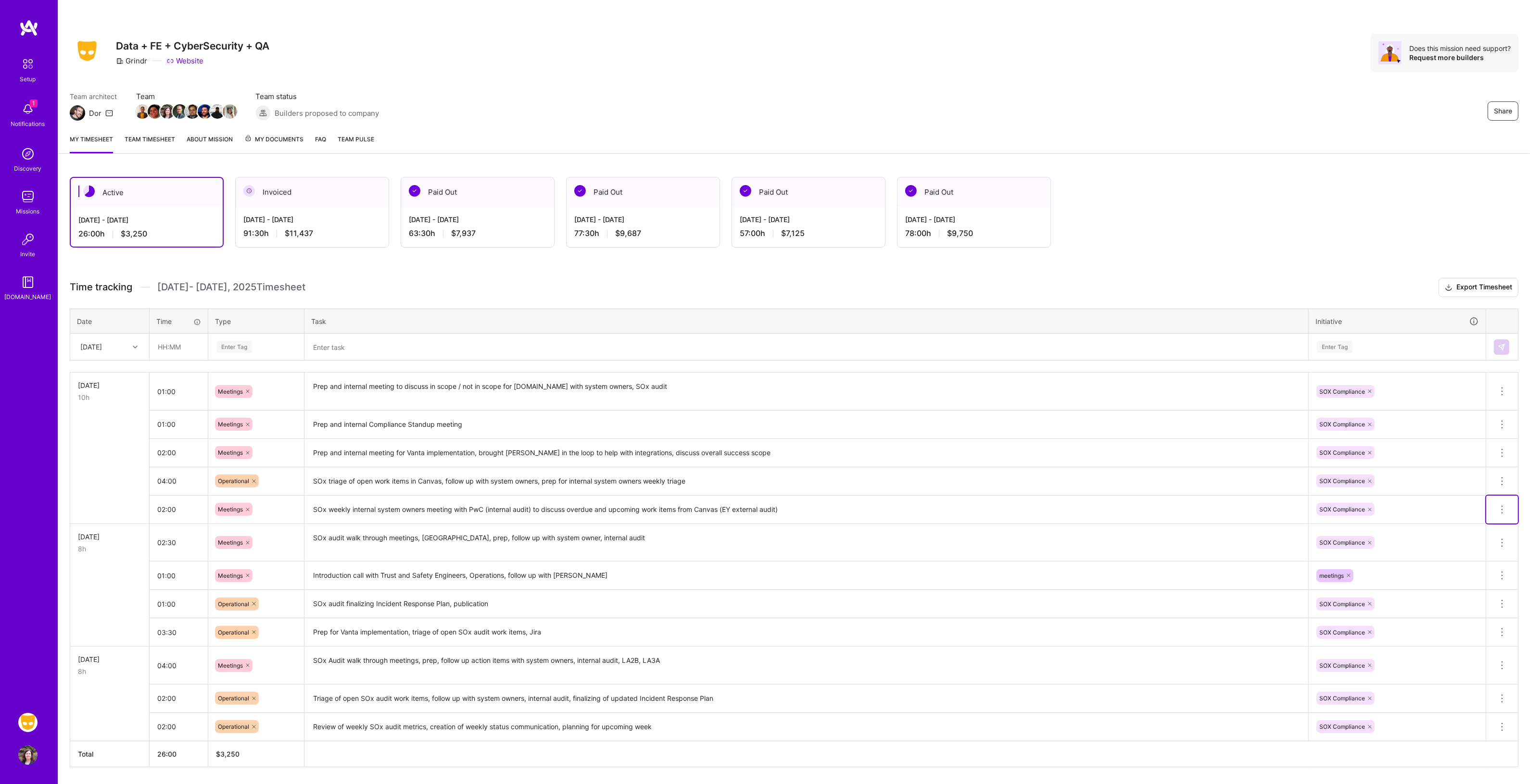
click at [1500, 507] on icon at bounding box center [1503, 510] width 12 height 12
click at [1500, 506] on icon at bounding box center [1503, 510] width 12 height 12
click at [1490, 523] on button "Delete row" at bounding box center [1478, 526] width 50 height 24
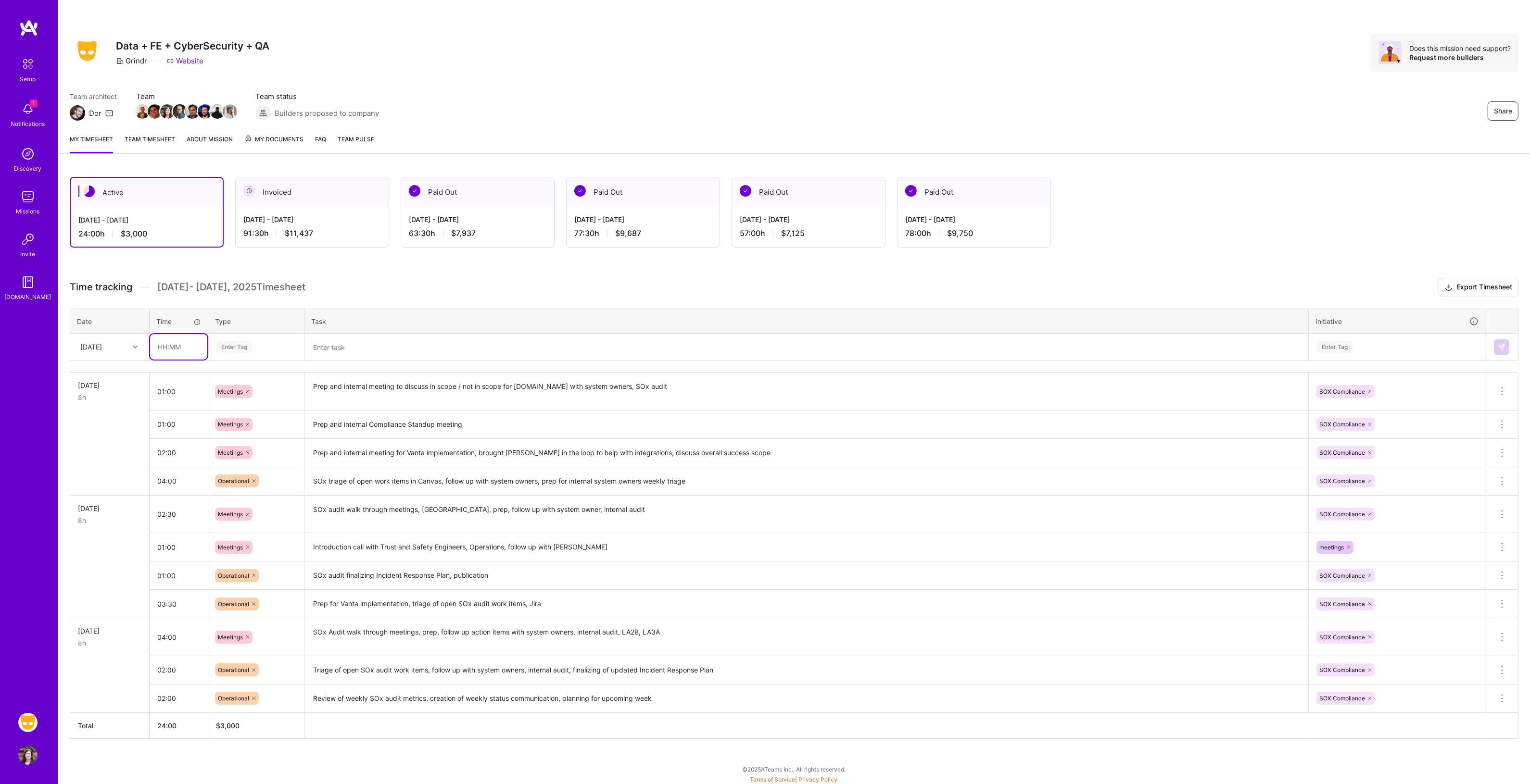
click at [179, 345] on input "text" at bounding box center [179, 347] width 58 height 25
type input "02:00"
type input "mee"
click at [227, 373] on span "Meetings" at bounding box center [230, 378] width 35 height 13
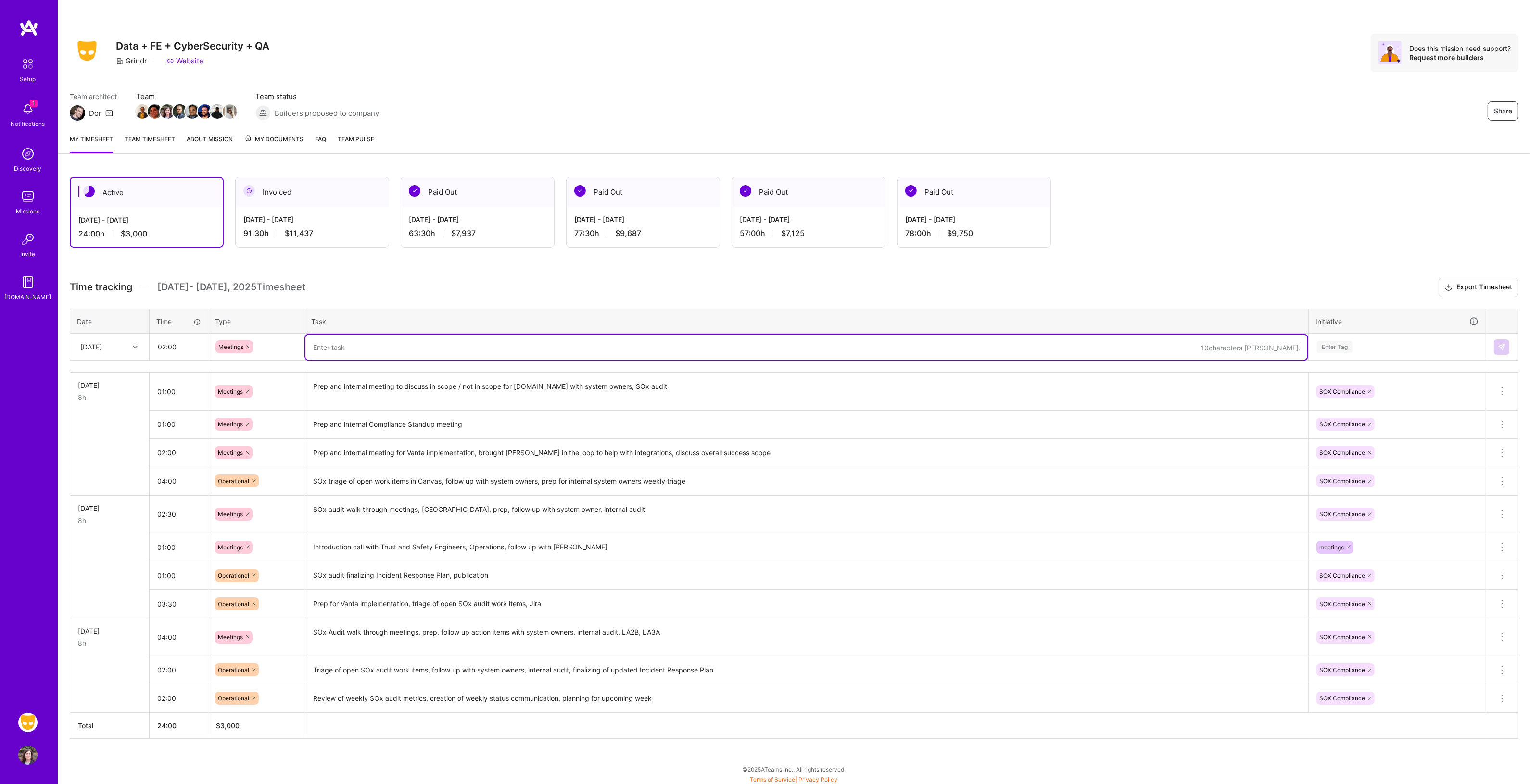
click at [337, 348] on textarea at bounding box center [806, 348] width 1002 height 25
paste textarea "SOx weekly internal system owners meeting with PwC (internal audit) to discuss …"
type textarea "SOx weekly internal system owners meeting with PwC (internal audit) to discuss …"
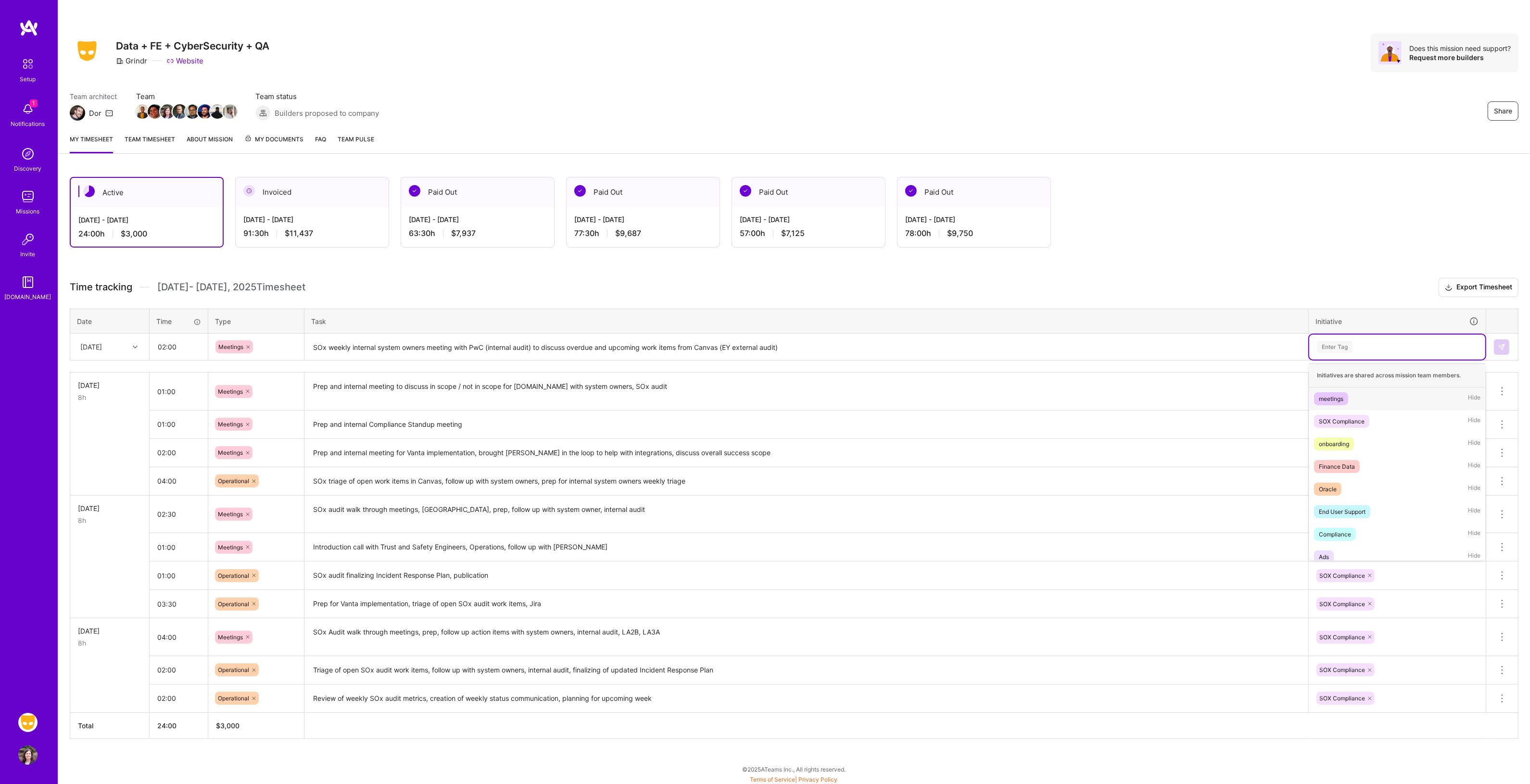
click at [1342, 348] on div "Enter Tag" at bounding box center [1335, 347] width 36 height 15
click at [1348, 417] on div "SOX Compliance" at bounding box center [1342, 421] width 46 height 10
click at [1513, 342] on td at bounding box center [1503, 348] width 32 height 27
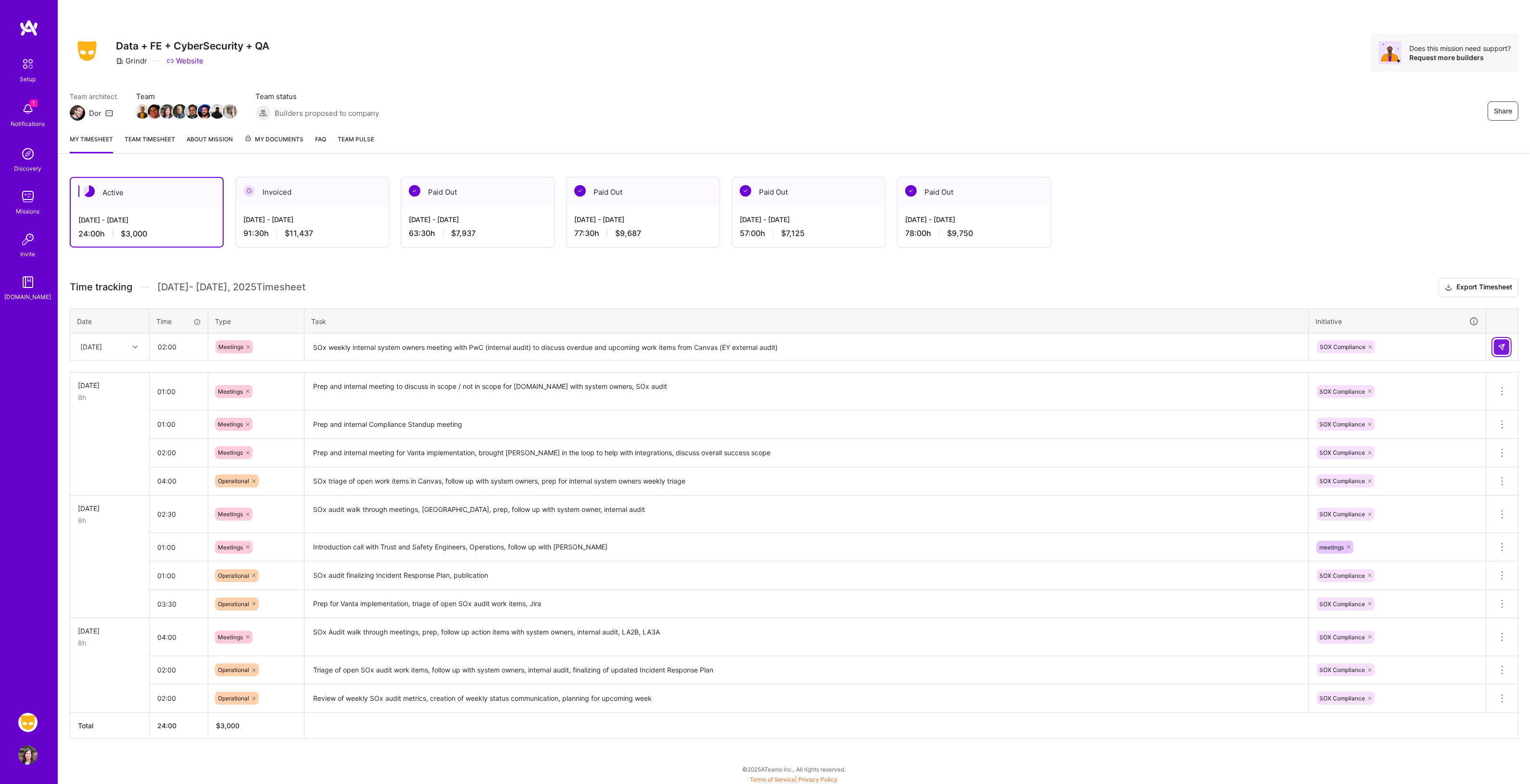
click at [1506, 343] on button at bounding box center [1502, 347] width 15 height 15
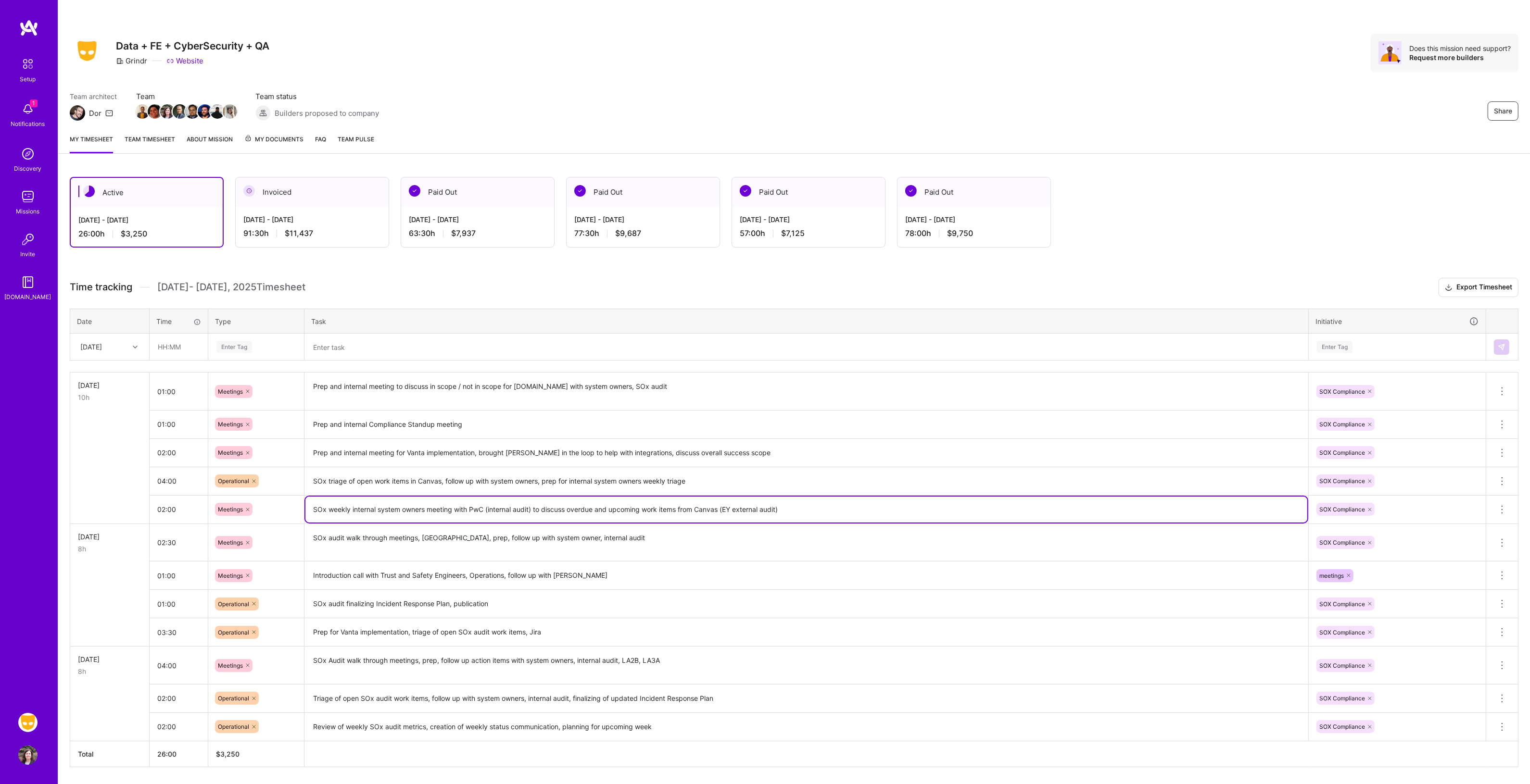
drag, startPoint x: 791, startPoint y: 513, endPoint x: 308, endPoint y: 502, distance: 483.1
click at [308, 502] on textarea "SOx weekly internal system owners meeting with PwC (internal audit) to discuss …" at bounding box center [806, 509] width 1002 height 26
click at [1505, 513] on icon at bounding box center [1503, 510] width 12 height 12
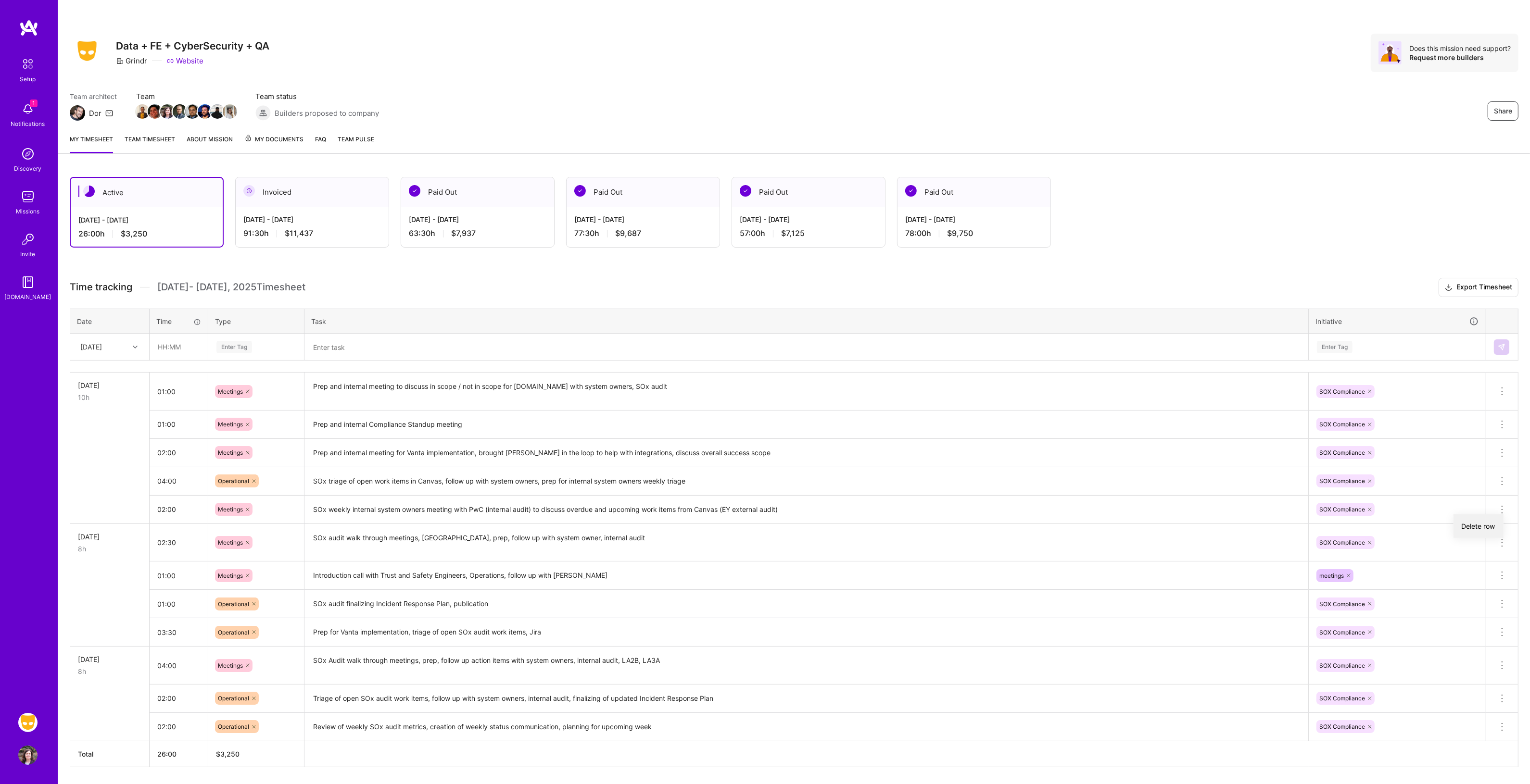
click at [1481, 529] on button "Delete row" at bounding box center [1478, 526] width 50 height 24
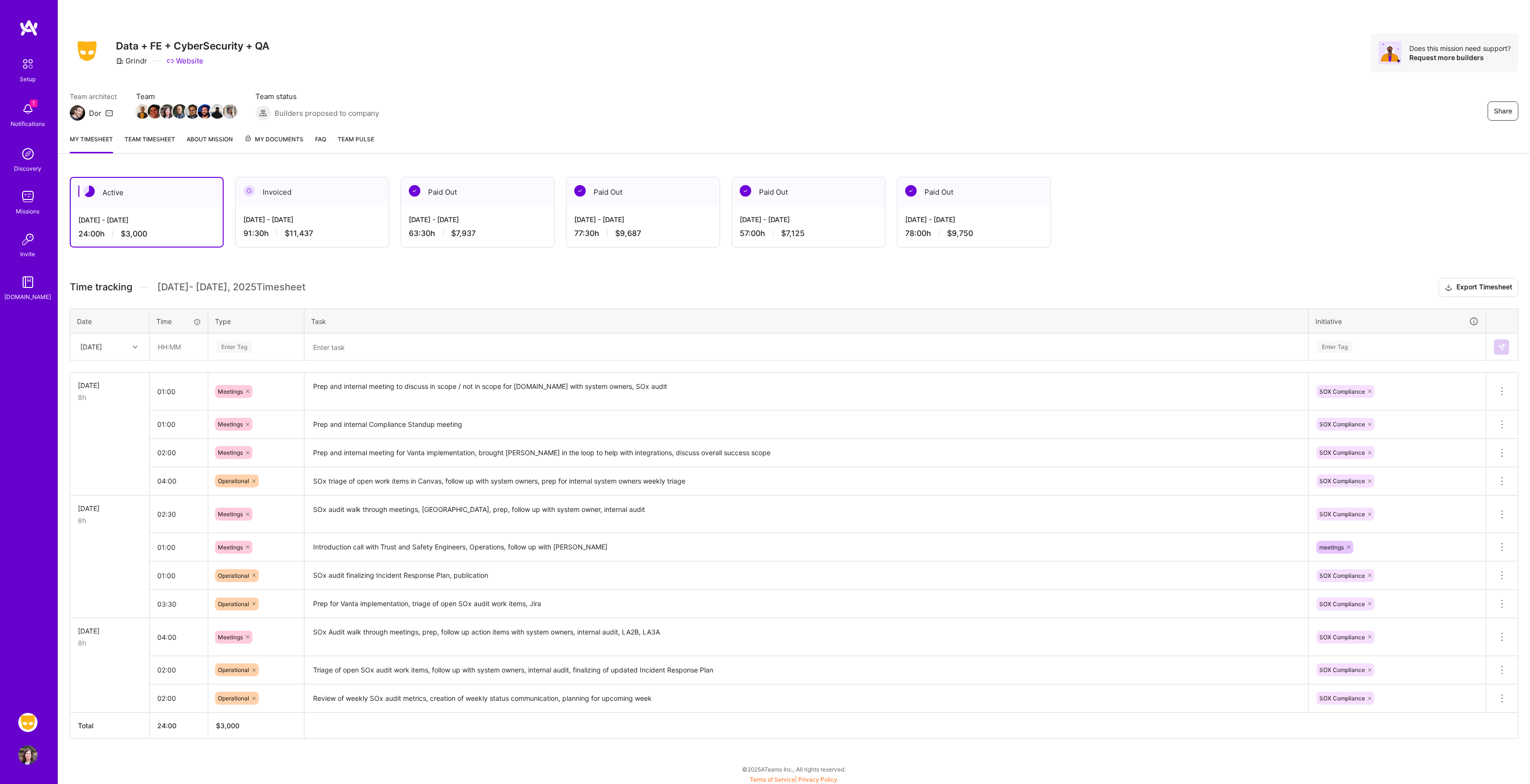
click at [133, 348] on icon at bounding box center [135, 348] width 5 height 5
click at [108, 445] on div "[DATE]" at bounding box center [110, 445] width 78 height 18
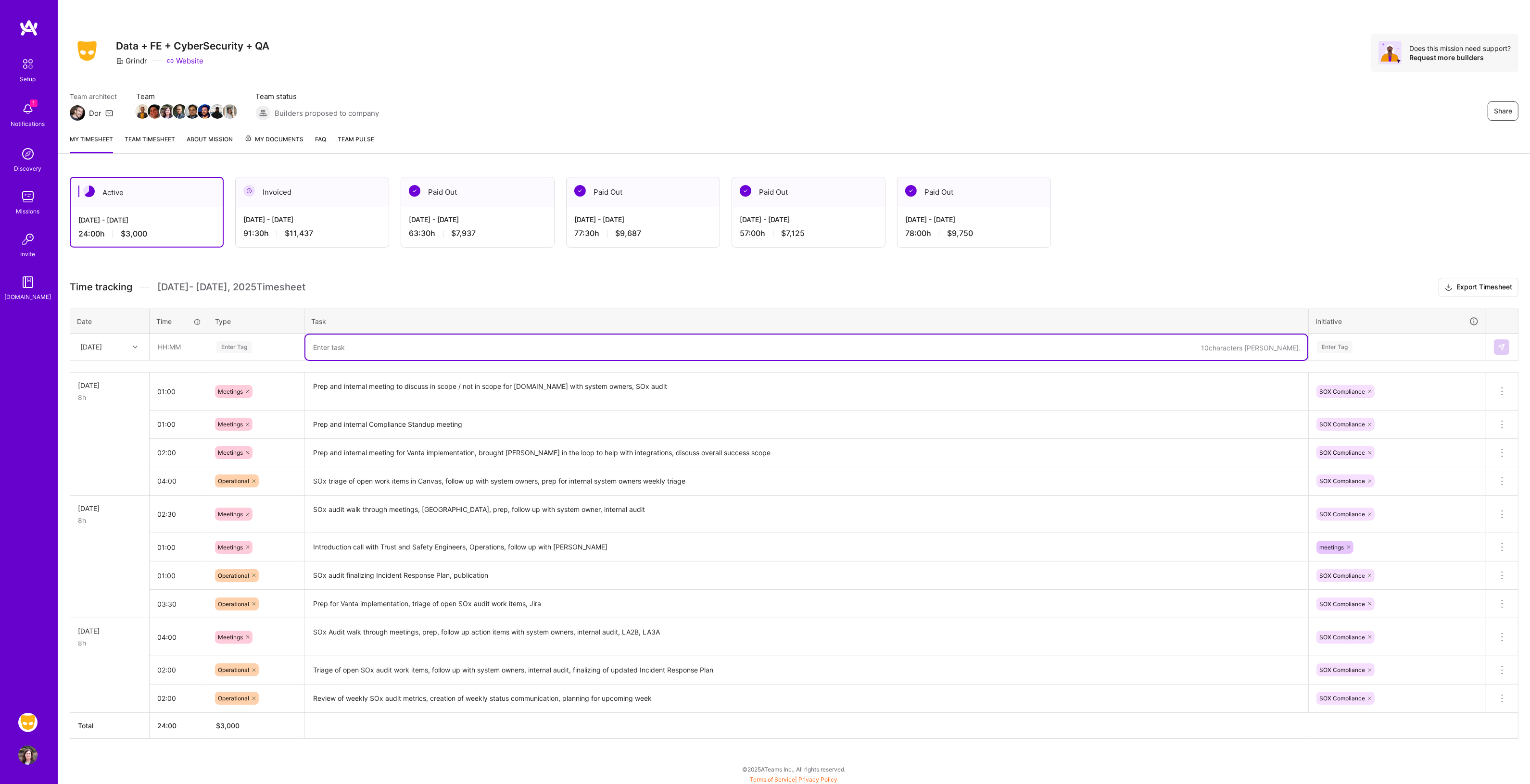
click at [393, 347] on textarea at bounding box center [806, 348] width 1002 height 25
paste textarea "SOx weekly internal system owners meeting with PwC (internal audit) to discuss …"
type textarea "SOx weekly internal system owners meeting with PwC (internal audit) to discuss …"
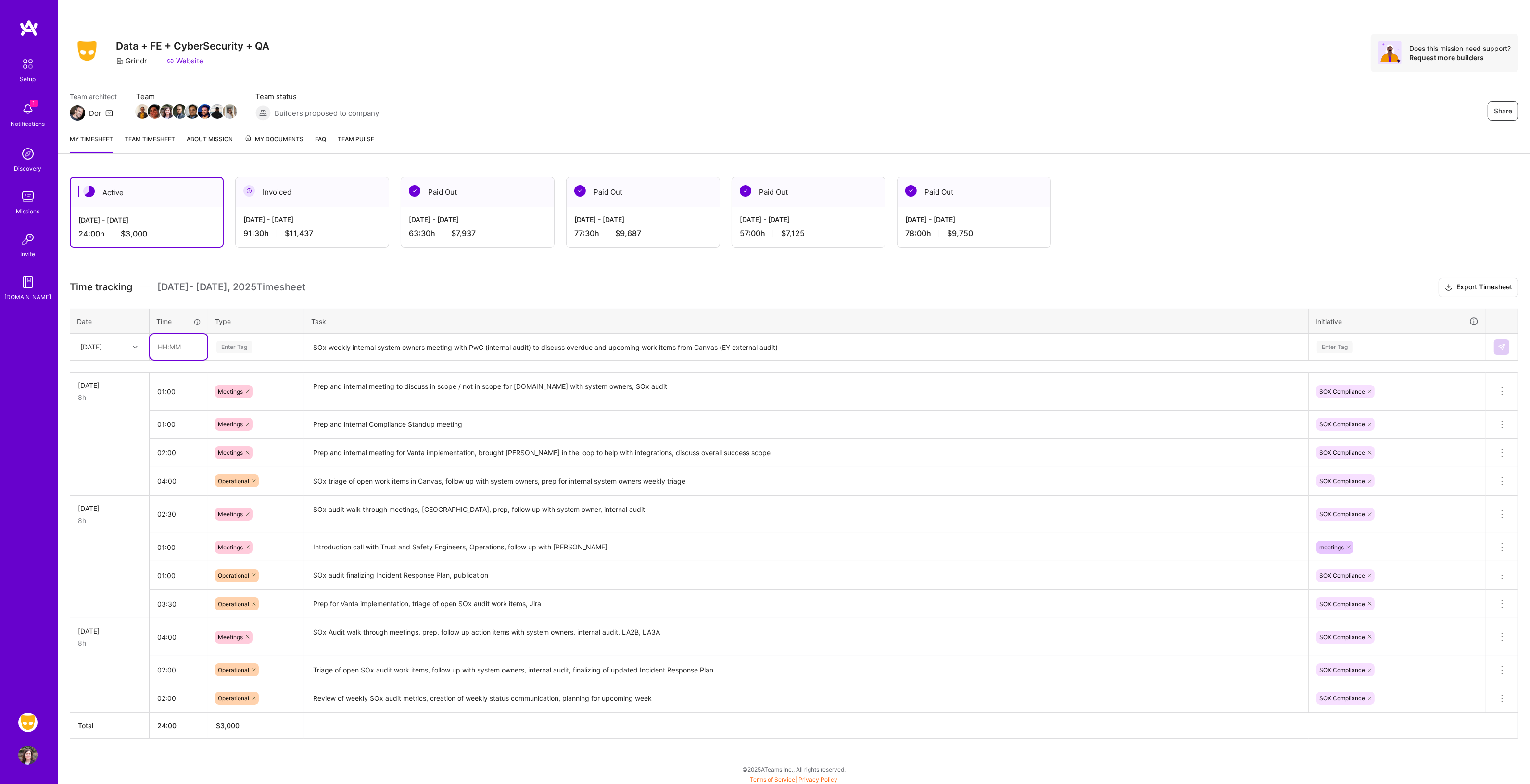
click at [183, 343] on input "text" at bounding box center [179, 347] width 58 height 25
type input "02:00"
click at [245, 342] on div "Enter Tag" at bounding box center [234, 347] width 36 height 15
type input "mee"
click at [237, 379] on span "Meetings" at bounding box center [230, 378] width 35 height 13
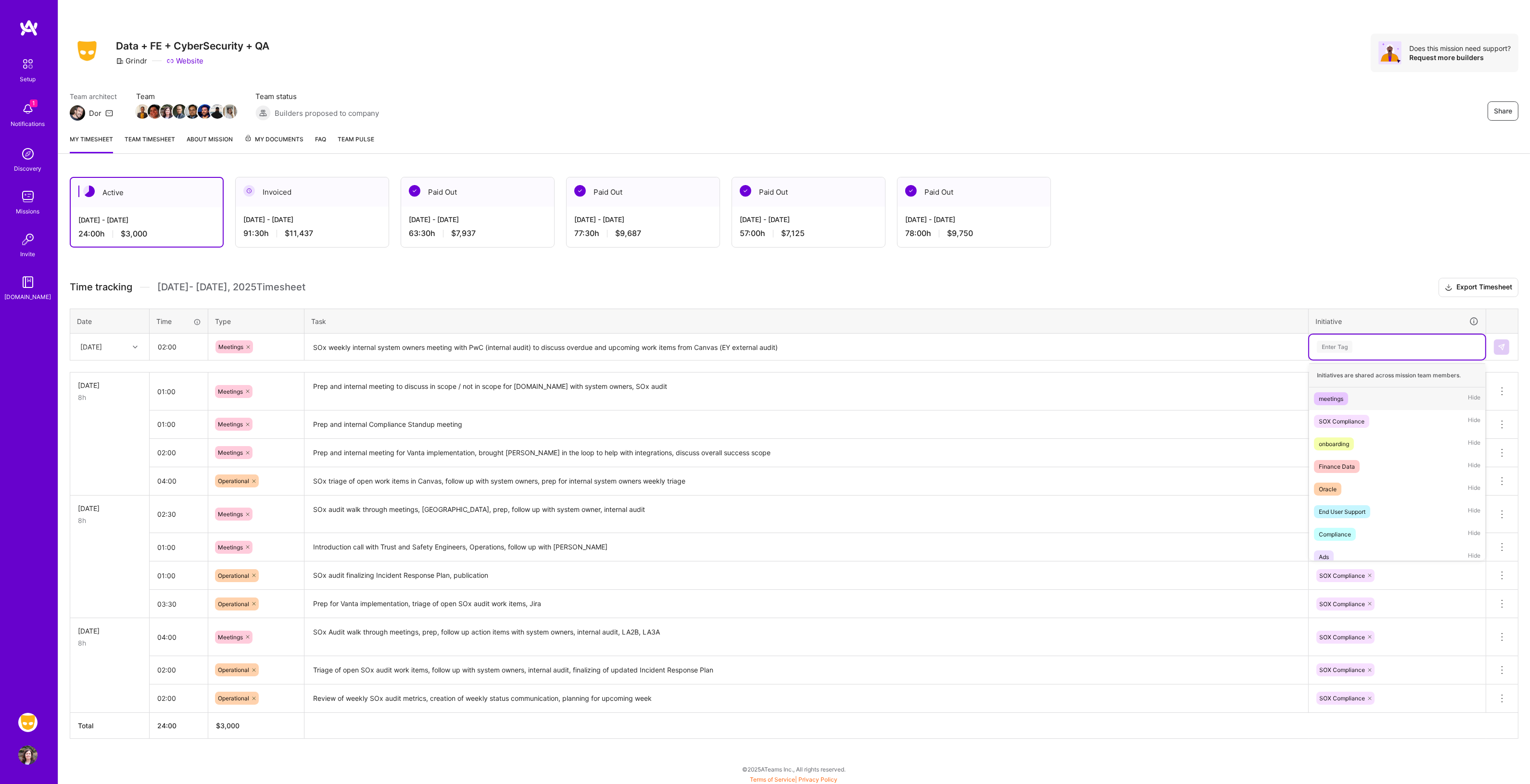
click at [1378, 344] on div "Enter Tag" at bounding box center [1397, 347] width 162 height 12
click at [1347, 421] on div "SOX Compliance" at bounding box center [1342, 421] width 46 height 10
click at [1500, 348] on img at bounding box center [1501, 347] width 8 height 8
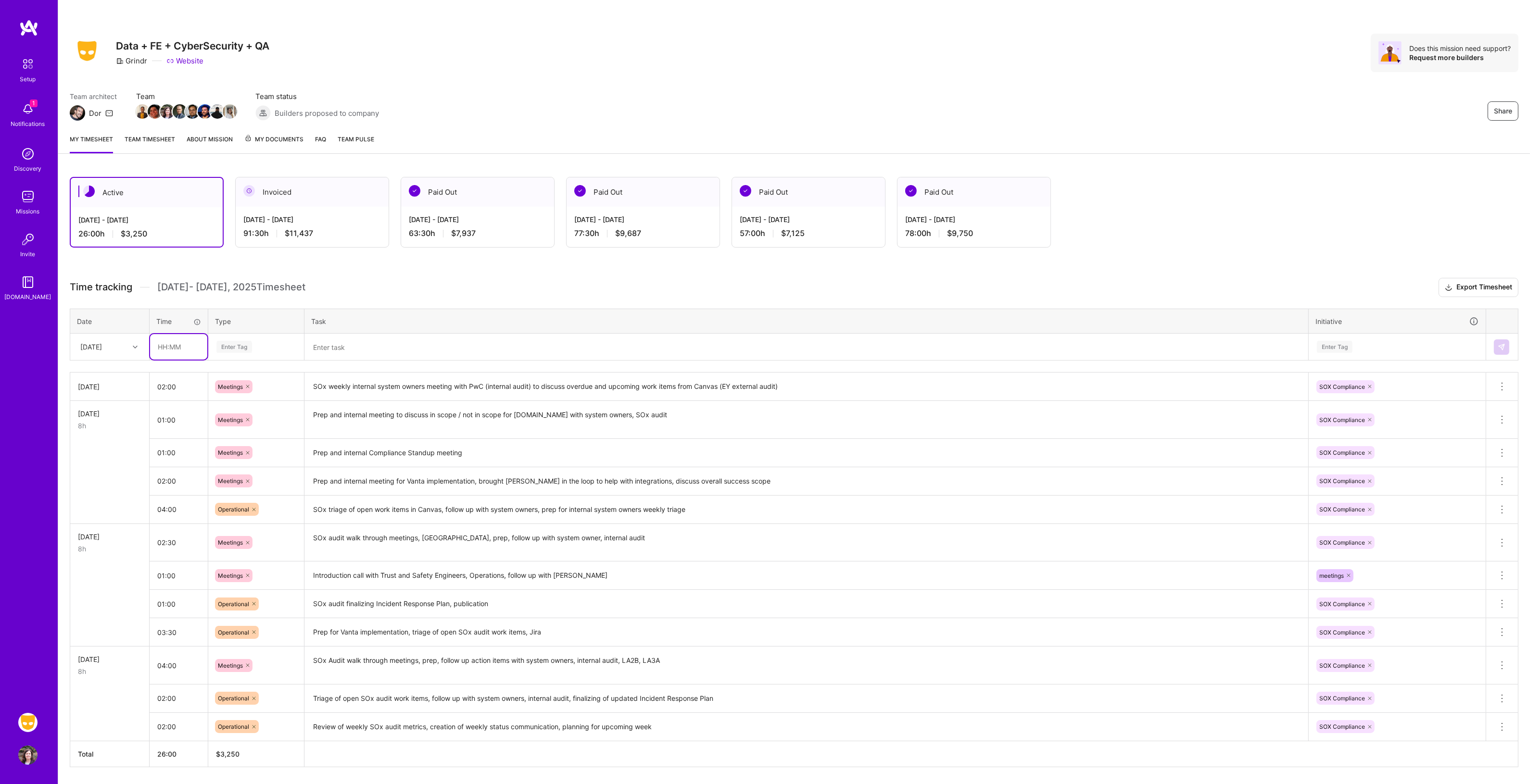
click at [184, 347] on input "text" at bounding box center [179, 347] width 58 height 25
type input "04:00"
type input "mee"
click at [223, 375] on span "Meetings" at bounding box center [230, 378] width 35 height 13
click at [333, 349] on textarea at bounding box center [806, 348] width 1002 height 25
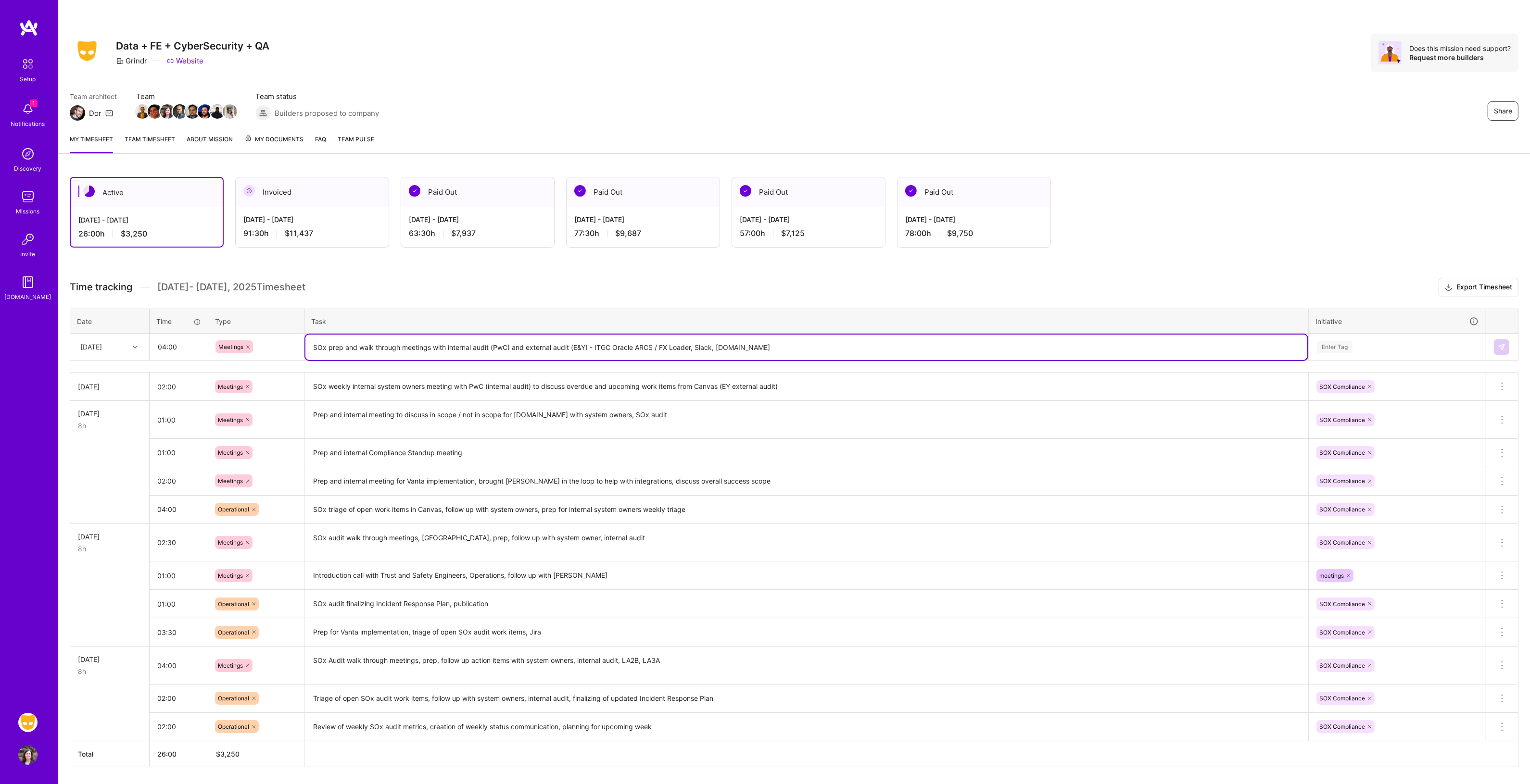
type textarea "SOx prep and walk through meetings with internal audit (PwC) and external audit…"
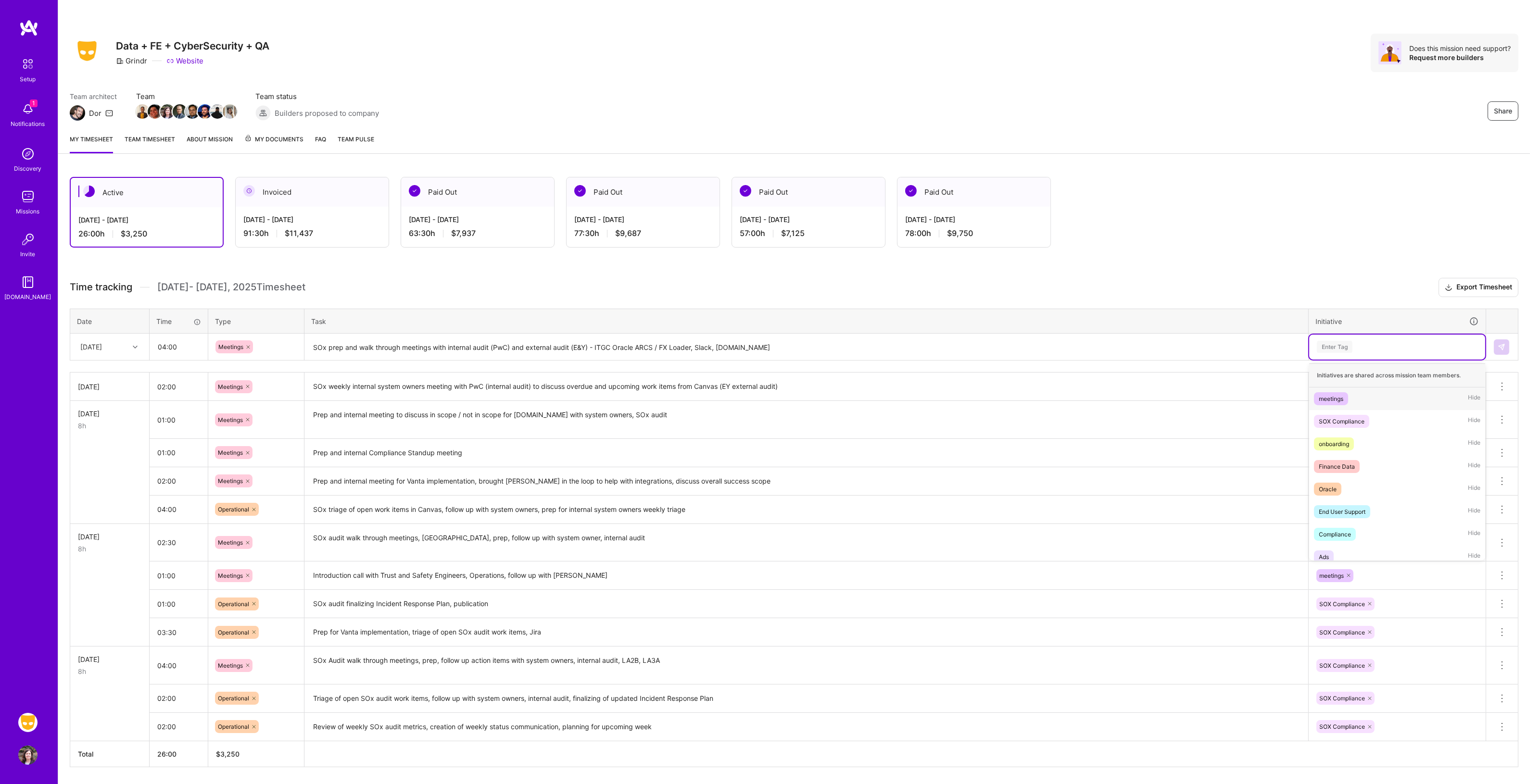
click at [1340, 345] on div "Enter Tag" at bounding box center [1335, 347] width 36 height 15
click at [1345, 419] on div "SOX Compliance" at bounding box center [1342, 421] width 46 height 10
click at [1499, 348] on img at bounding box center [1501, 347] width 8 height 8
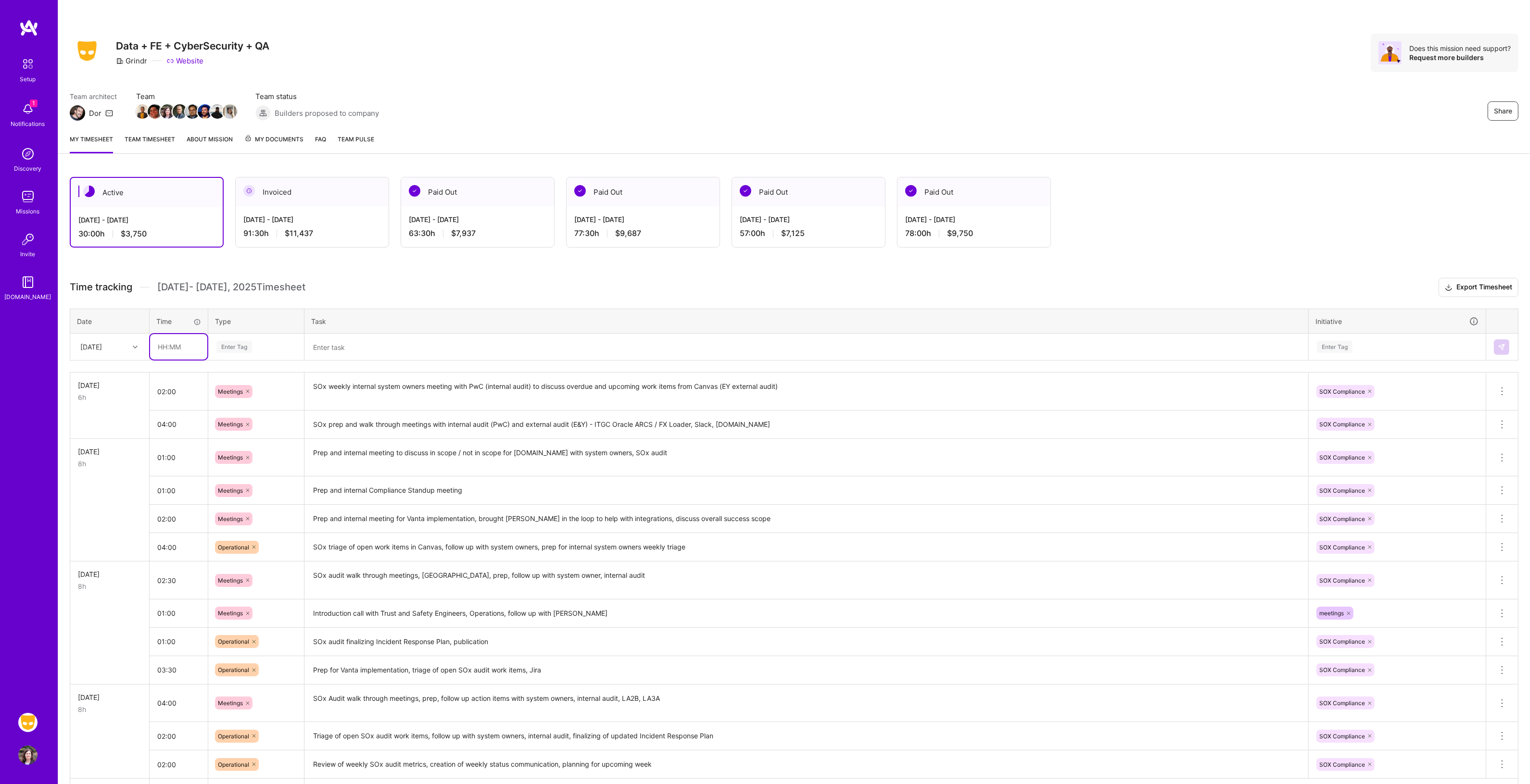
click at [179, 344] on input "text" at bounding box center [179, 347] width 58 height 25
type input "02:00"
type input "op"
click at [232, 368] on div "Operational" at bounding box center [256, 378] width 95 height 23
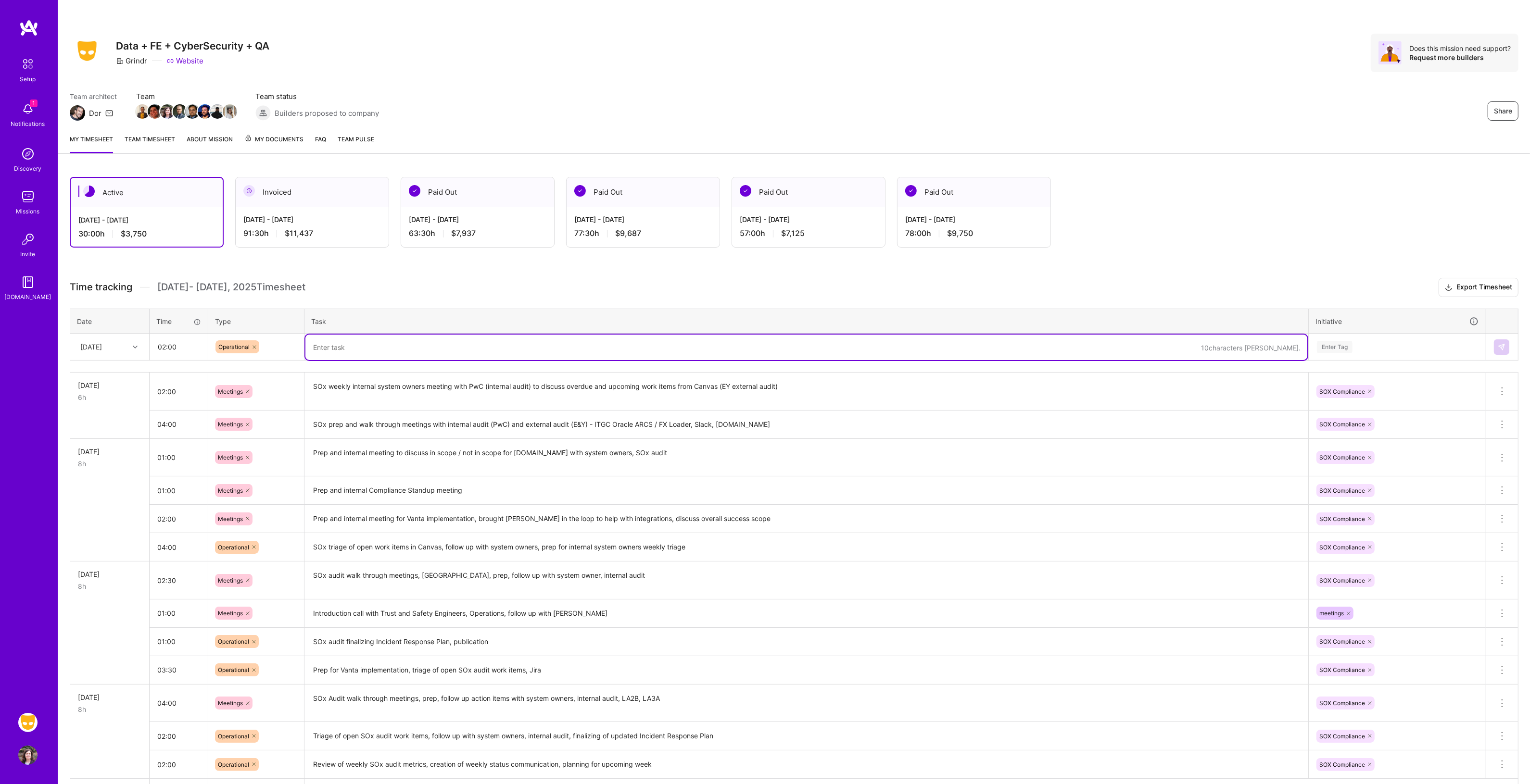
click at [337, 342] on textarea at bounding box center [806, 348] width 1002 height 25
type textarea "T"
type textarea "SOx triage of open Canvas work items, prep for weekly status meeting with inter…"
click at [1408, 345] on div "Enter Tag" at bounding box center [1397, 347] width 162 height 12
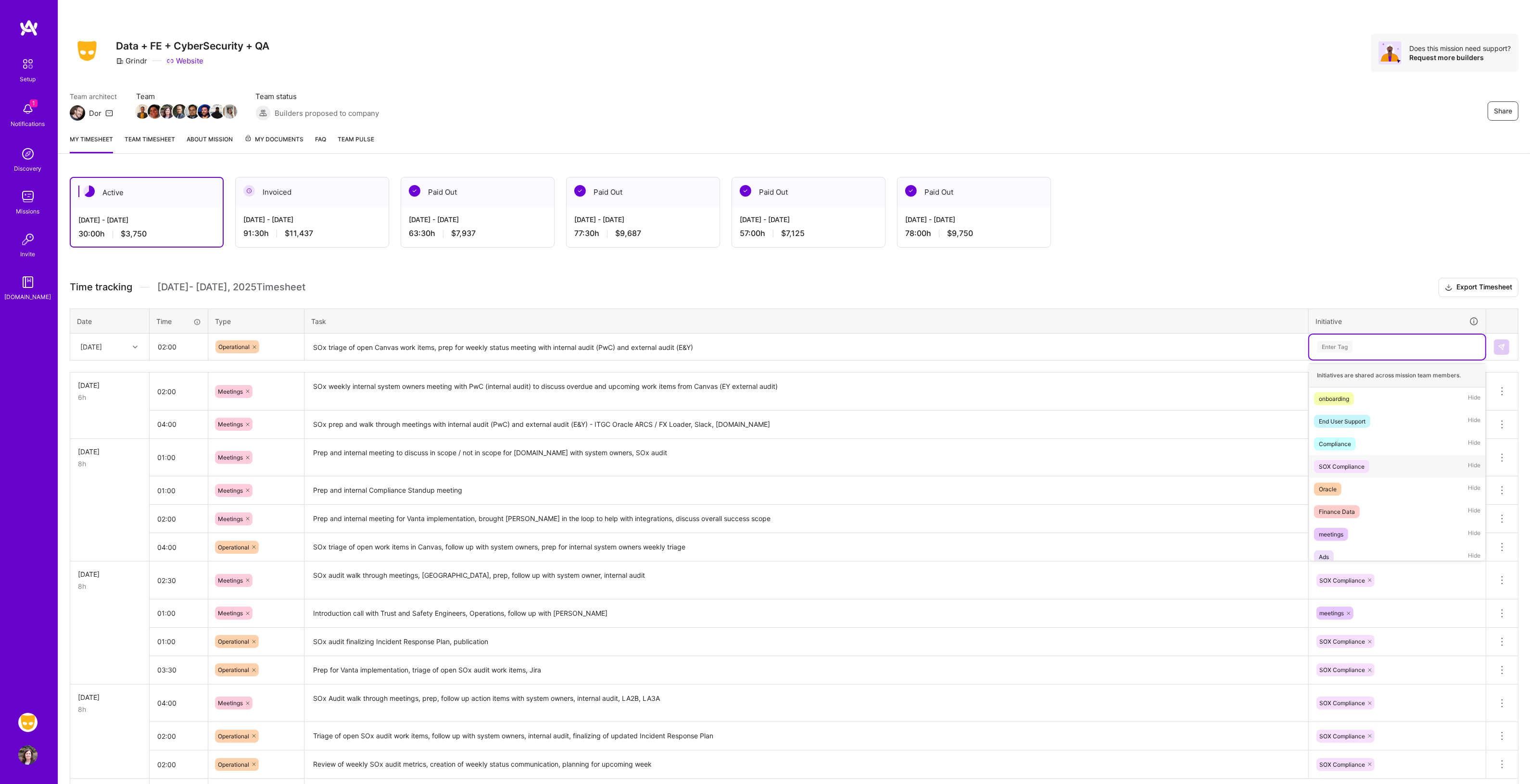
click at [1364, 465] on div "SOX Compliance" at bounding box center [1342, 467] width 46 height 10
click at [1503, 344] on img at bounding box center [1501, 347] width 8 height 8
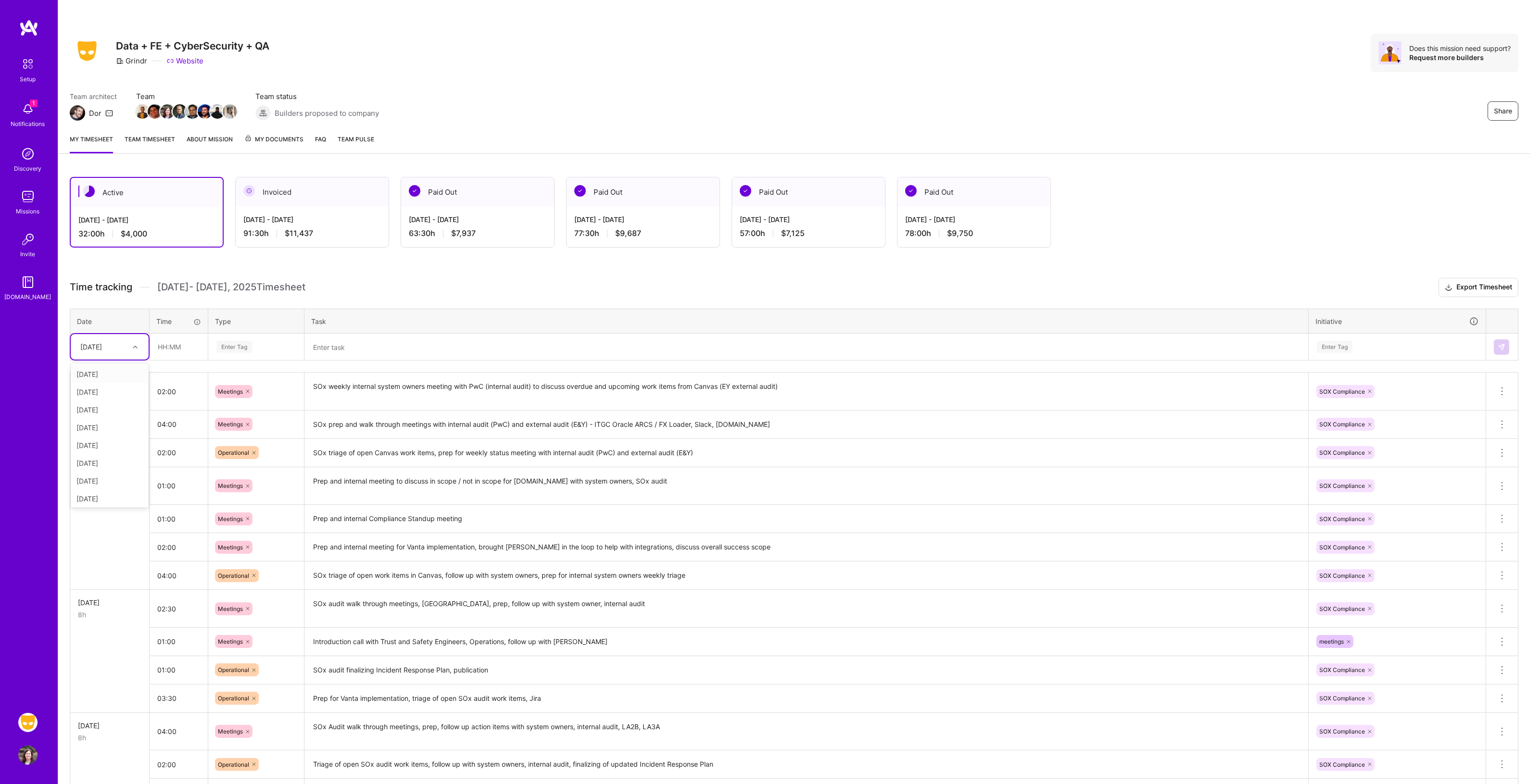
click at [133, 341] on div at bounding box center [136, 347] width 15 height 13
click at [92, 460] on div "[DATE]" at bounding box center [110, 463] width 78 height 18
click at [165, 349] on input "text" at bounding box center [179, 347] width 58 height 25
type input "01:00"
click at [234, 349] on div "Enter Tag" at bounding box center [234, 347] width 36 height 15
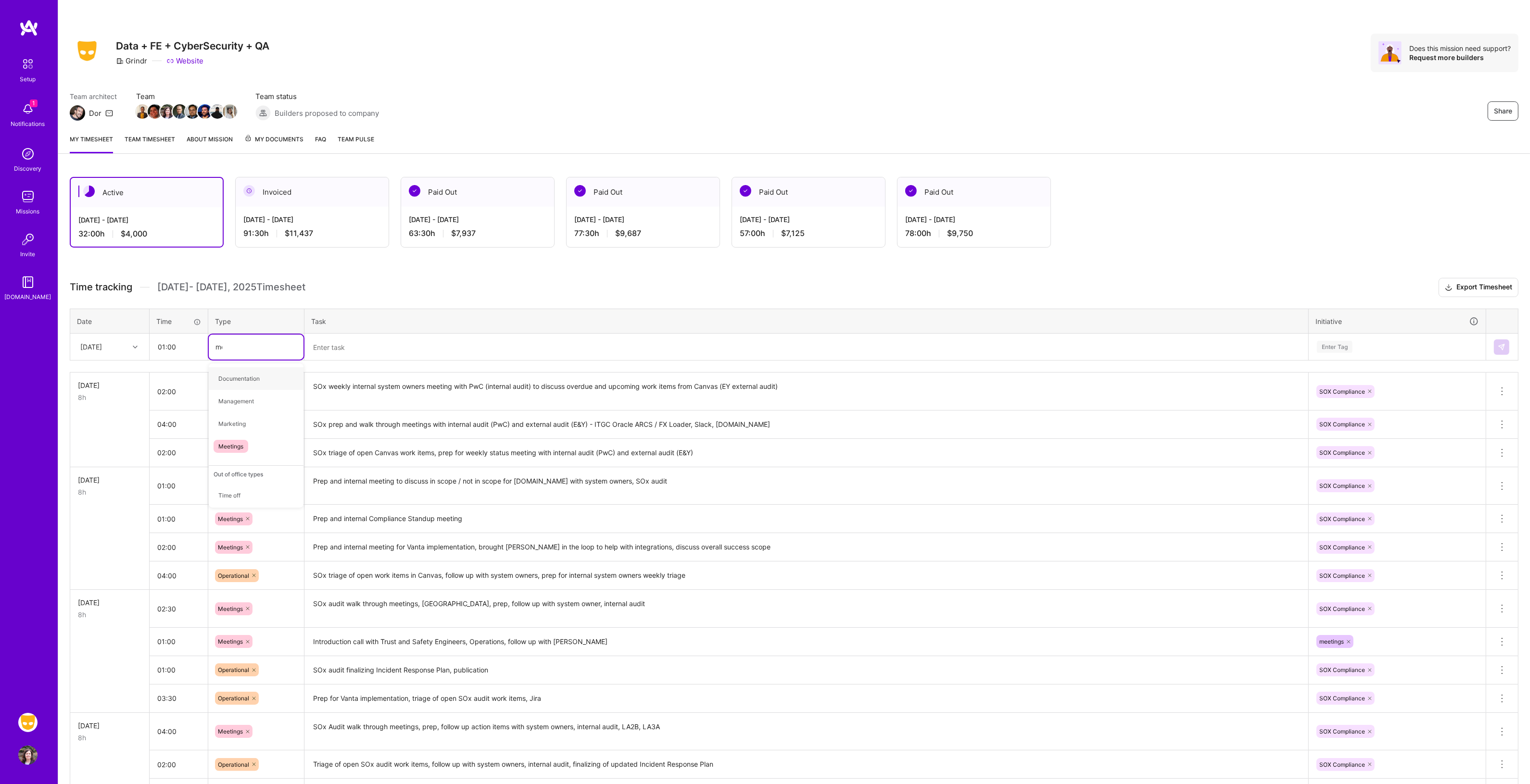
type input "mee"
drag, startPoint x: 239, startPoint y: 377, endPoint x: 262, endPoint y: 360, distance: 28.6
click at [239, 376] on span "Meetings" at bounding box center [230, 378] width 35 height 13
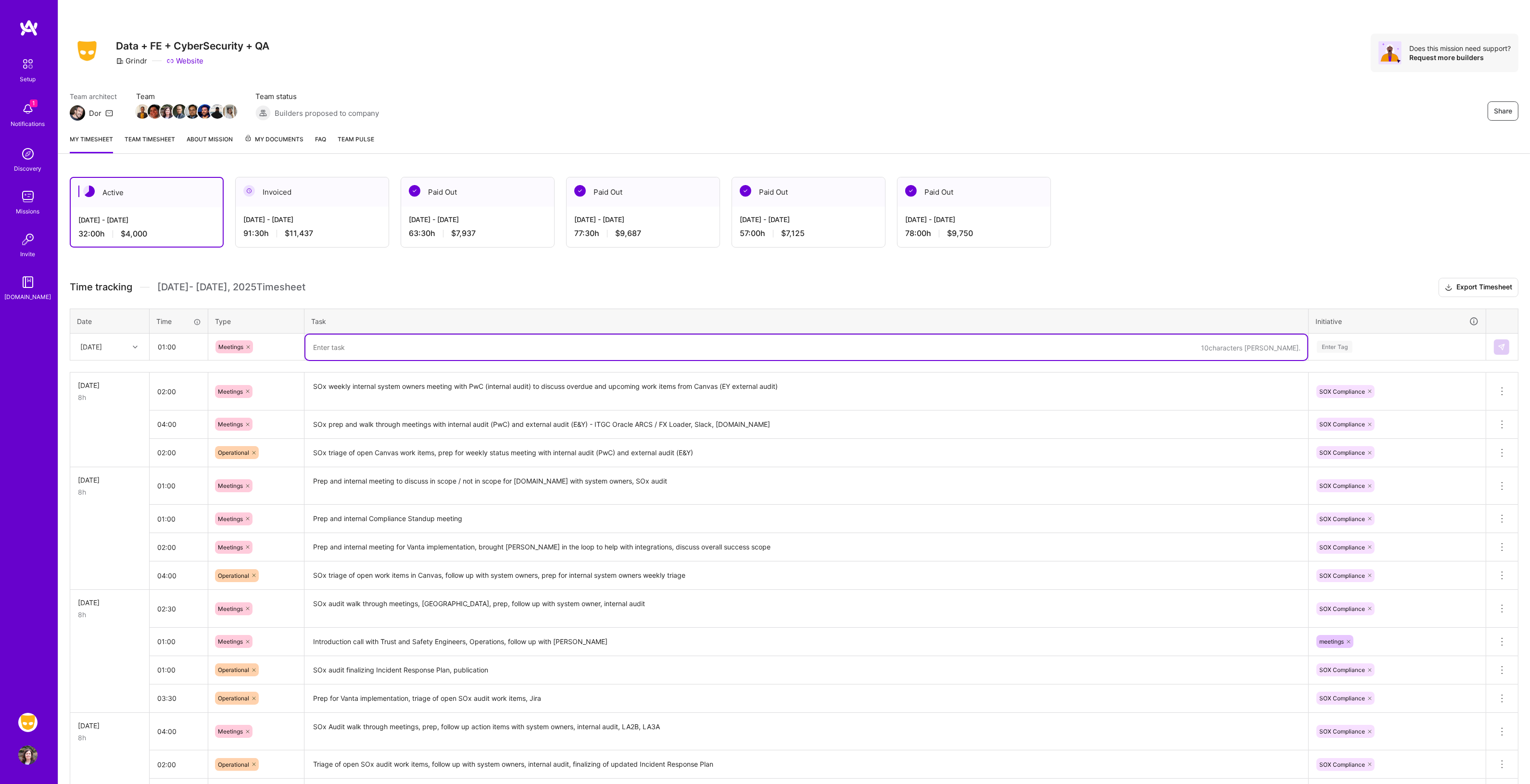
click at [331, 346] on textarea at bounding box center [806, 348] width 1002 height 25
type textarea "C"
type textarea "W"
type textarea "S"
type textarea "Weekly compliance stand up meeting, prep"
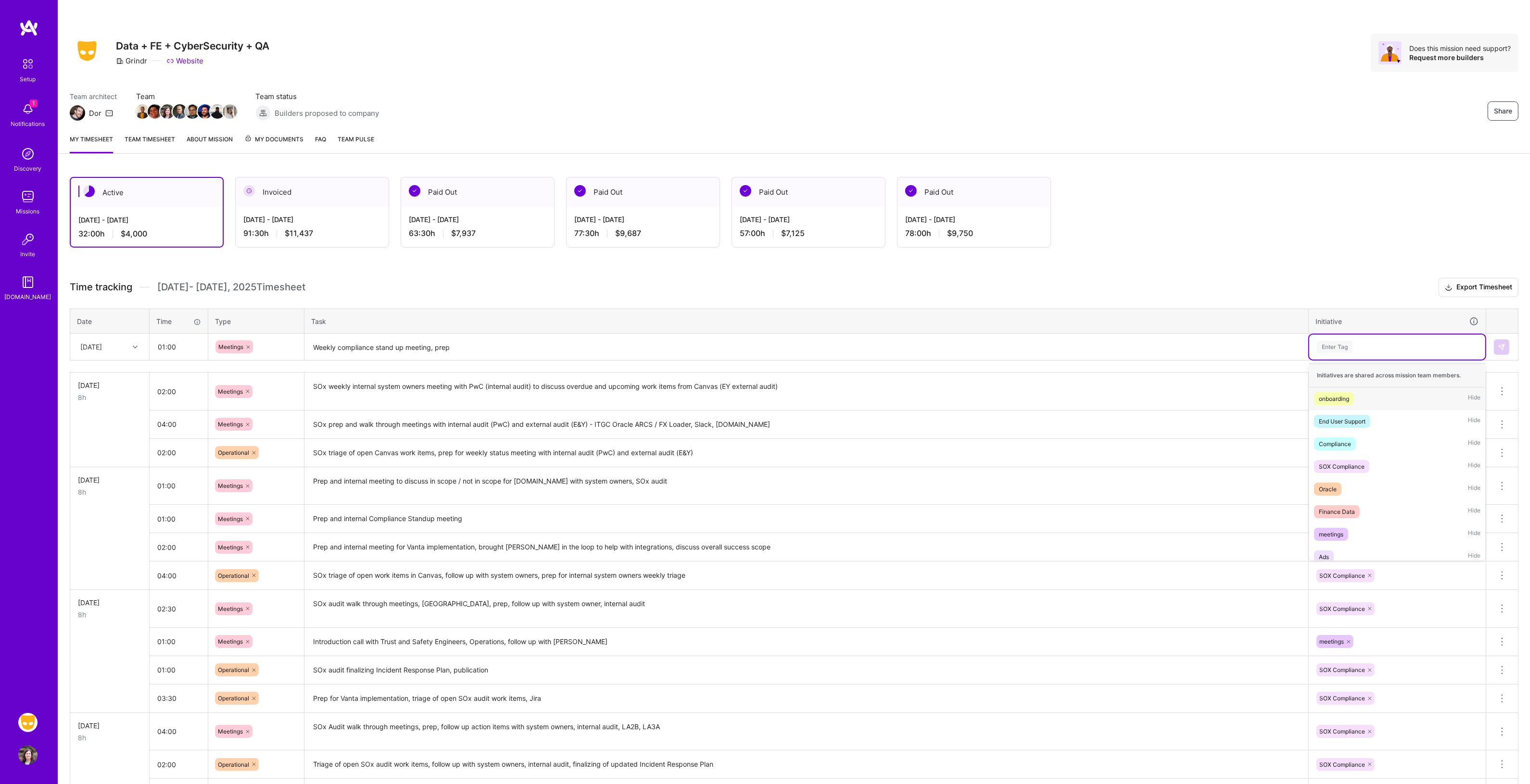
click at [1353, 347] on div "Enter Tag" at bounding box center [1335, 347] width 36 height 15
click at [1354, 348] on div "Enter Tag" at bounding box center [1397, 347] width 162 height 12
type input "compl"
click at [1335, 397] on div "Compliance" at bounding box center [1335, 399] width 32 height 10
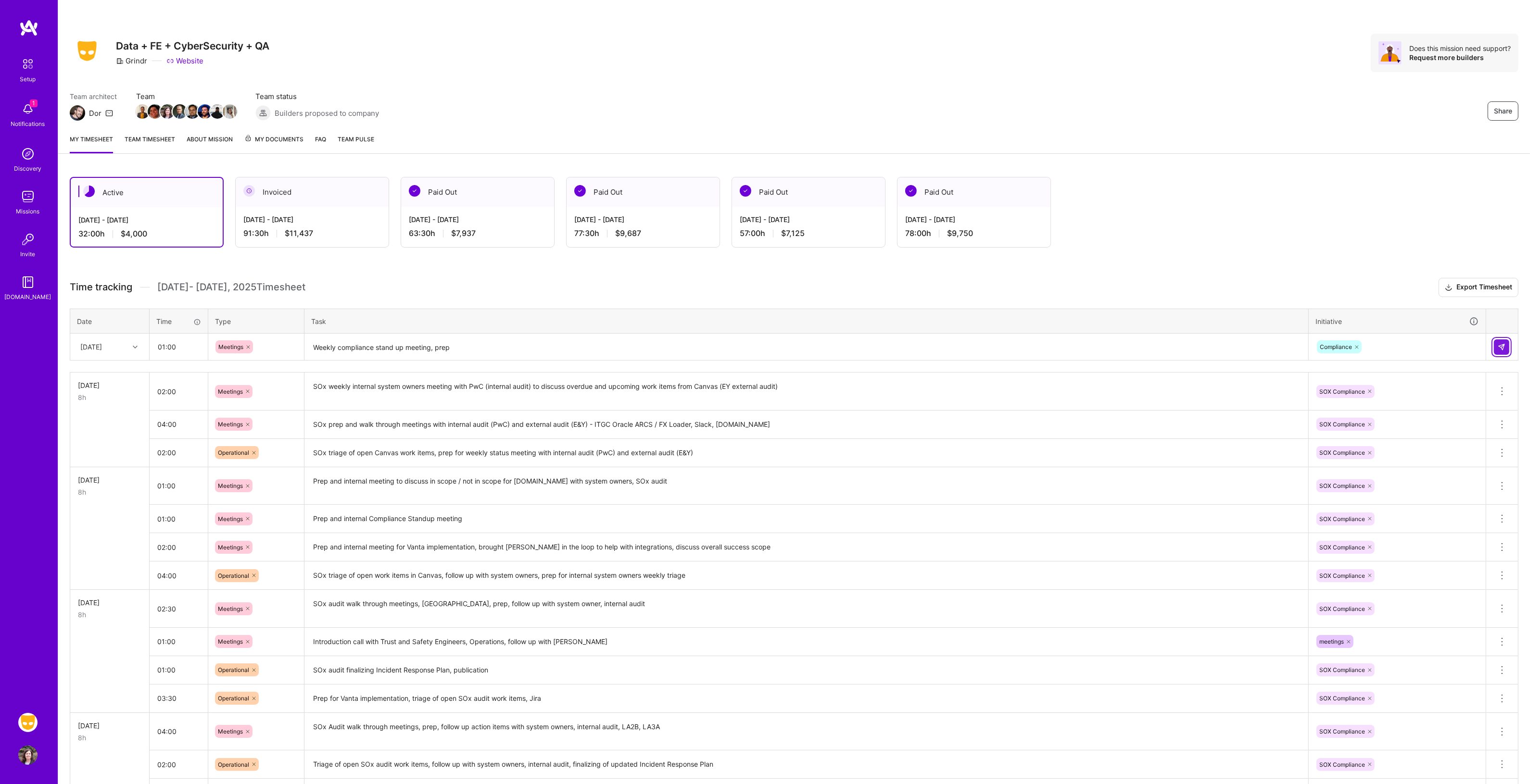
click at [1497, 345] on button at bounding box center [1502, 347] width 15 height 15
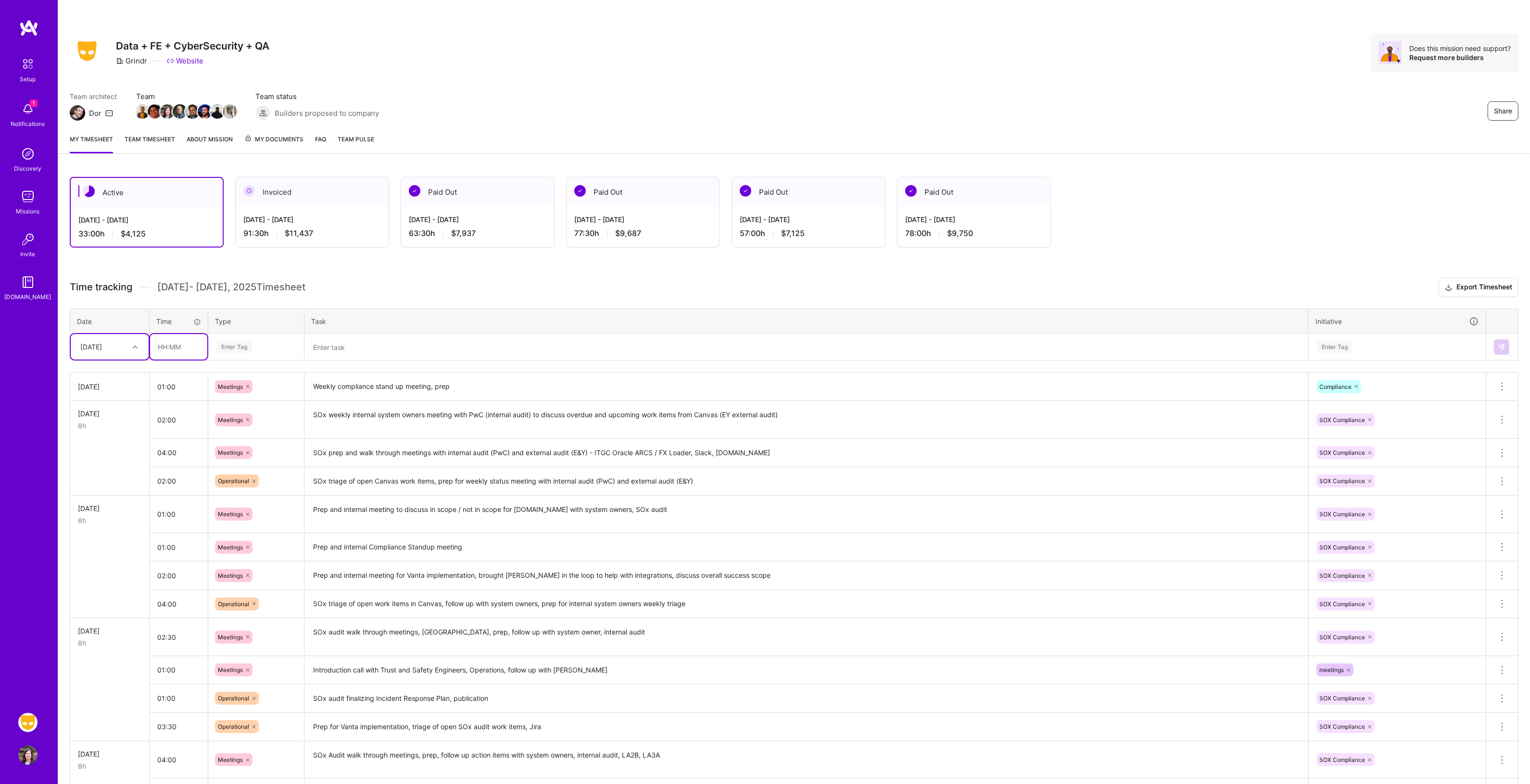
click at [167, 346] on input "text" at bounding box center [179, 347] width 58 height 25
type input "02:30"
type input "mee"
click at [228, 376] on span "Meetings" at bounding box center [230, 378] width 35 height 13
click at [316, 347] on textarea at bounding box center [806, 348] width 1002 height 25
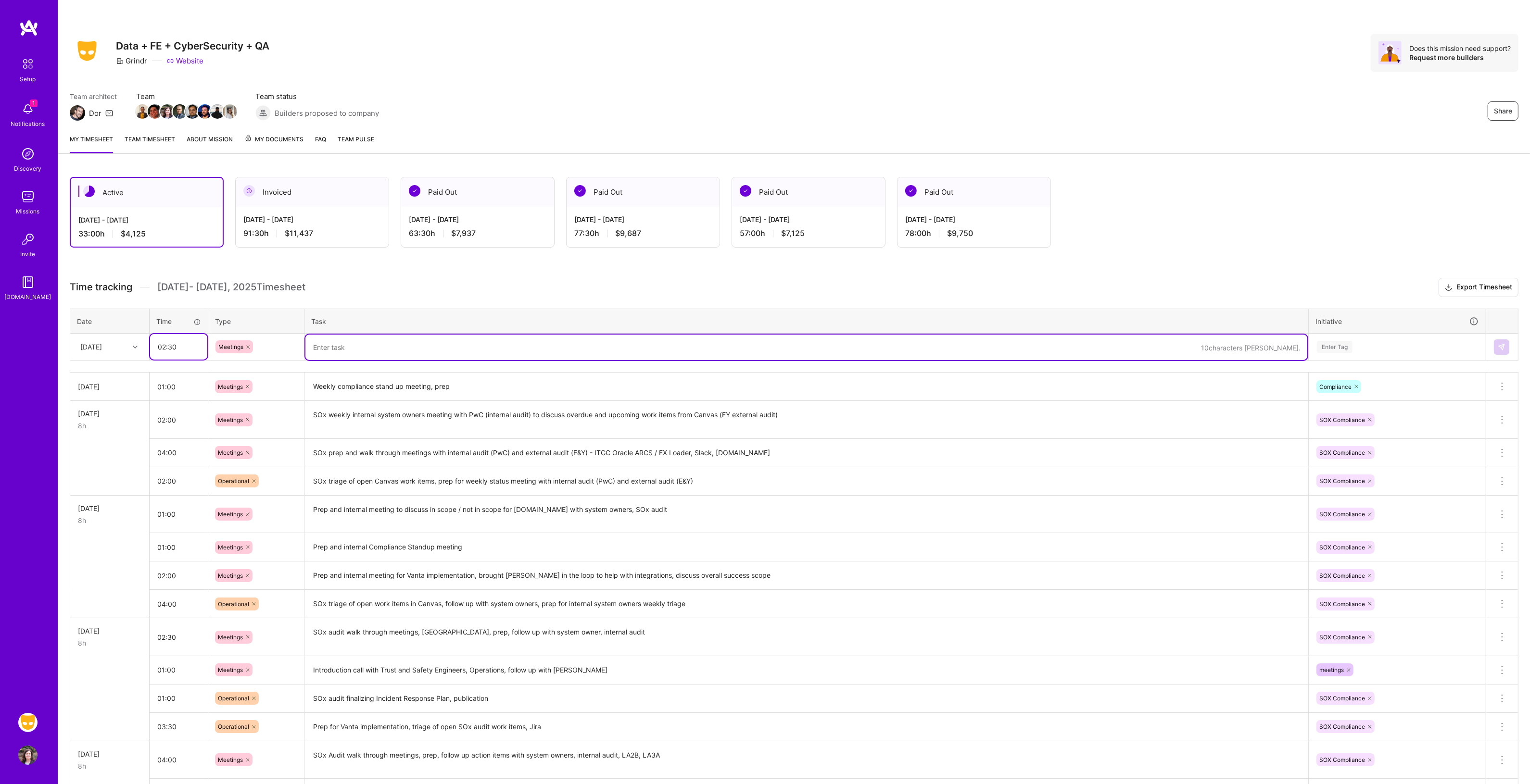
click at [184, 340] on input "02:30" at bounding box center [179, 347] width 58 height 25
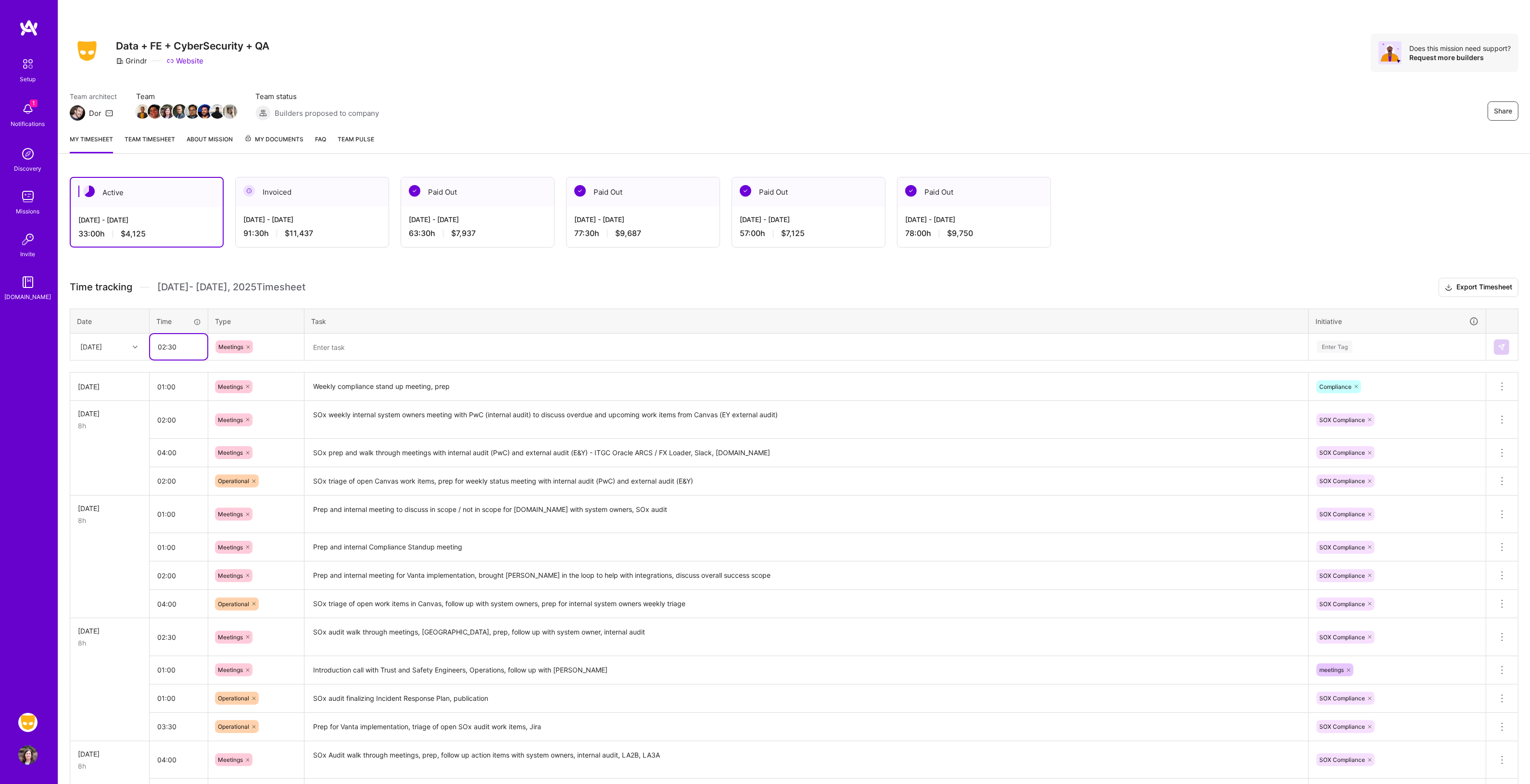
drag, startPoint x: 184, startPoint y: 342, endPoint x: 131, endPoint y: 343, distance: 53.0
click at [133, 343] on tr "[DATE] 02:30 Meetings Enter Tag" at bounding box center [795, 348] width 1449 height 27
type input "0"
type input "01:00"
click at [322, 344] on textarea at bounding box center [806, 348] width 1002 height 25
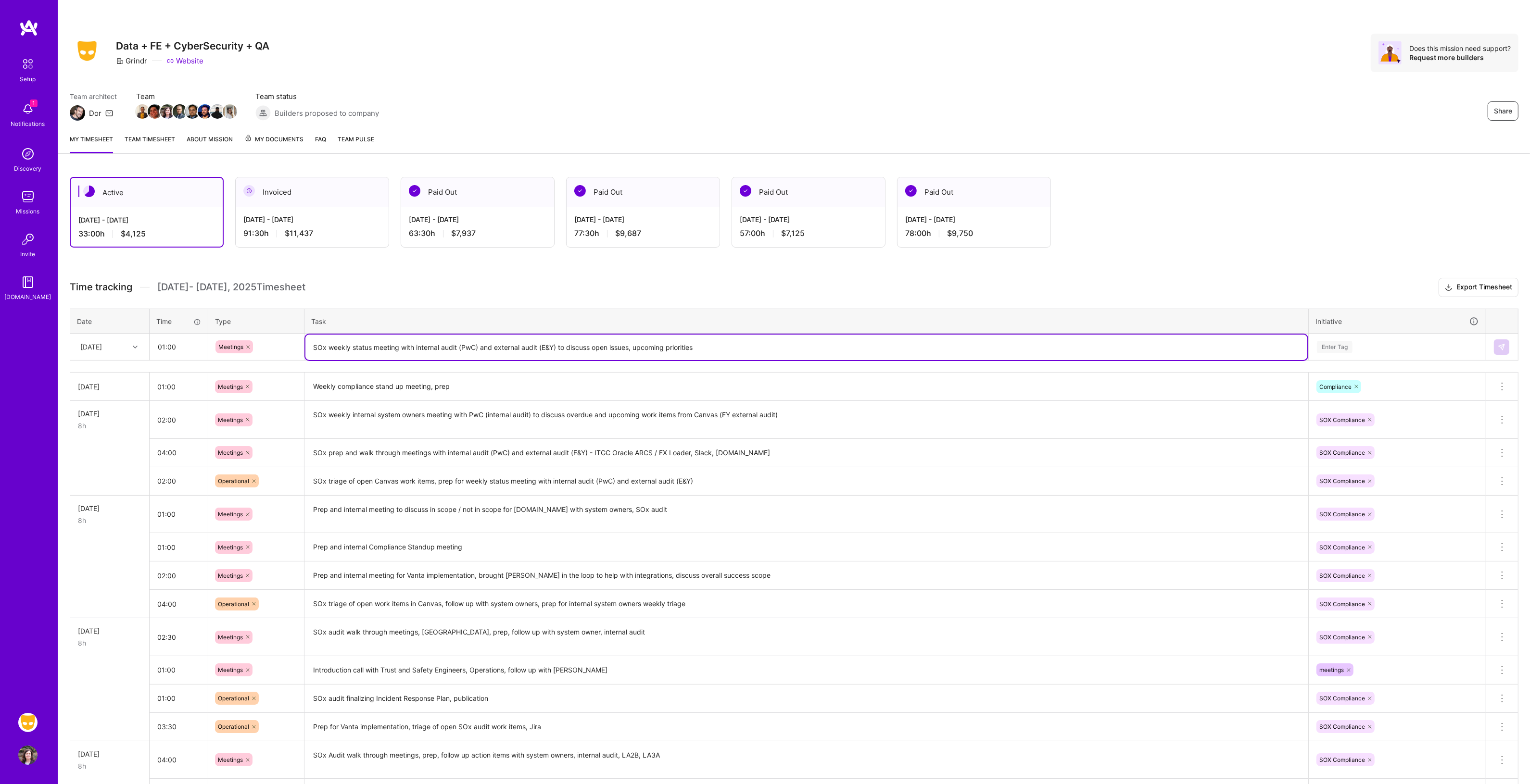
type textarea "SOx weekly status meeting with internal audit (PwC) and external audit (E&Y) to…"
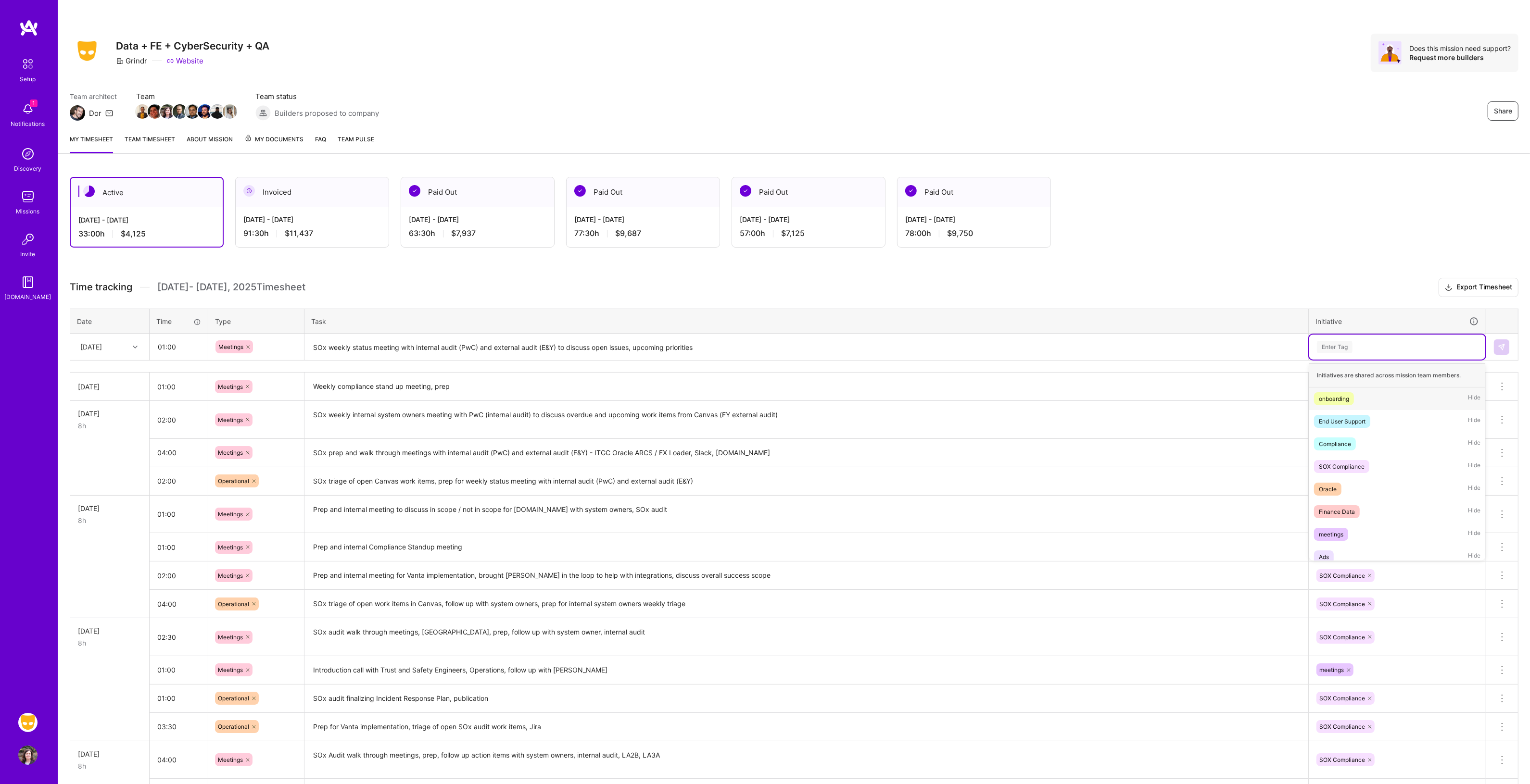
click at [1371, 344] on div "Enter Tag" at bounding box center [1397, 347] width 162 height 12
click at [1345, 467] on div "SOX Compliance" at bounding box center [1342, 467] width 46 height 10
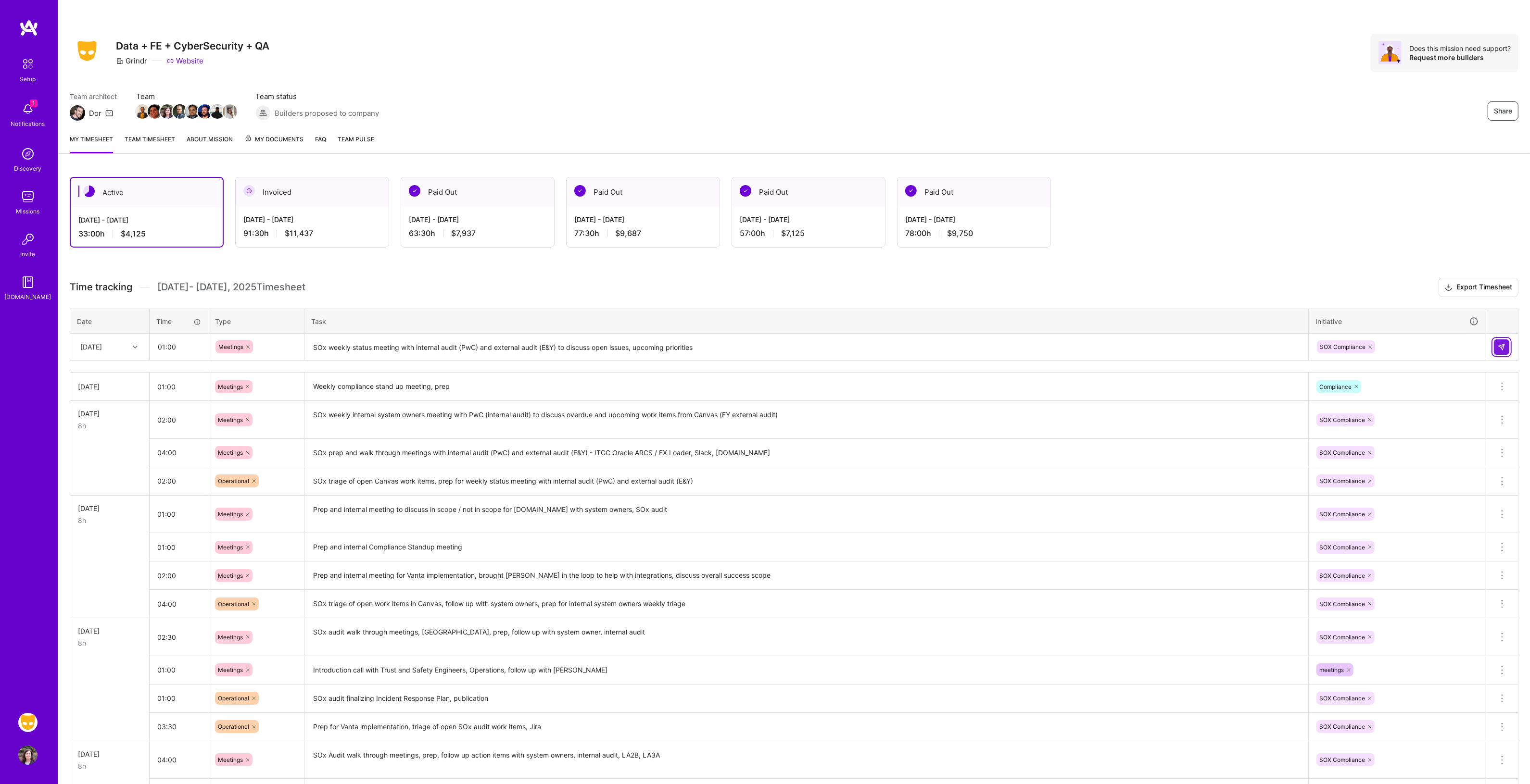
click at [1497, 346] on button at bounding box center [1502, 347] width 15 height 15
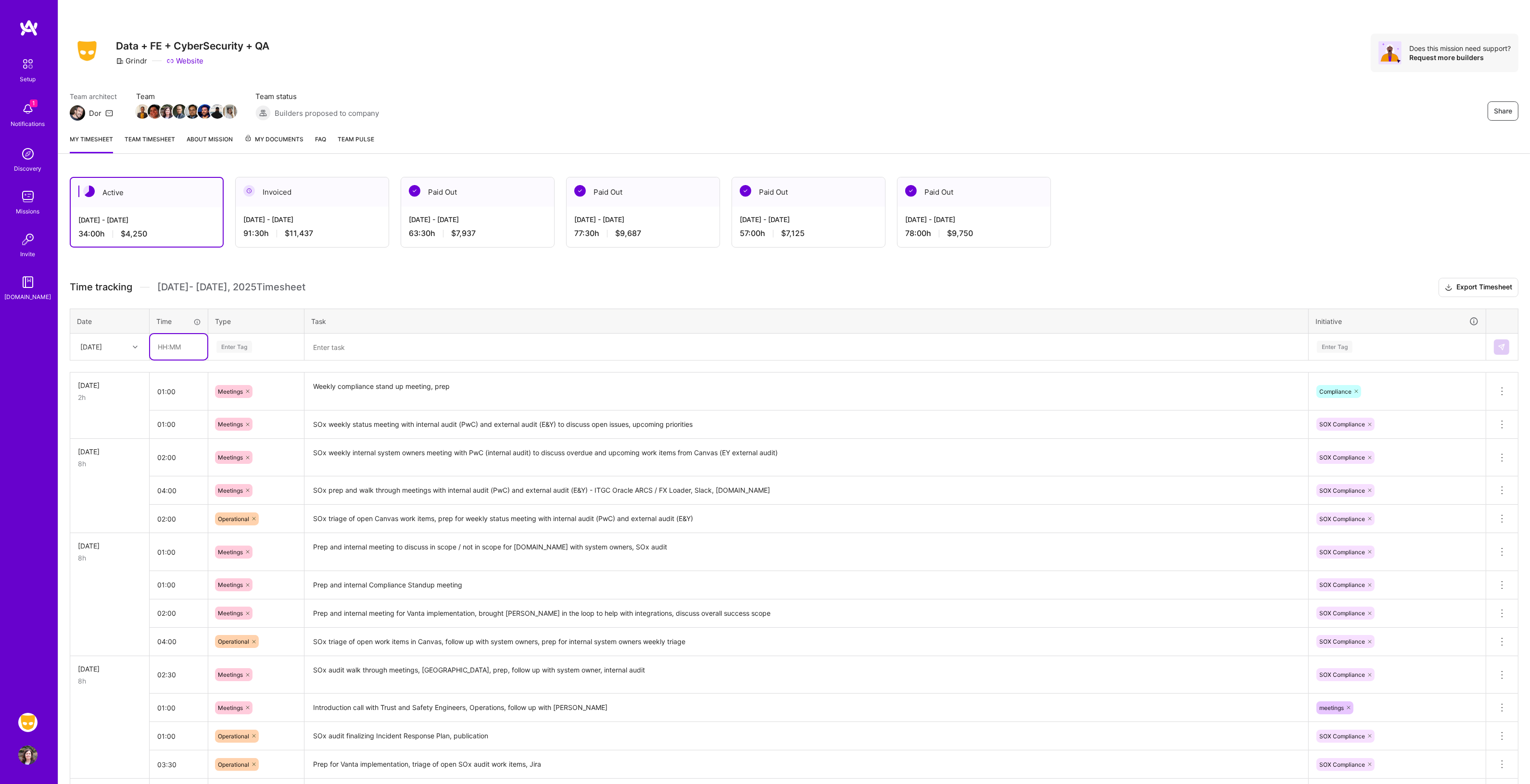
click at [183, 352] on input "text" at bounding box center [179, 347] width 58 height 25
type input "03:00"
type input "mee"
drag, startPoint x: 224, startPoint y: 373, endPoint x: 298, endPoint y: 359, distance: 75.3
click at [225, 373] on span "Meetings" at bounding box center [230, 378] width 35 height 13
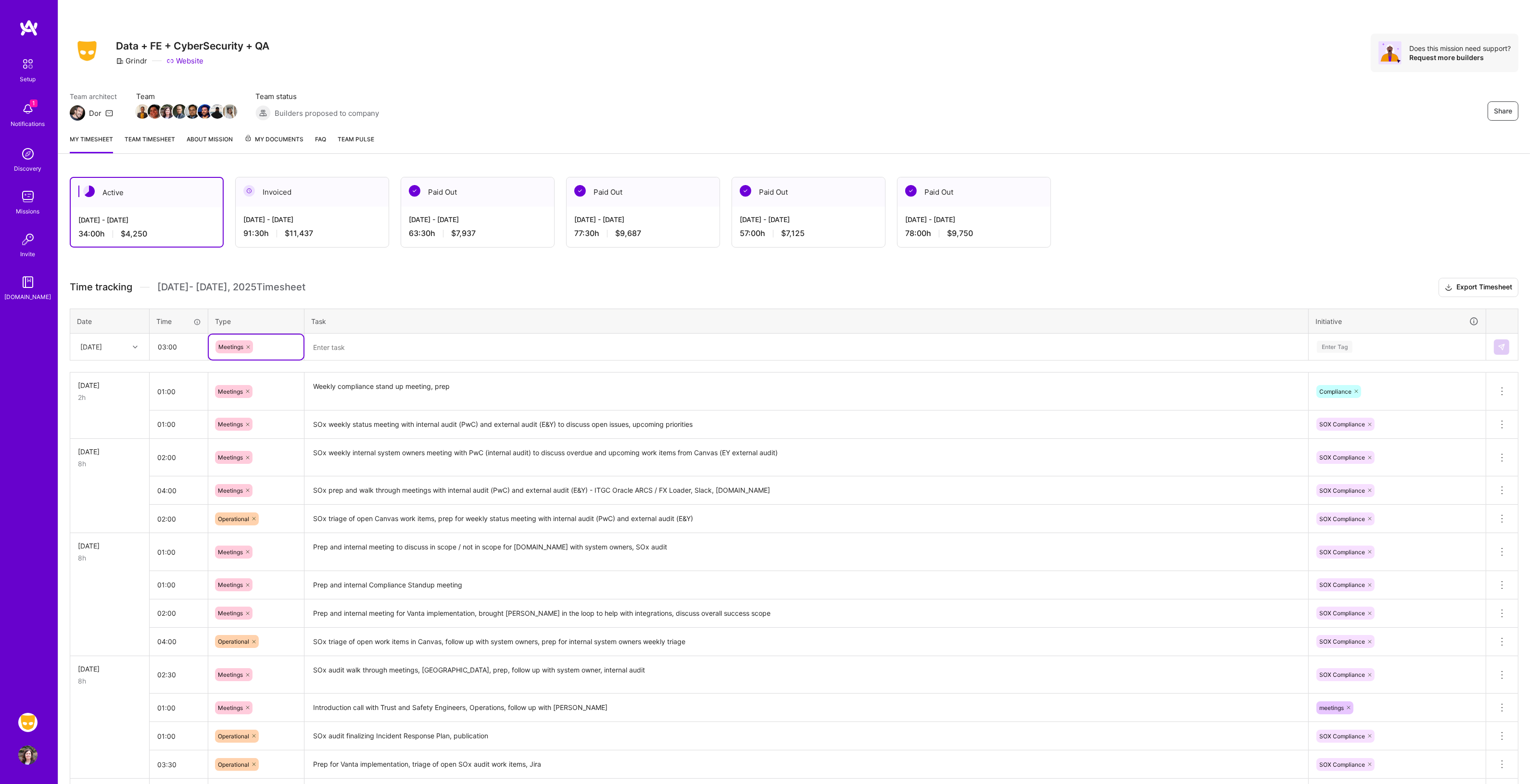
click at [325, 345] on textarea at bounding box center [806, 348] width 1002 height 25
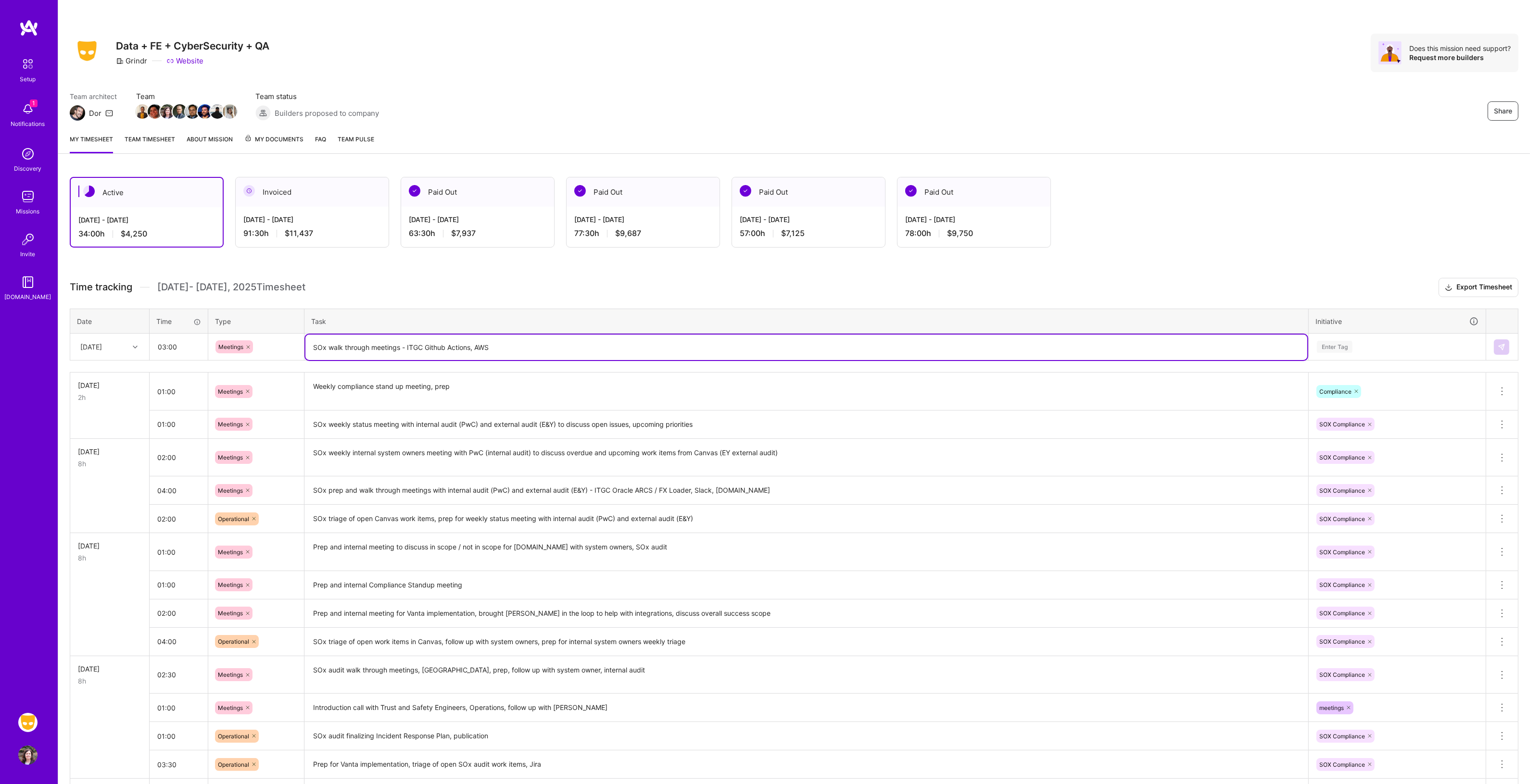
type textarea "SOx walk through meetings - ITGC Github Actions, AWS"
click at [190, 344] on input "03:00" at bounding box center [179, 347] width 58 height 25
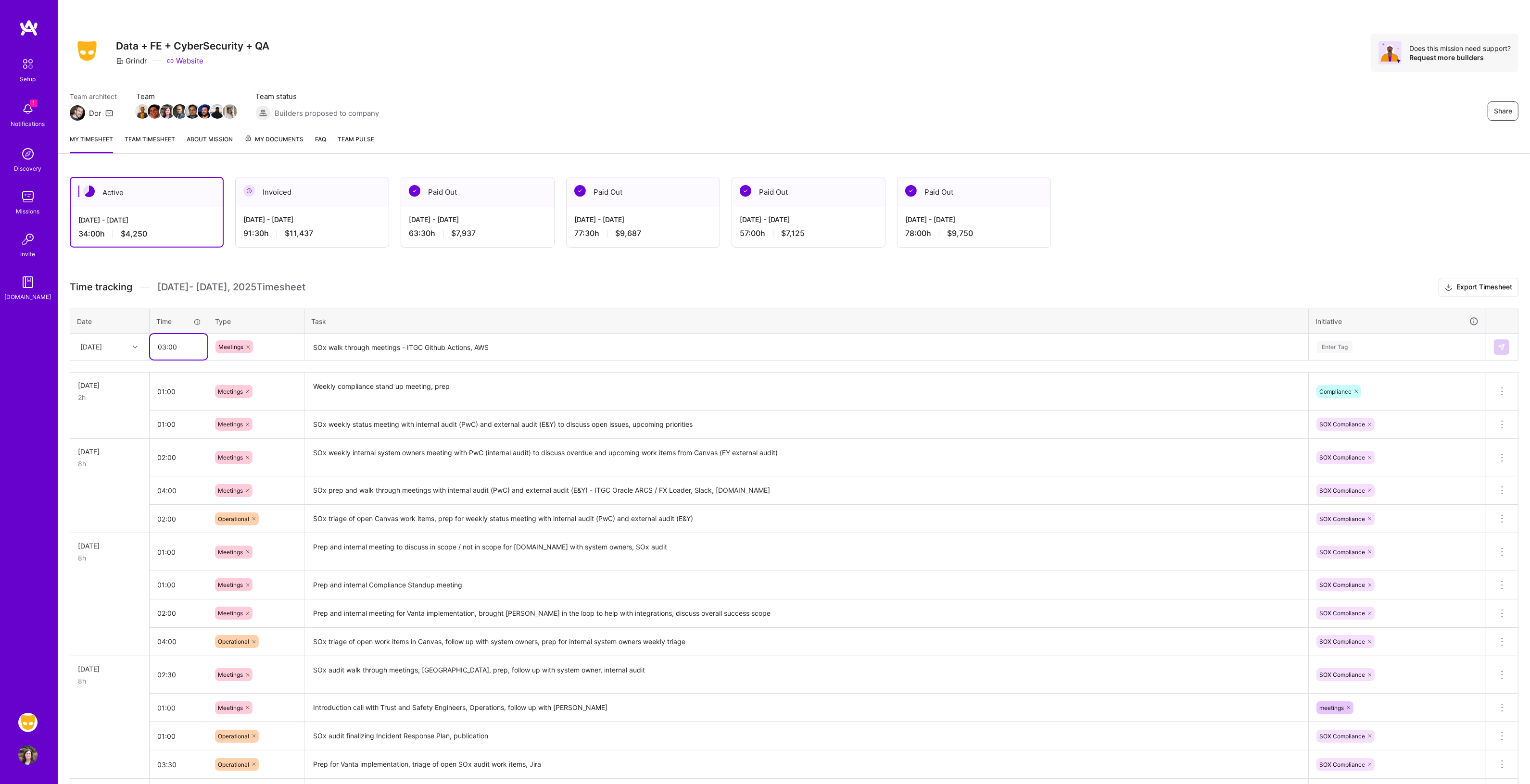
drag, startPoint x: 190, startPoint y: 344, endPoint x: 106, endPoint y: 352, distance: 84.4
click at [106, 352] on tr "[DATE] 03:00 Meetings SOx walk through meetings - ITGC Github Actions, AWS Ente…" at bounding box center [795, 348] width 1449 height 27
type input "02:00"
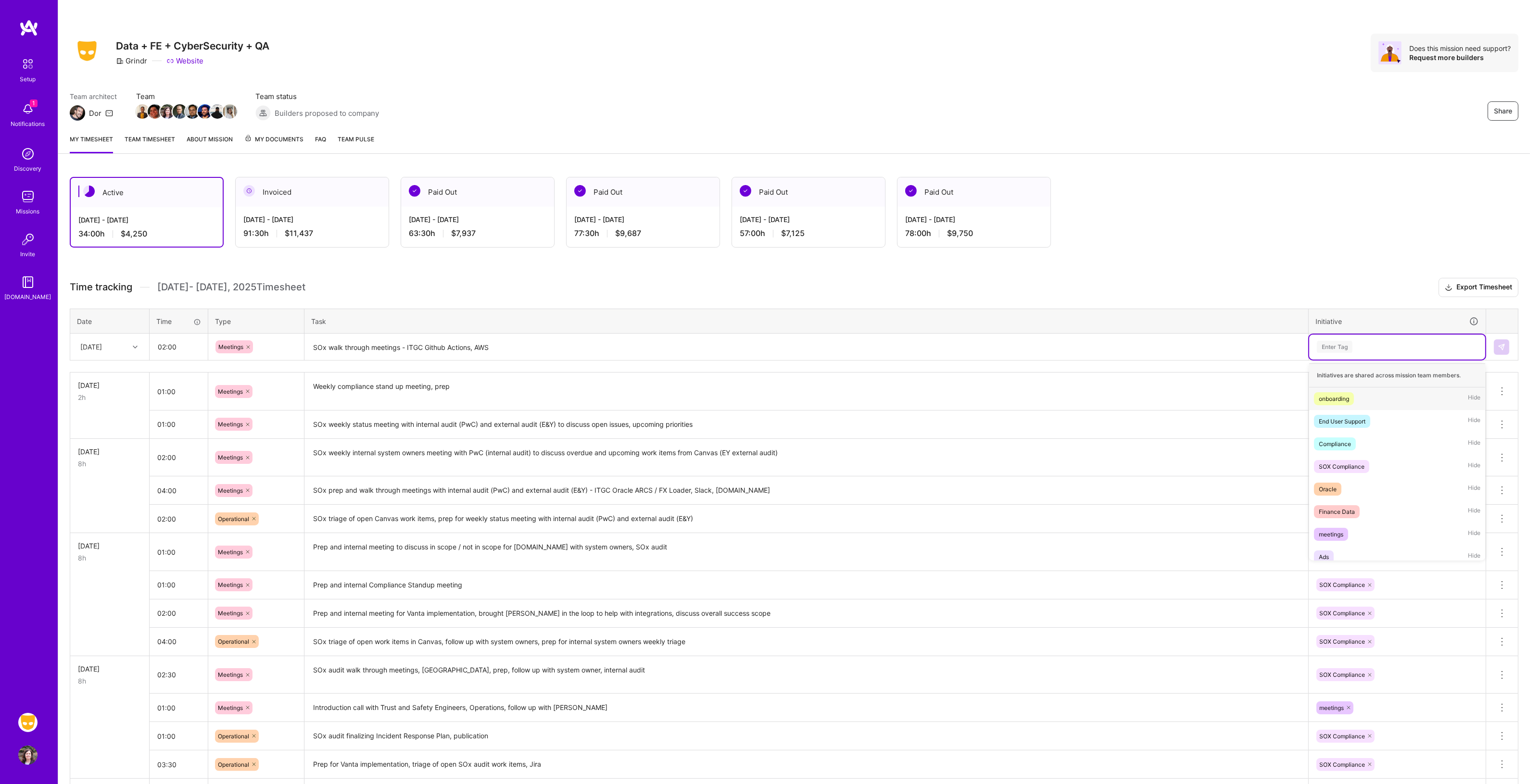
click at [1369, 343] on div "Enter Tag" at bounding box center [1397, 347] width 162 height 12
click at [1361, 466] on div "SOX Compliance" at bounding box center [1342, 467] width 46 height 10
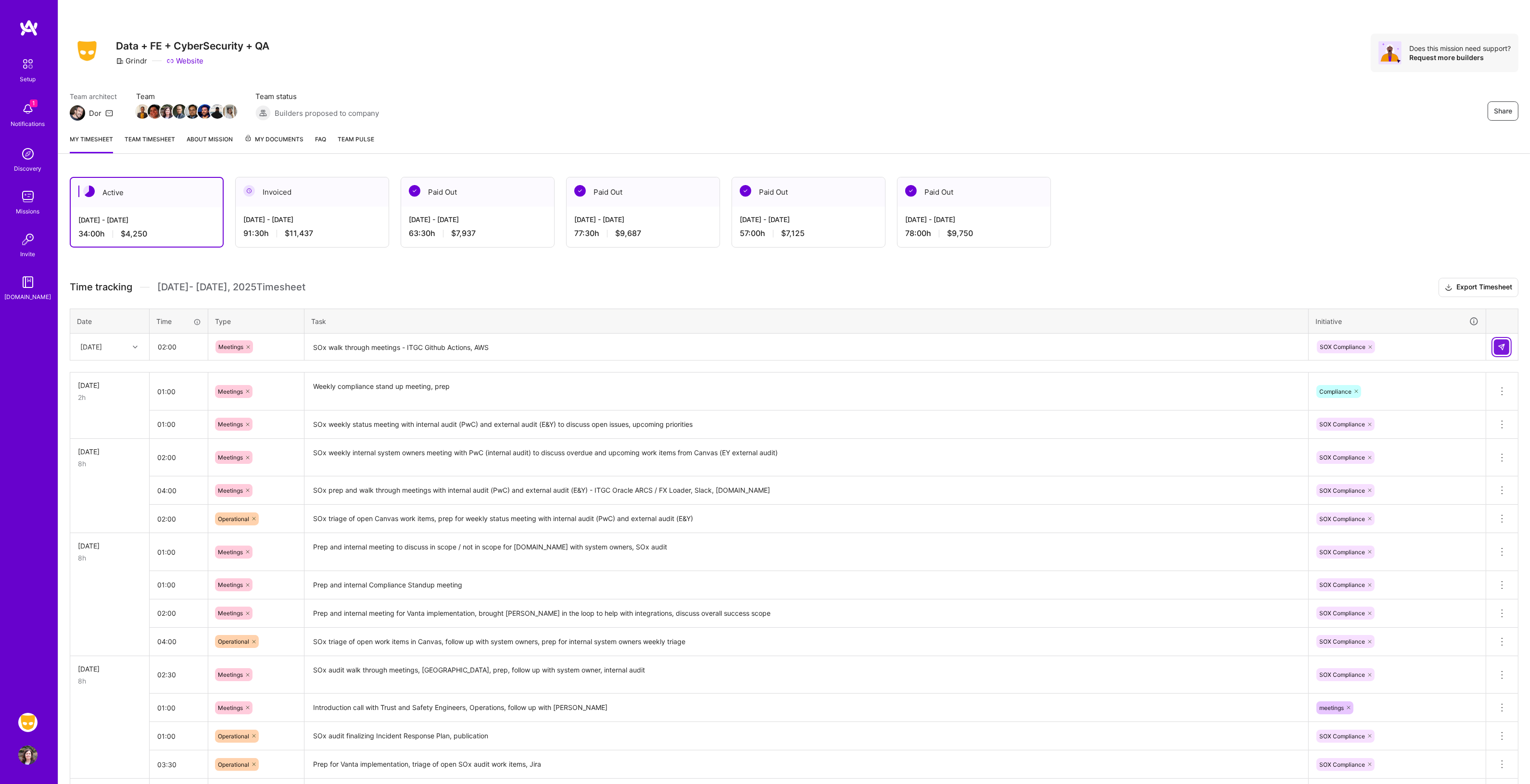
click at [1501, 340] on button at bounding box center [1502, 347] width 15 height 15
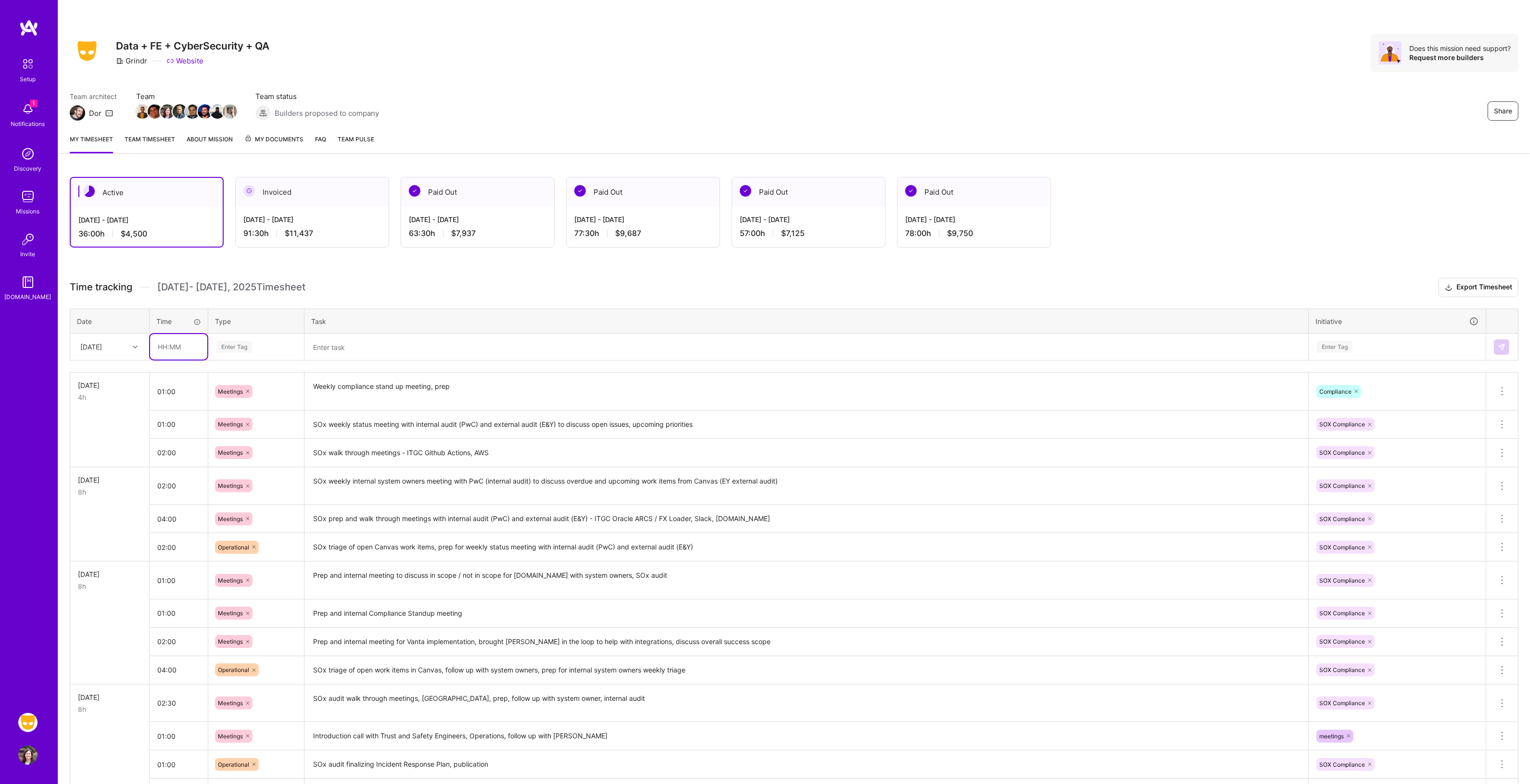
click at [184, 351] on input "text" at bounding box center [179, 347] width 58 height 25
type input "04:00"
click at [256, 349] on div "Enter Tag" at bounding box center [256, 347] width 81 height 12
type input "oper"
click at [234, 373] on span "Operational" at bounding box center [234, 378] width 41 height 13
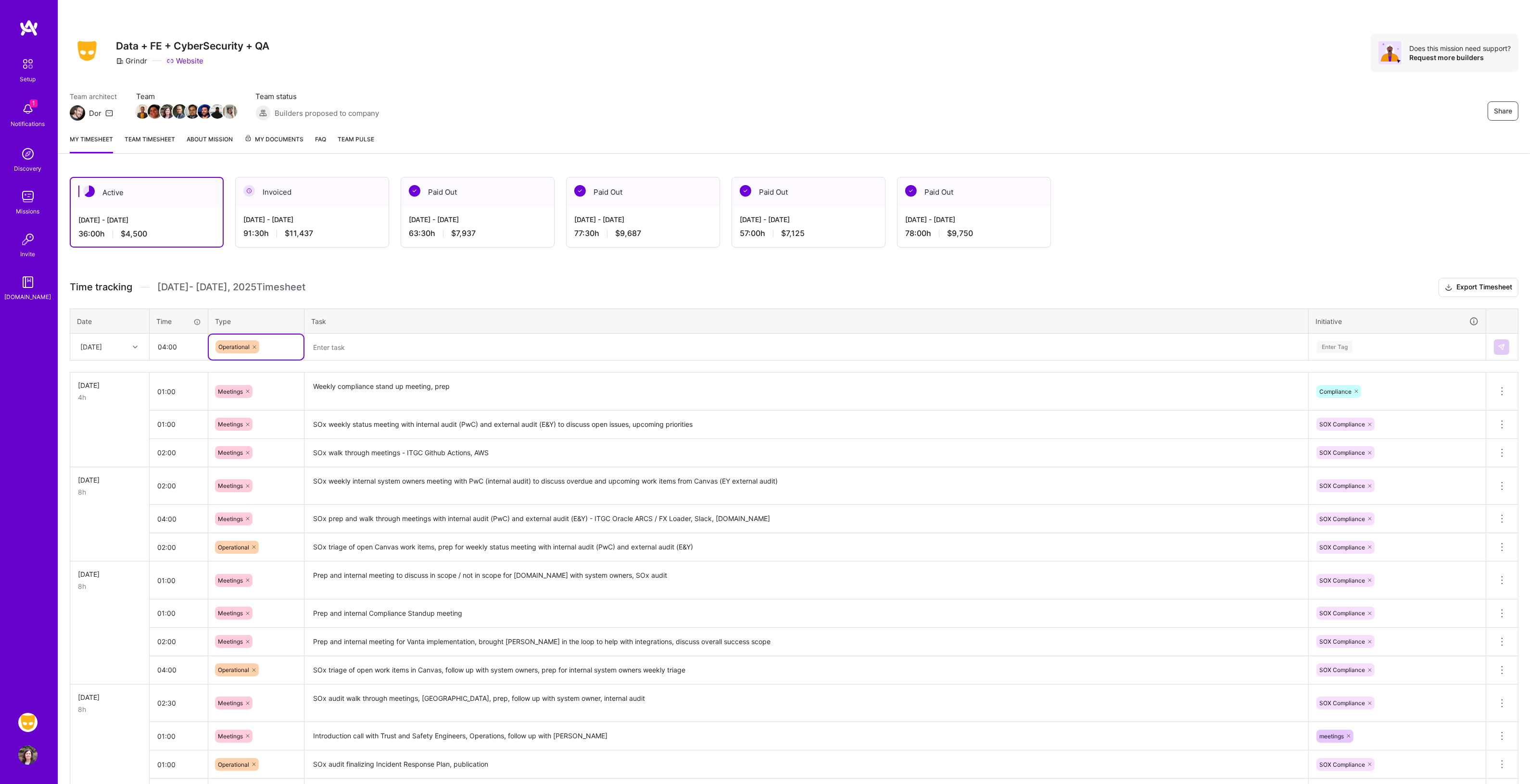
click at [364, 345] on textarea at bounding box center [806, 348] width 1002 height 25
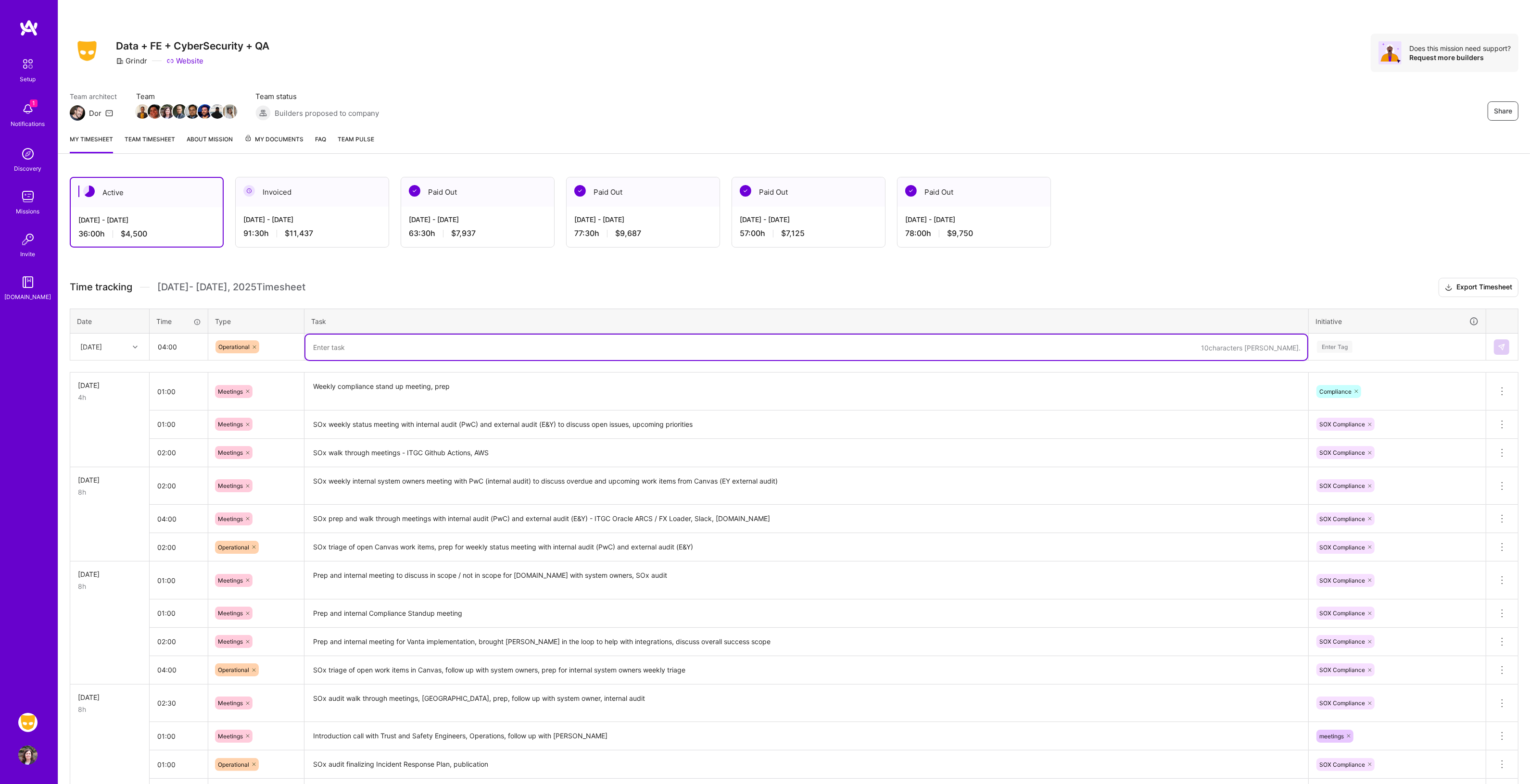
type textarea "S"
type textarea "C"
type textarea "Prep and creation of weekly compliance report for management, triage and follow…"
click at [1351, 342] on div "Enter Tag" at bounding box center [1335, 347] width 36 height 15
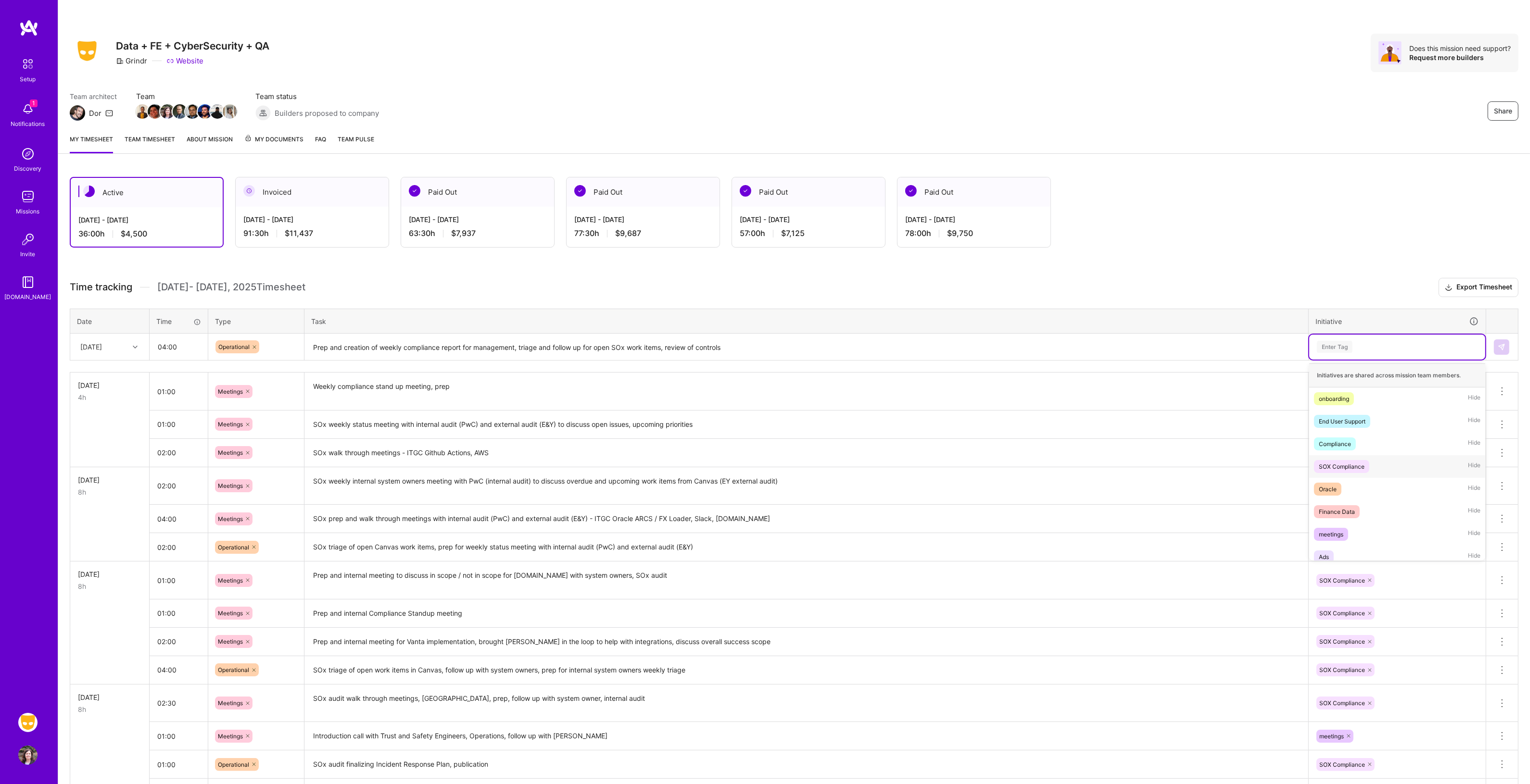
click at [1351, 462] on div "SOX Compliance" at bounding box center [1342, 467] width 46 height 10
click at [1504, 348] on img at bounding box center [1501, 347] width 8 height 8
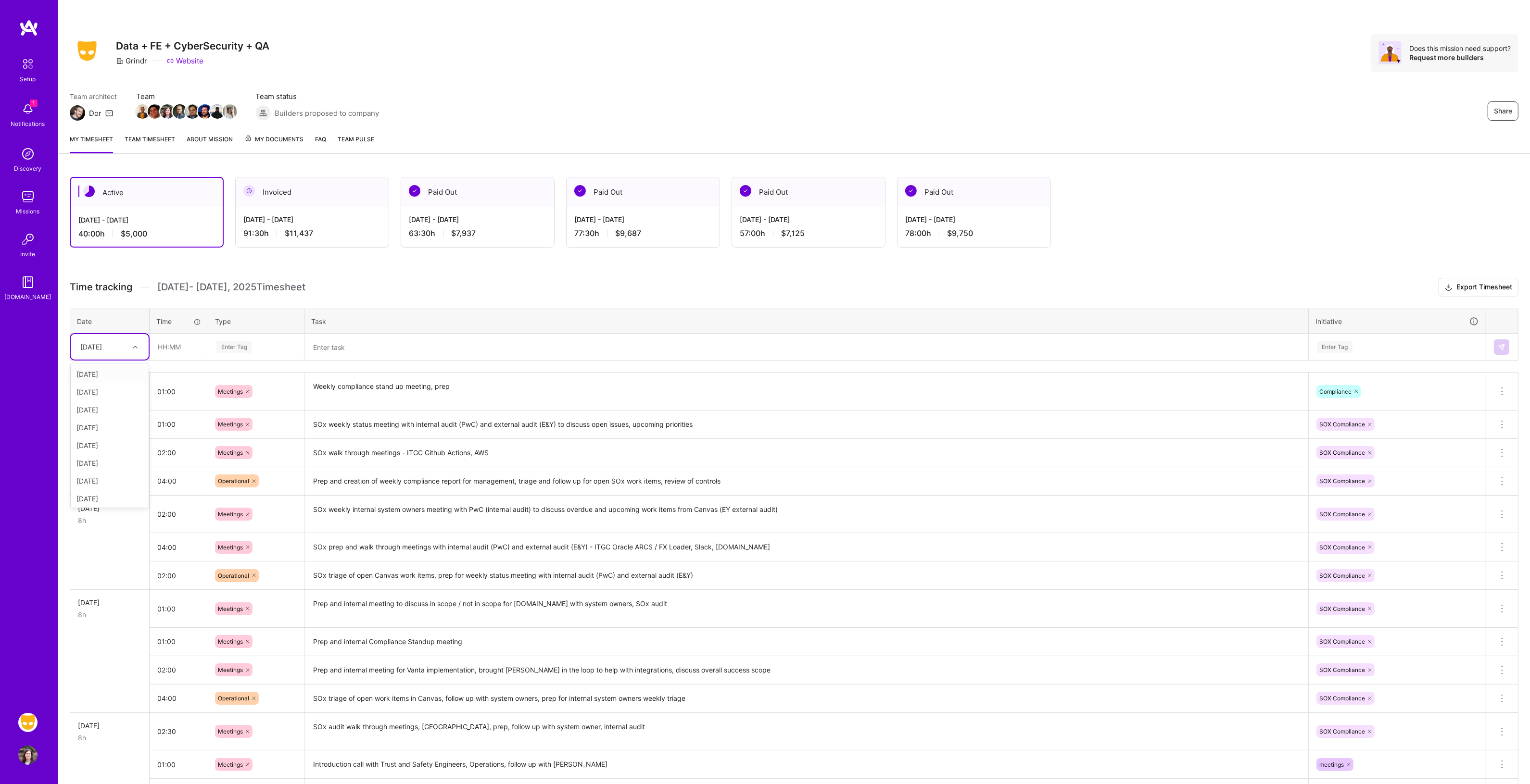
click at [137, 347] on icon at bounding box center [135, 348] width 5 height 5
click at [99, 480] on div "[DATE]" at bounding box center [110, 480] width 78 height 18
click at [179, 352] on input "text" at bounding box center [179, 347] width 58 height 25
type input "01:00"
type input "mee"
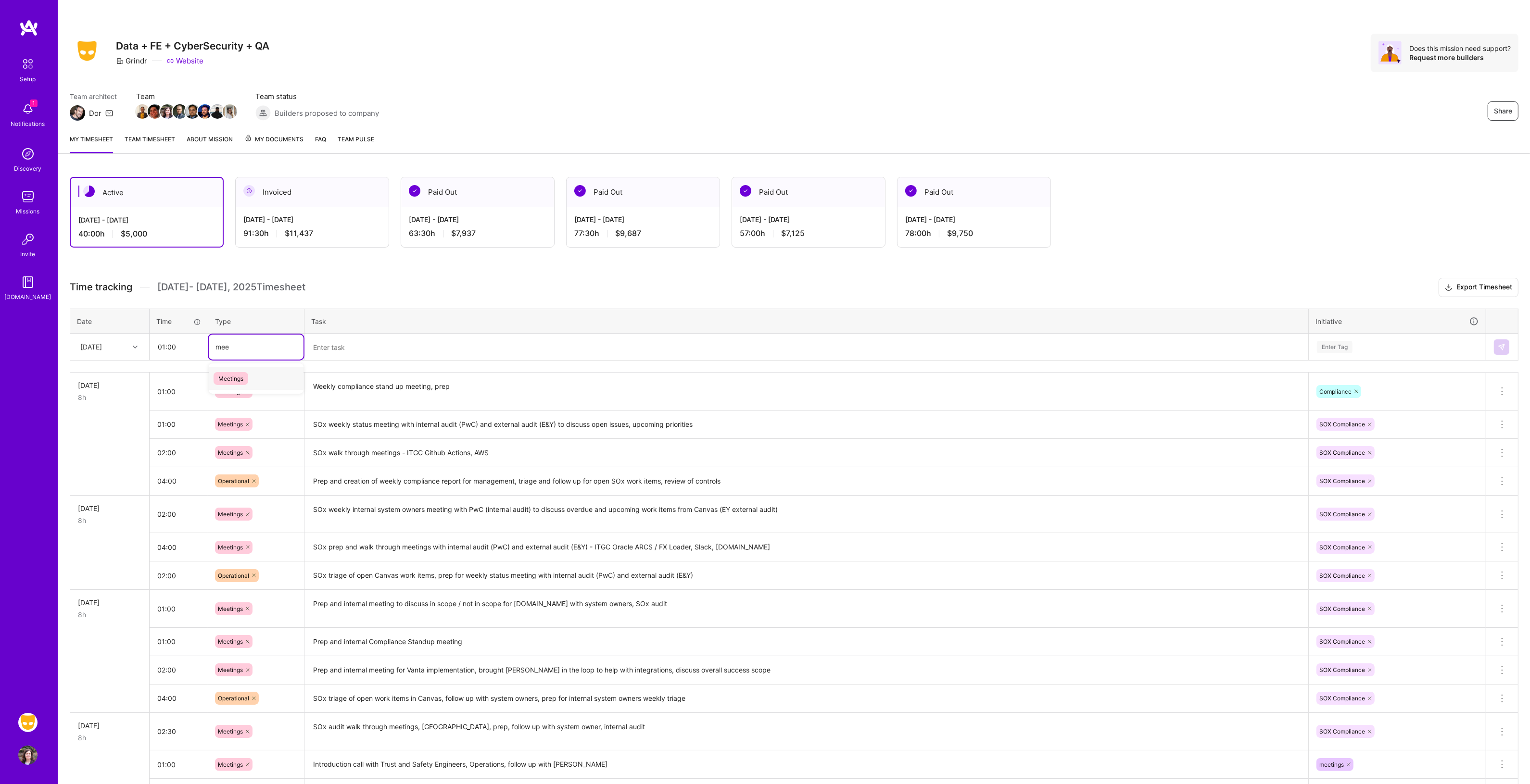
drag, startPoint x: 231, startPoint y: 376, endPoint x: 309, endPoint y: 354, distance: 81.0
click at [231, 376] on span "Meetings" at bounding box center [230, 378] width 35 height 13
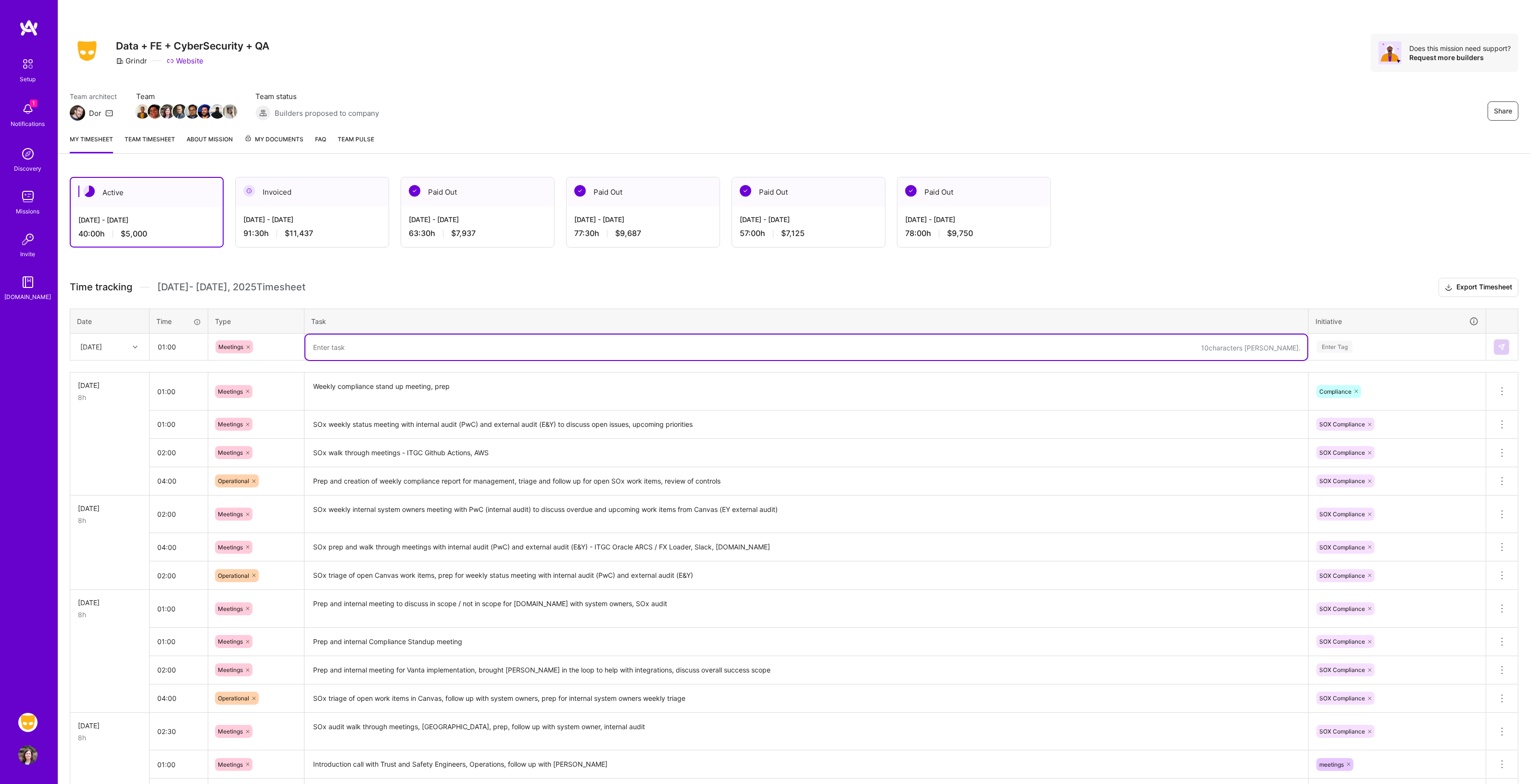
click at [328, 349] on textarea at bounding box center [806, 348] width 1002 height 25
type textarea "Prep and meeting with manager to discuss status, prioritization"
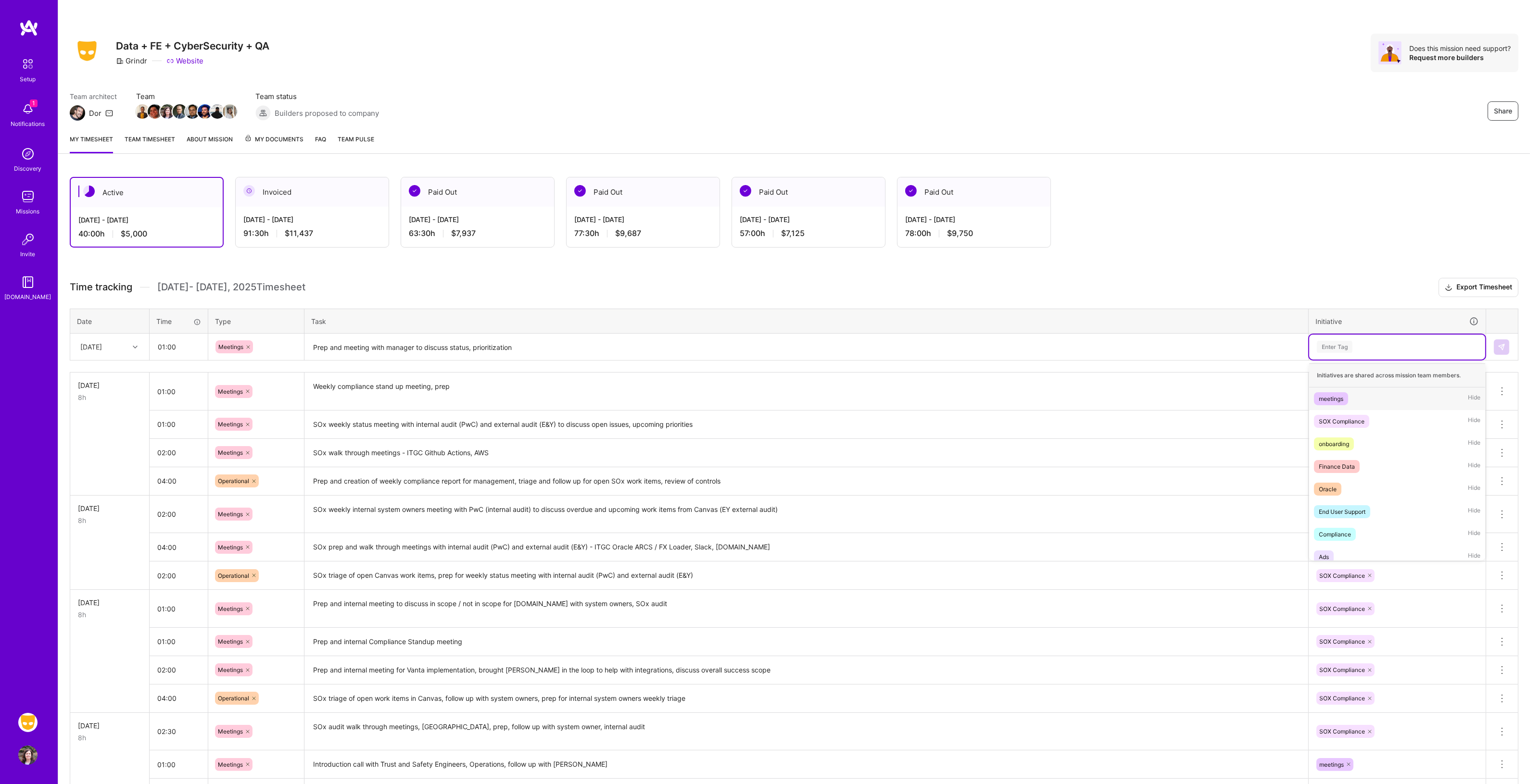
click at [1332, 343] on div "Enter Tag" at bounding box center [1335, 347] width 36 height 15
click at [1334, 395] on div "meetings" at bounding box center [1331, 399] width 25 height 10
click at [1501, 348] on img at bounding box center [1501, 347] width 8 height 8
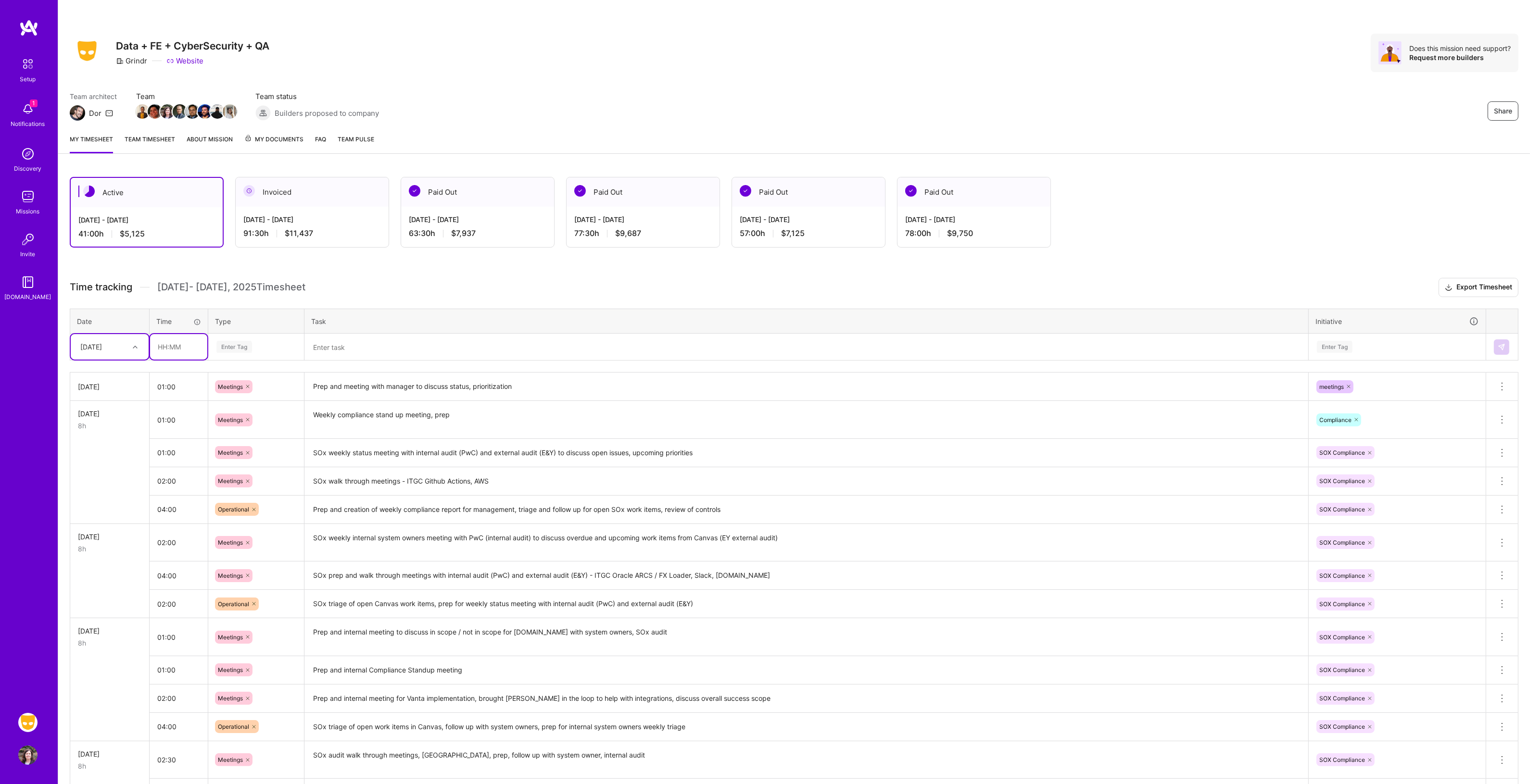
click at [183, 343] on input "text" at bounding box center [179, 347] width 58 height 25
type input "02:00"
type input "op"
click at [236, 372] on span "Operational" at bounding box center [234, 378] width 41 height 13
click at [351, 349] on textarea at bounding box center [806, 348] width 1002 height 25
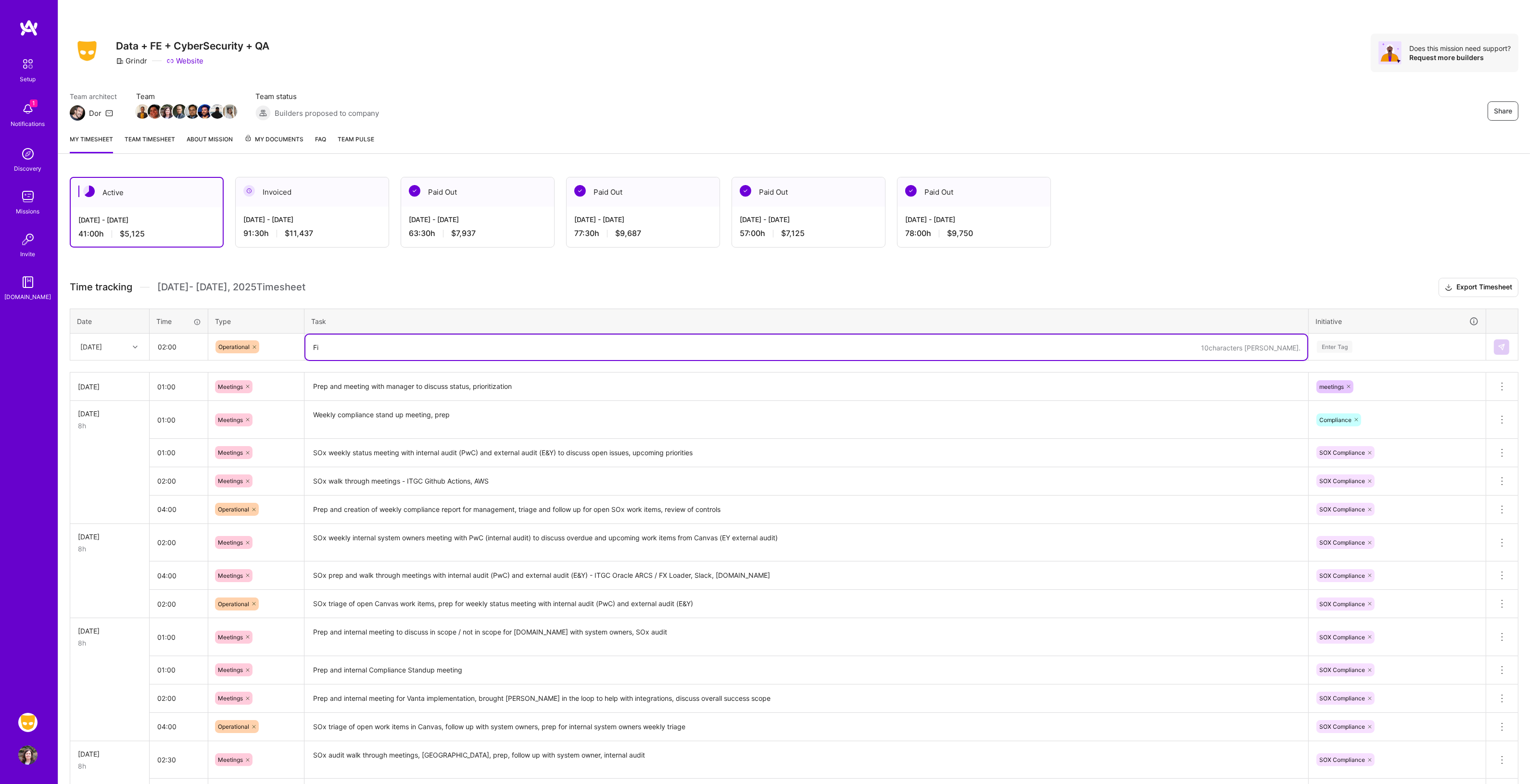
type textarea "F"
type textarea "Finish and publish weekly compliance status report for management"
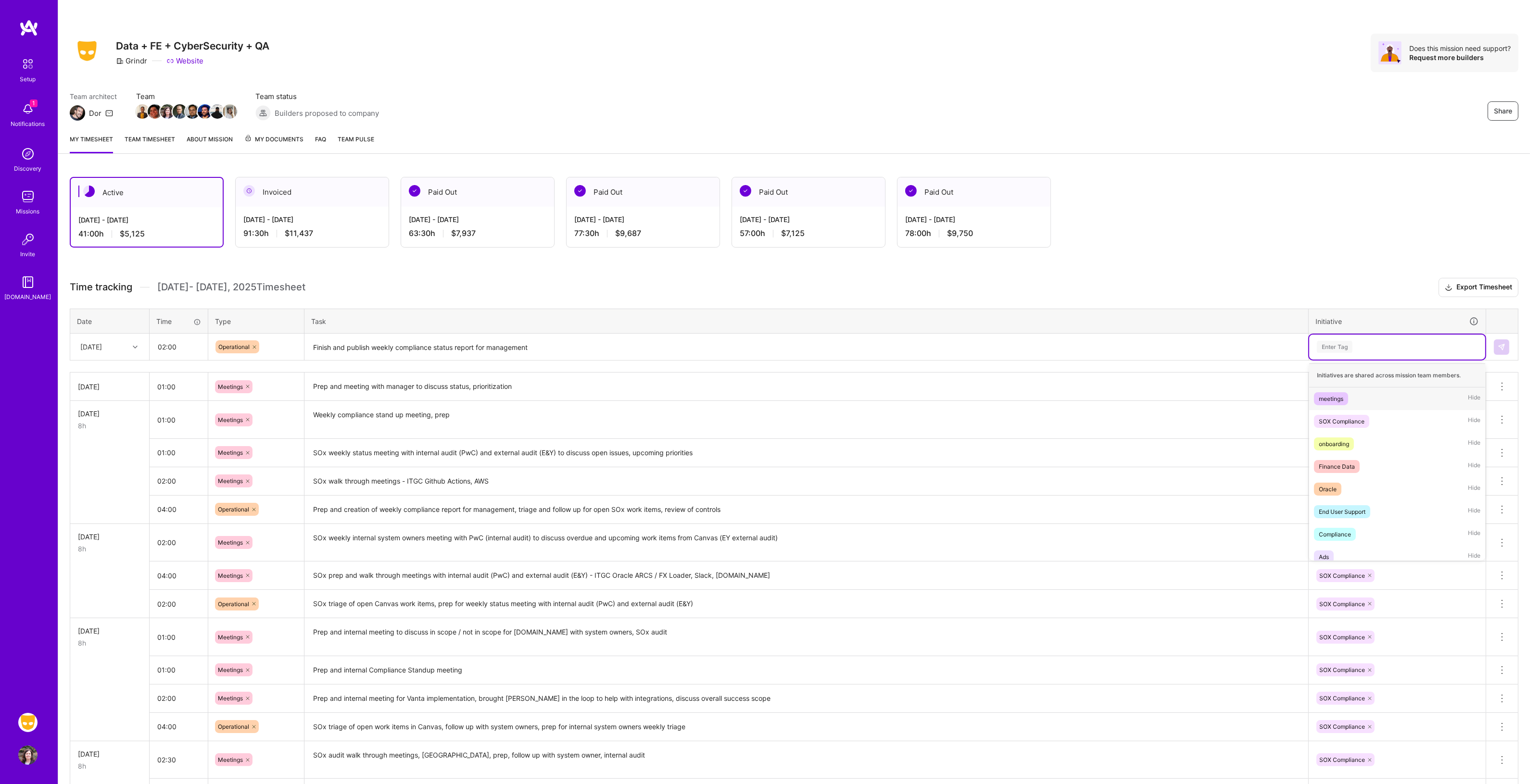
click at [1361, 345] on div "Enter Tag" at bounding box center [1397, 347] width 162 height 12
click at [1345, 529] on div "Compliance" at bounding box center [1335, 535] width 32 height 10
click at [1506, 345] on button at bounding box center [1502, 347] width 15 height 15
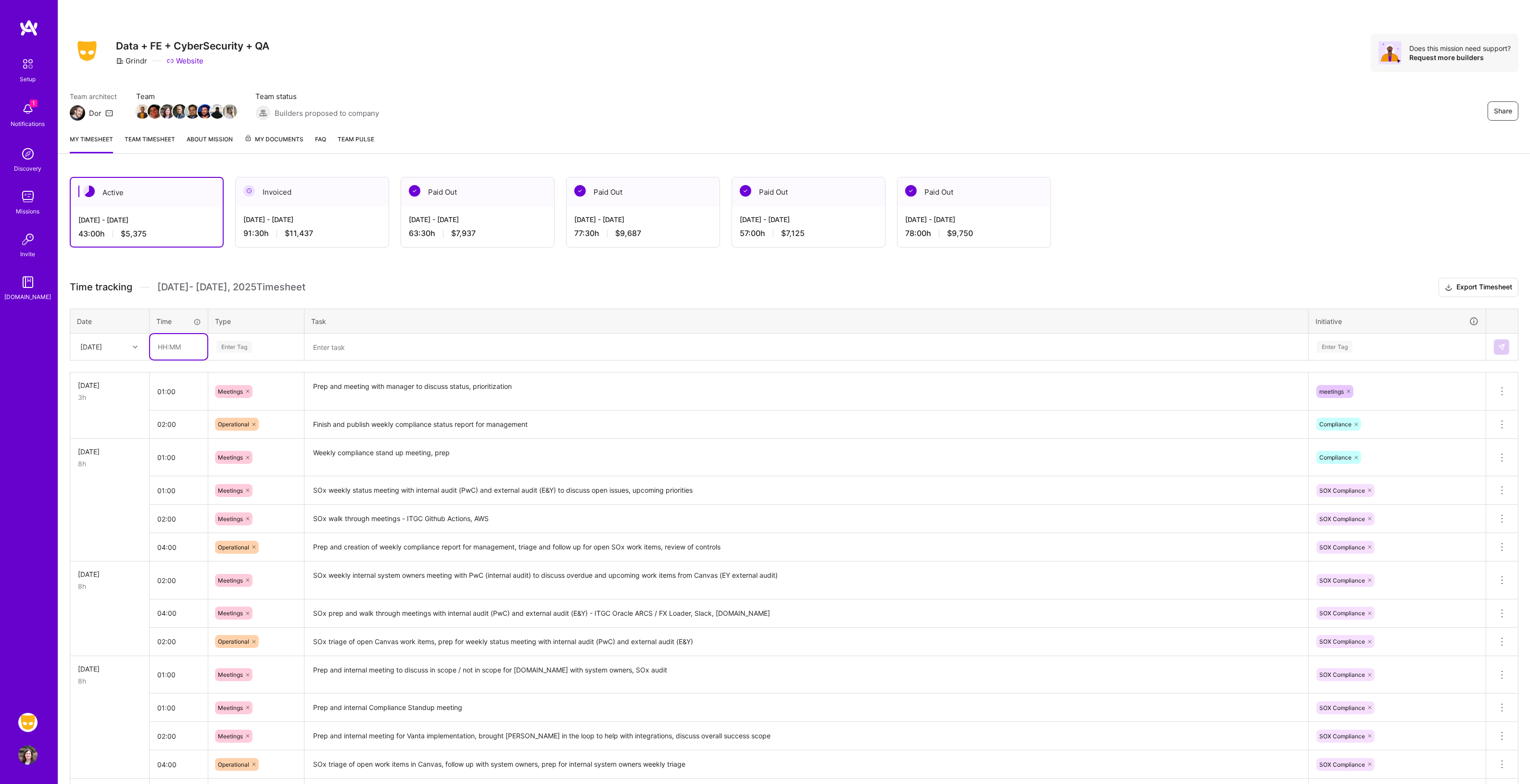
click at [173, 344] on input "text" at bounding box center [179, 347] width 58 height 25
type input "02:00"
click at [257, 345] on div "Enter Tag" at bounding box center [256, 347] width 81 height 12
type input "o"
click at [248, 419] on span "Operational" at bounding box center [234, 423] width 41 height 13
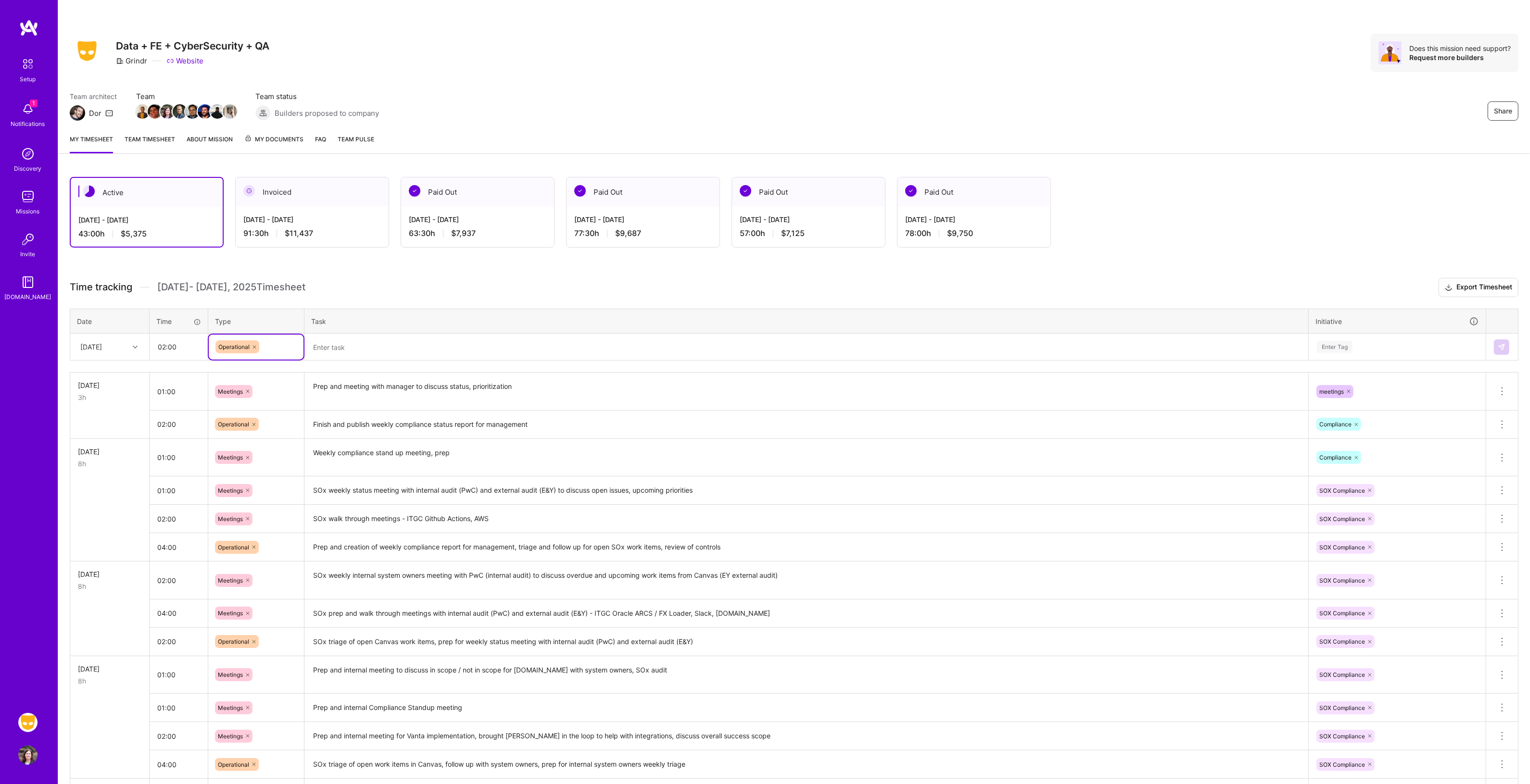
click at [333, 347] on textarea at bounding box center [806, 348] width 1002 height 25
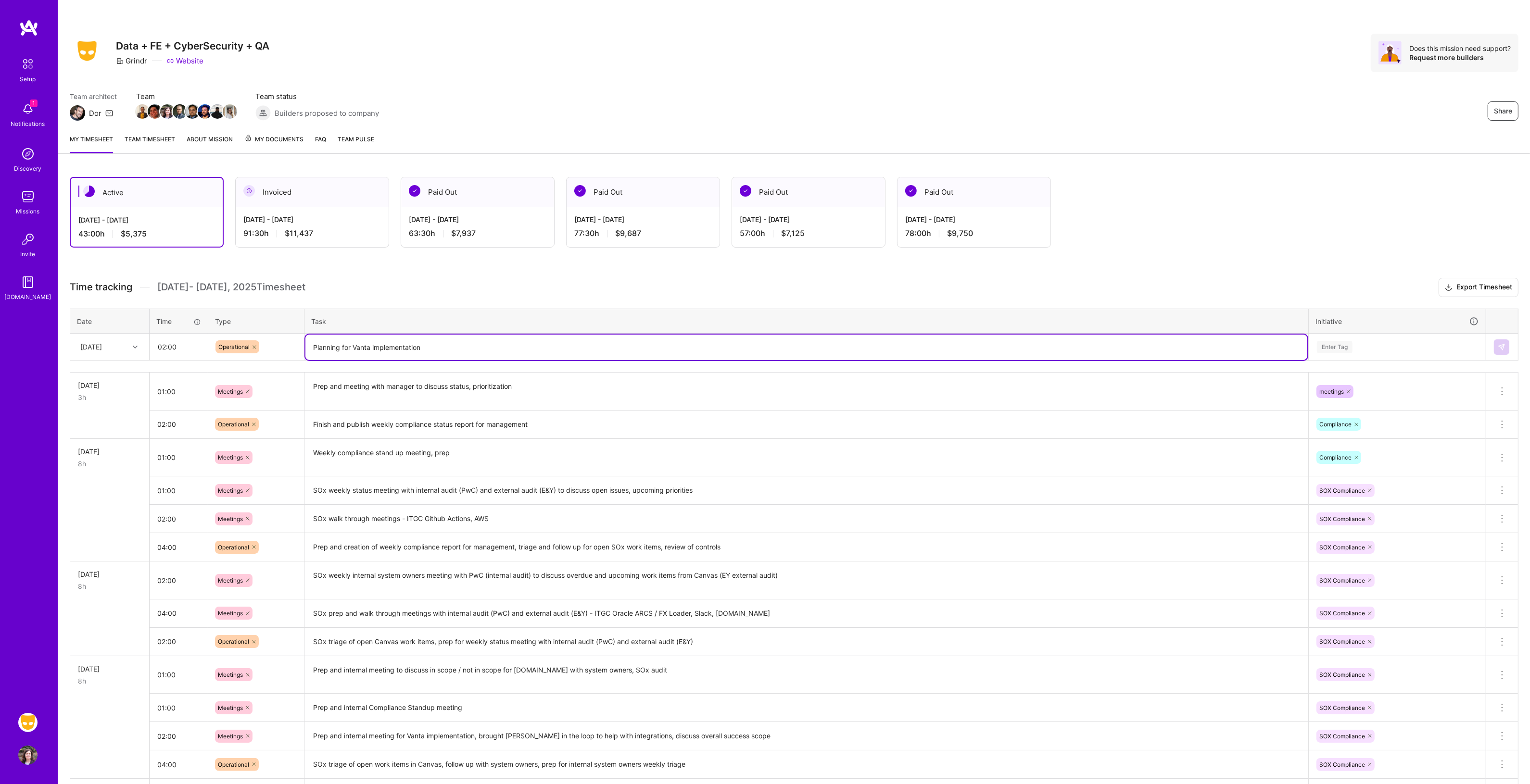
type textarea "Planning for Vanta implementation"
click at [1381, 341] on div "Enter Tag" at bounding box center [1397, 347] width 162 height 12
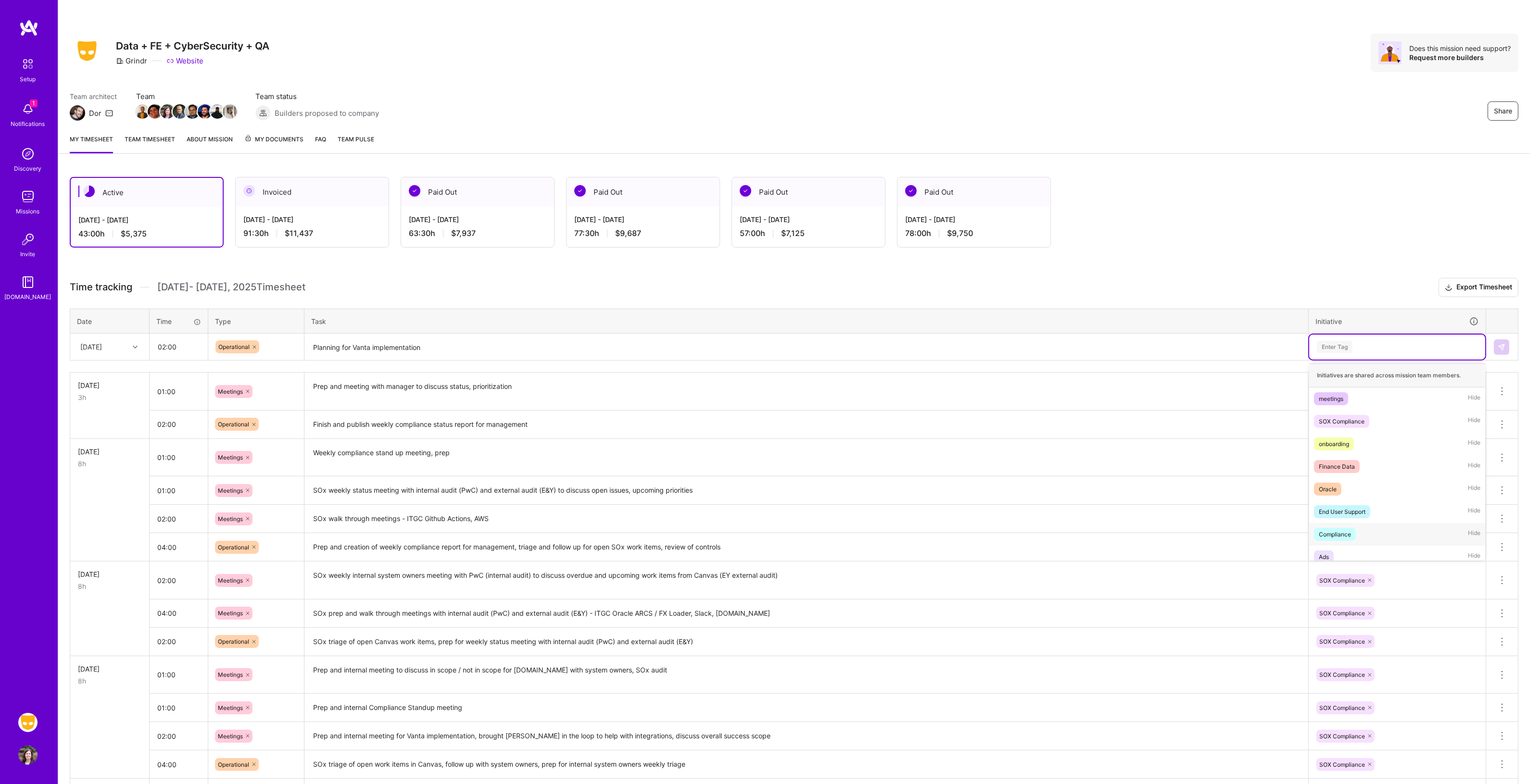
click at [1341, 534] on div "Compliance" at bounding box center [1335, 535] width 32 height 10
click at [1497, 343] on button at bounding box center [1502, 347] width 15 height 15
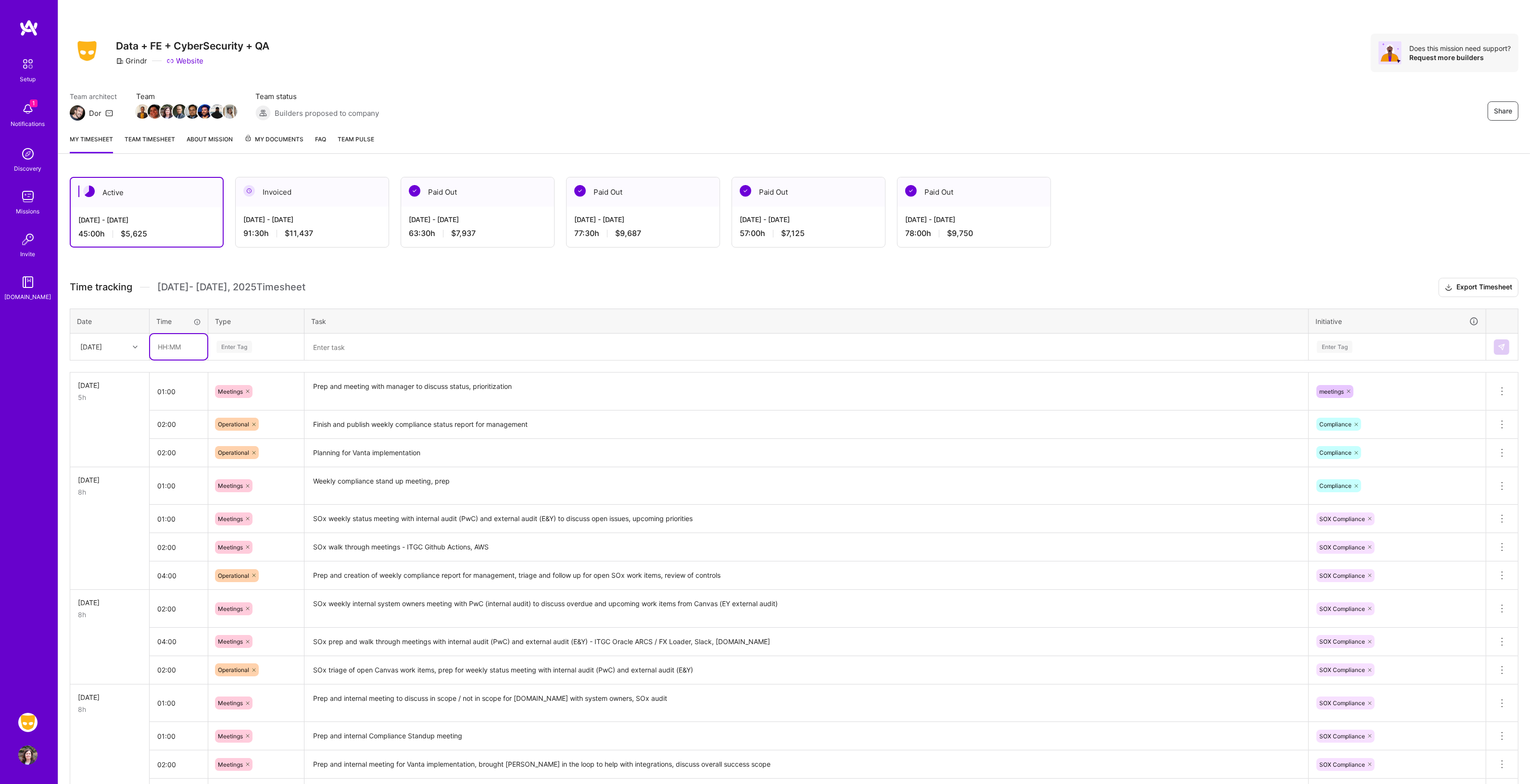
click at [173, 344] on input "text" at bounding box center [179, 347] width 58 height 25
type input "02:00"
click at [234, 348] on div "Enter Tag" at bounding box center [234, 347] width 36 height 15
type input "plan"
click at [233, 375] on span "Planning" at bounding box center [229, 378] width 33 height 13
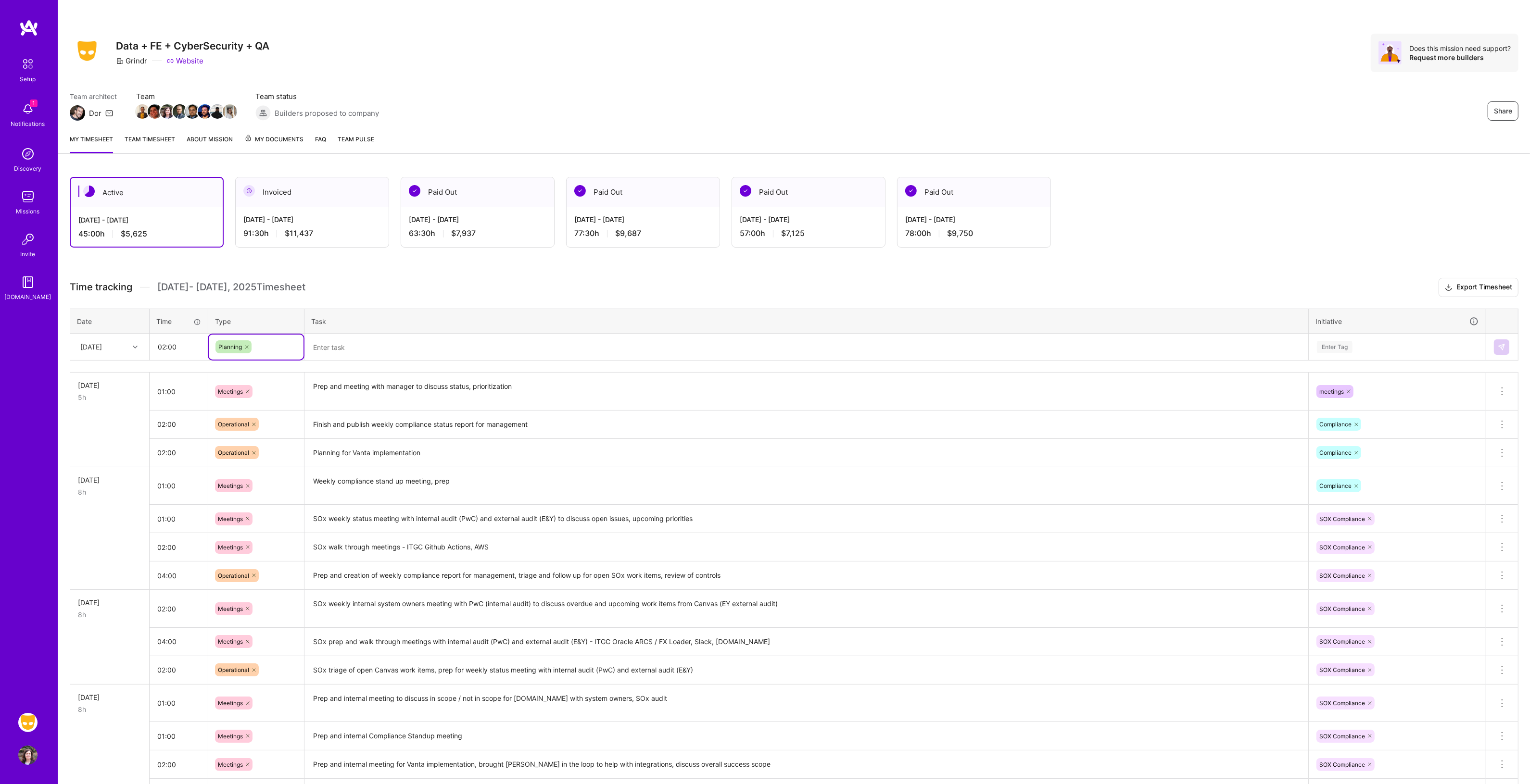
click at [346, 347] on textarea at bounding box center [806, 348] width 1002 height 25
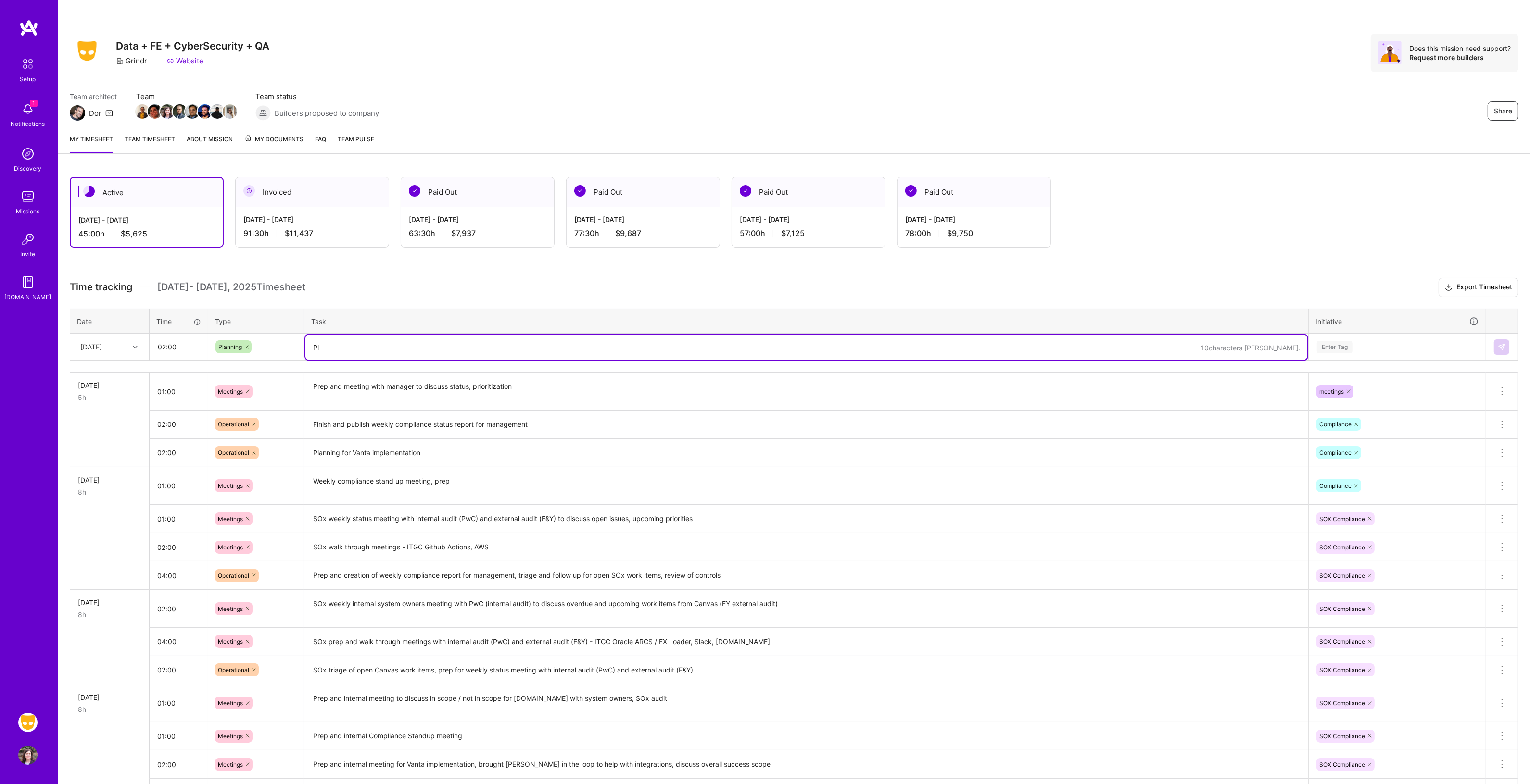
type textarea "P"
type textarea "IT Risk and Controls Framework planning"
click at [1340, 342] on div "Enter Tag" at bounding box center [1335, 347] width 36 height 15
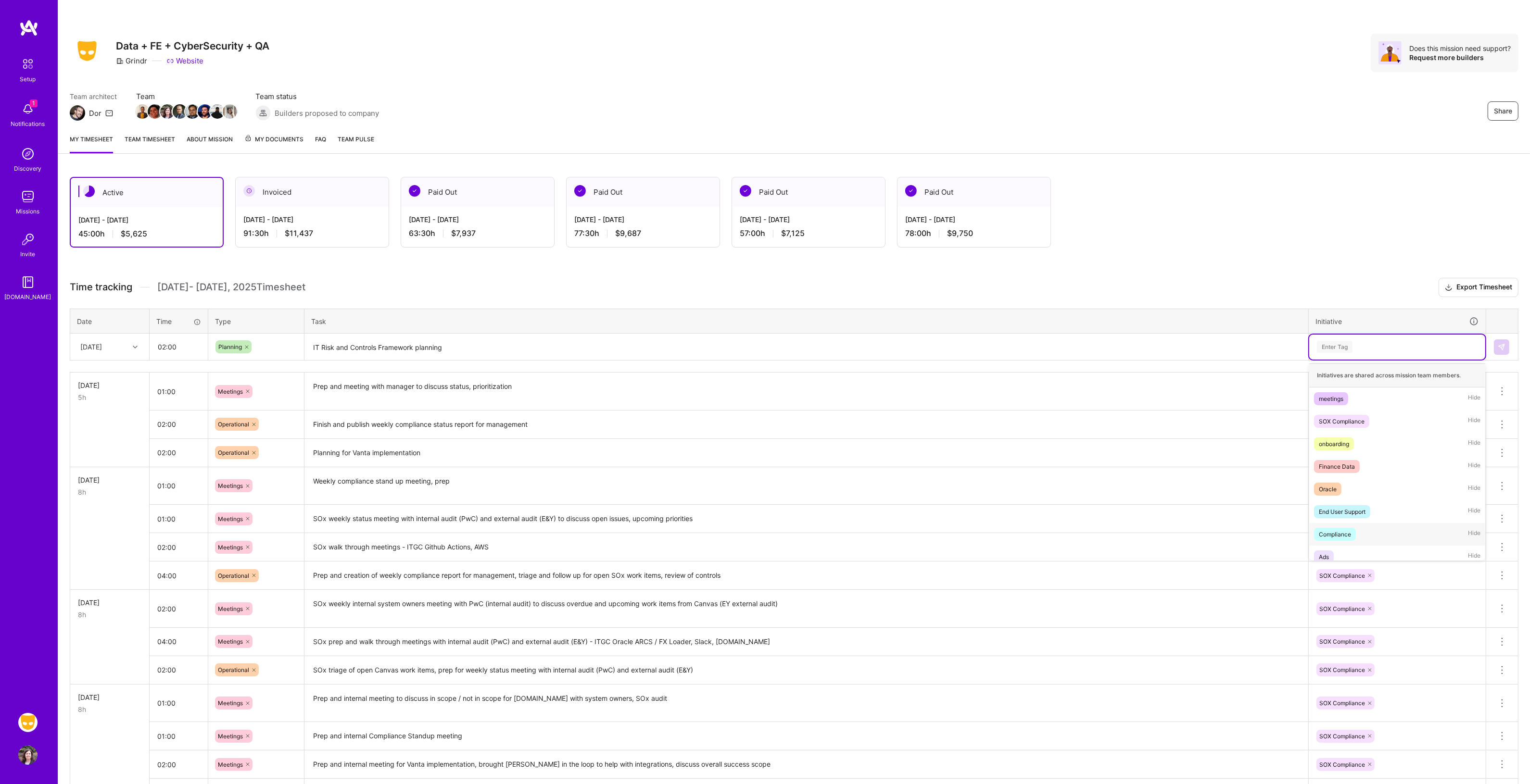
click at [1341, 529] on div "Compliance" at bounding box center [1335, 535] width 32 height 10
click at [1499, 343] on img at bounding box center [1501, 347] width 8 height 8
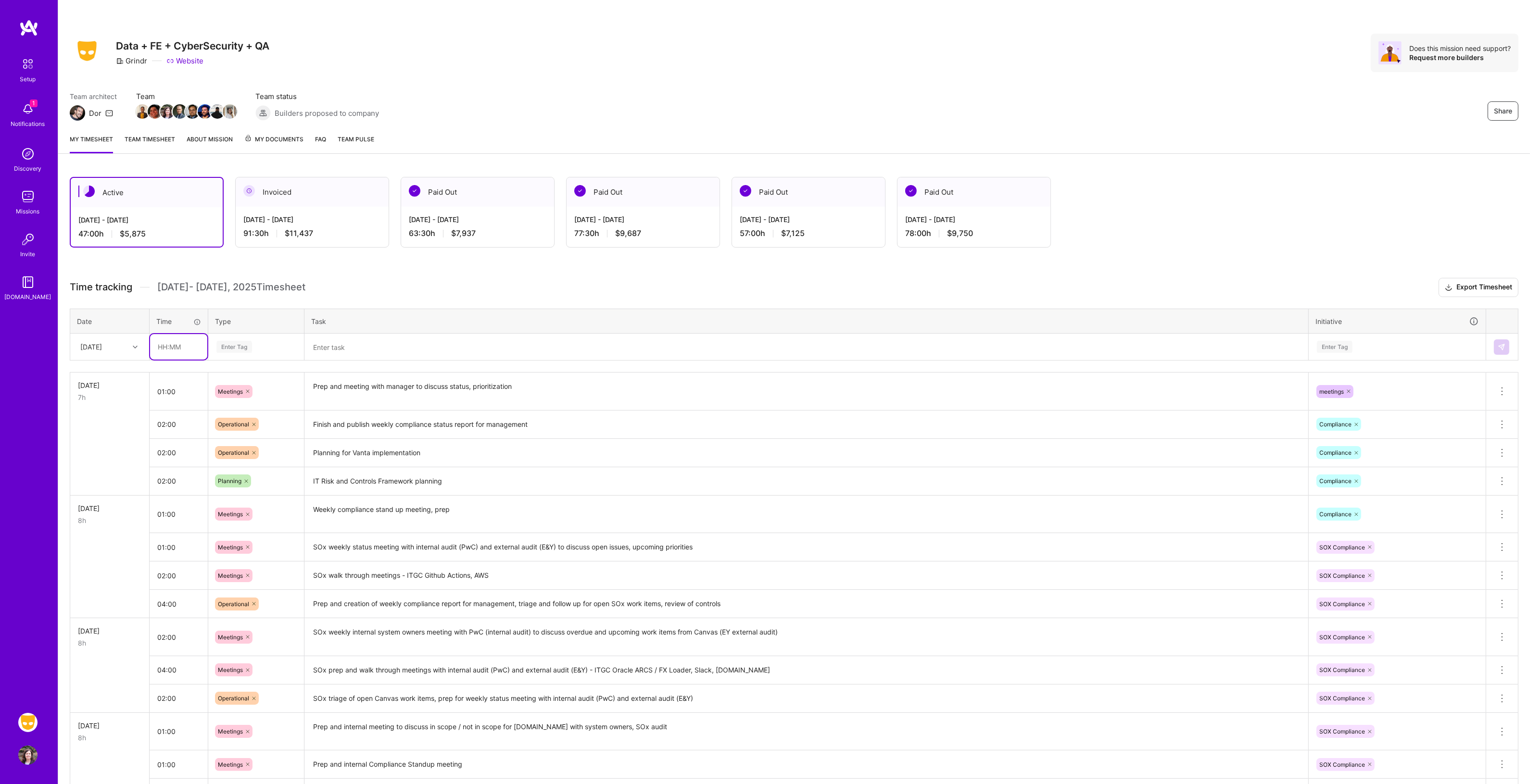
click at [167, 347] on input "text" at bounding box center [179, 347] width 58 height 25
type input "01:00"
type input "pla"
click at [228, 376] on span "Planning" at bounding box center [229, 378] width 33 height 13
click at [330, 345] on textarea at bounding box center [806, 348] width 1002 height 25
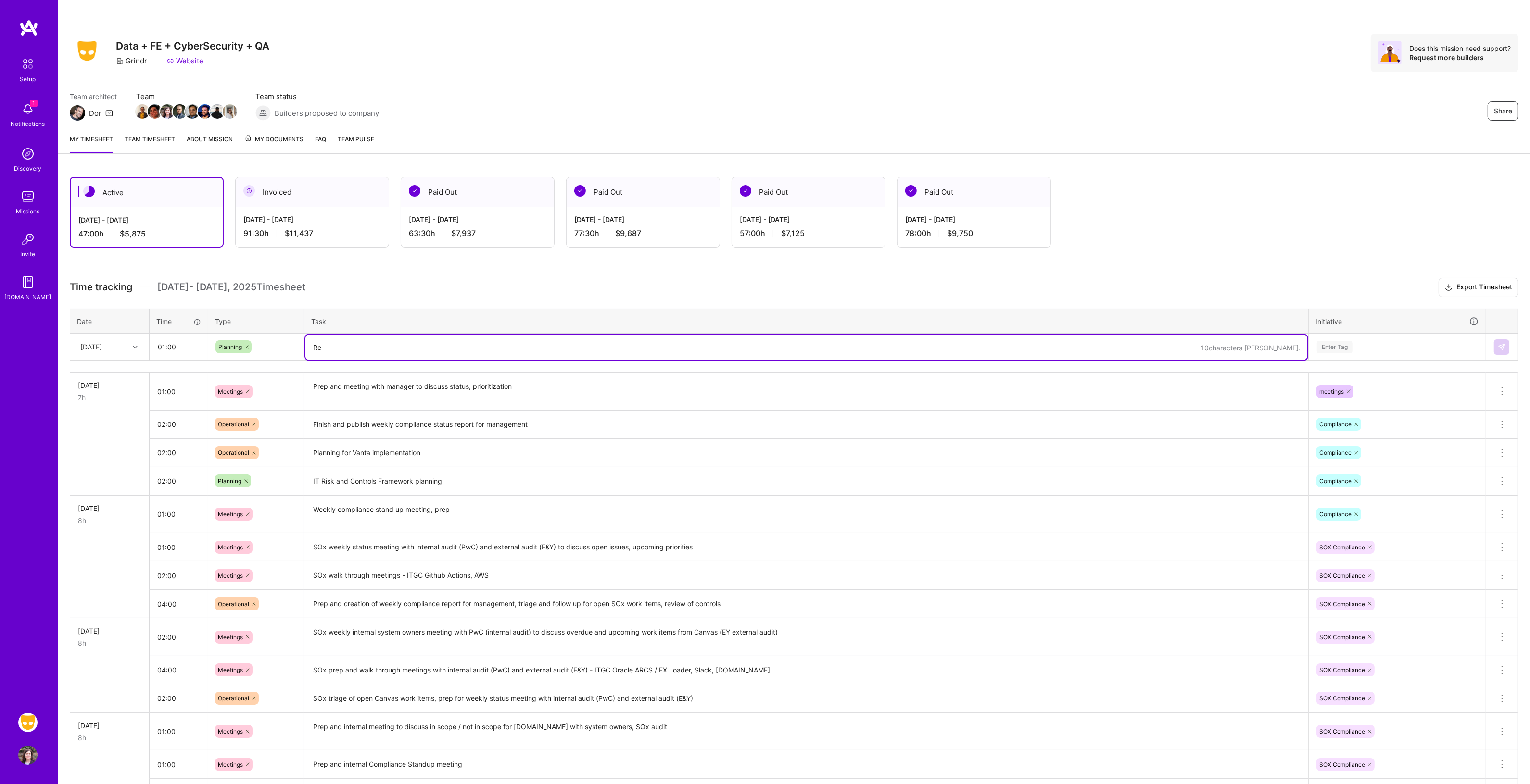
type textarea "R"
type textarea "Planning for upcoming week priorities, meetings"
click at [1341, 348] on div "Enter Tag" at bounding box center [1335, 347] width 36 height 15
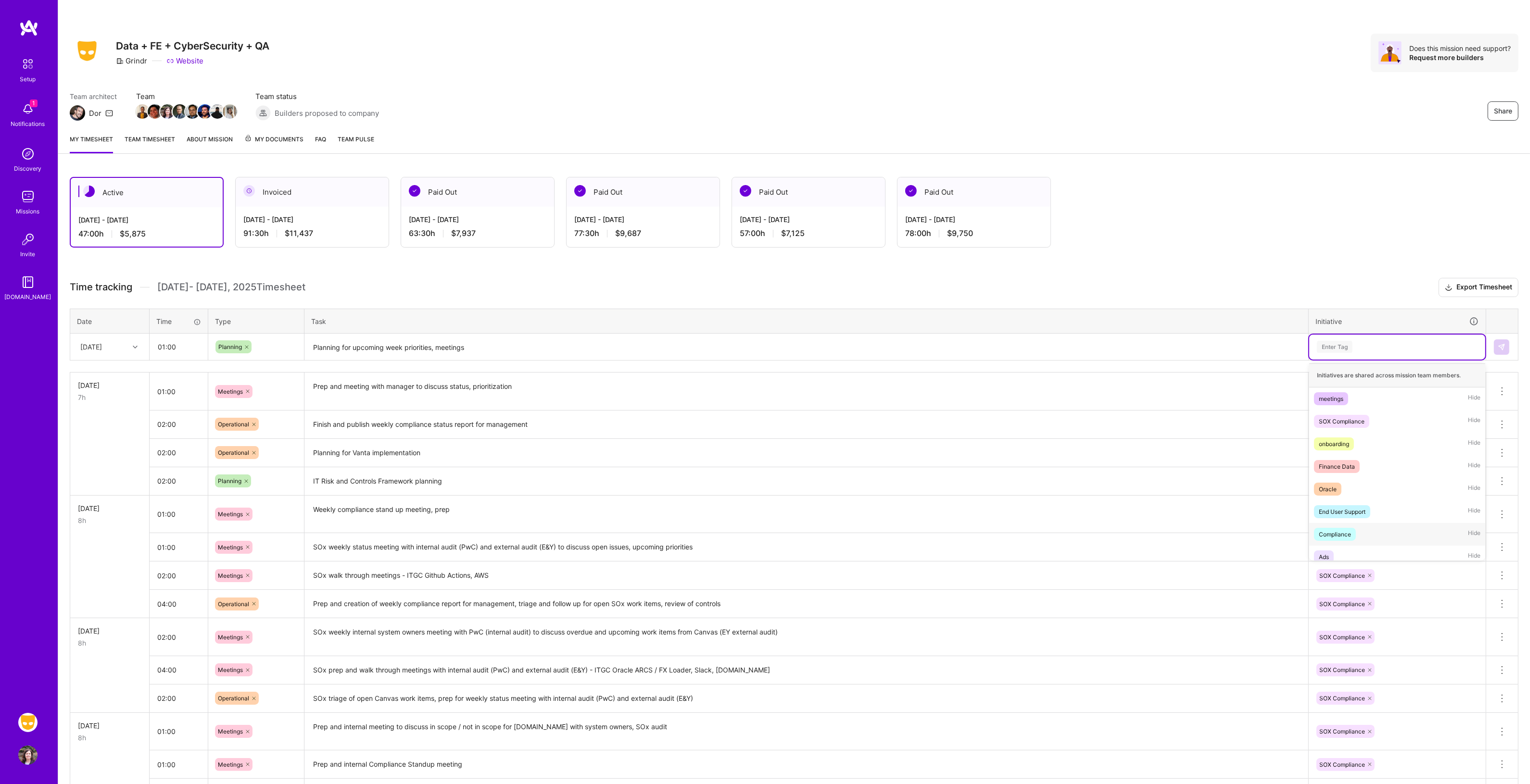
click at [1350, 532] on div "Compliance" at bounding box center [1335, 535] width 32 height 10
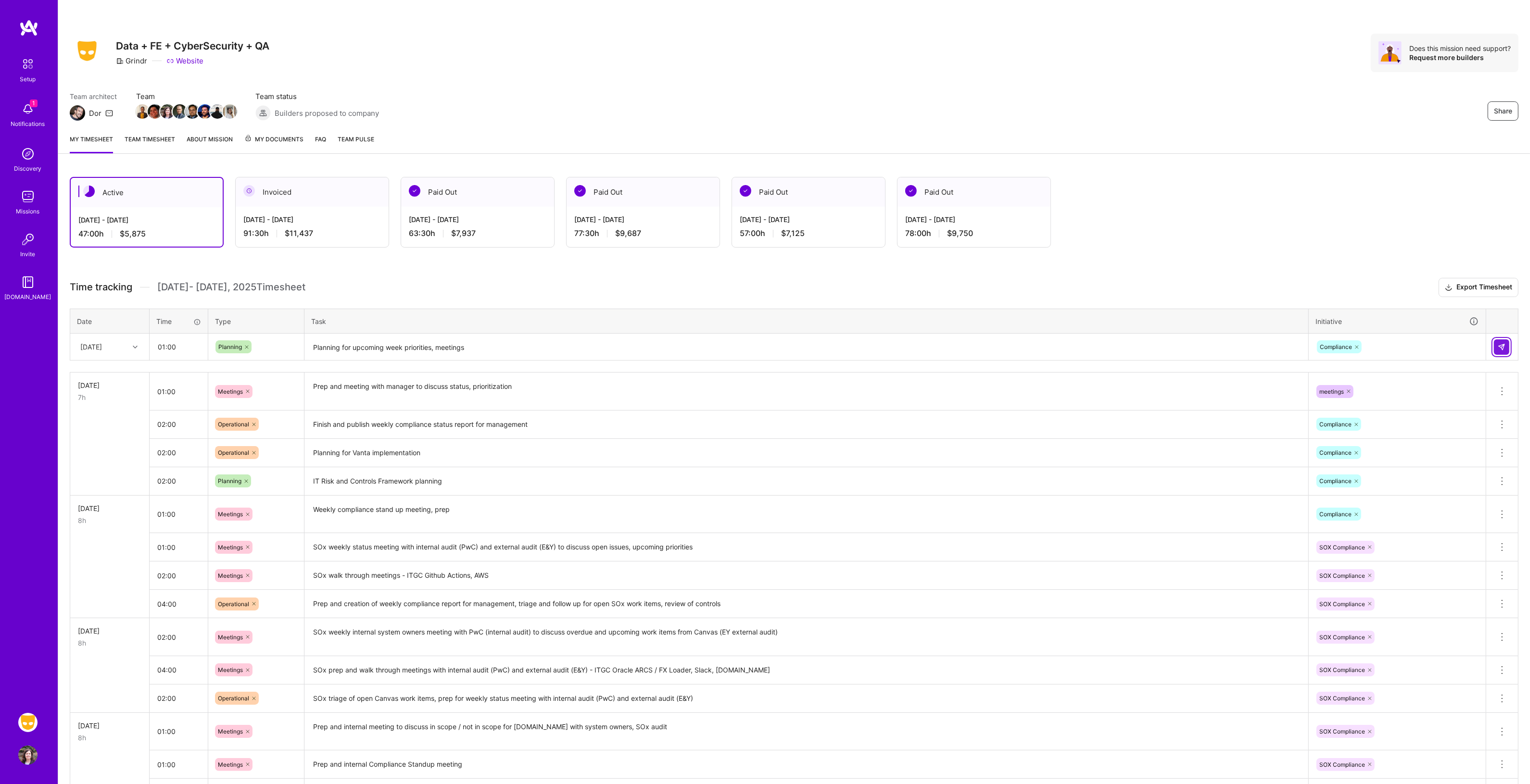
click at [1499, 346] on img at bounding box center [1501, 347] width 8 height 8
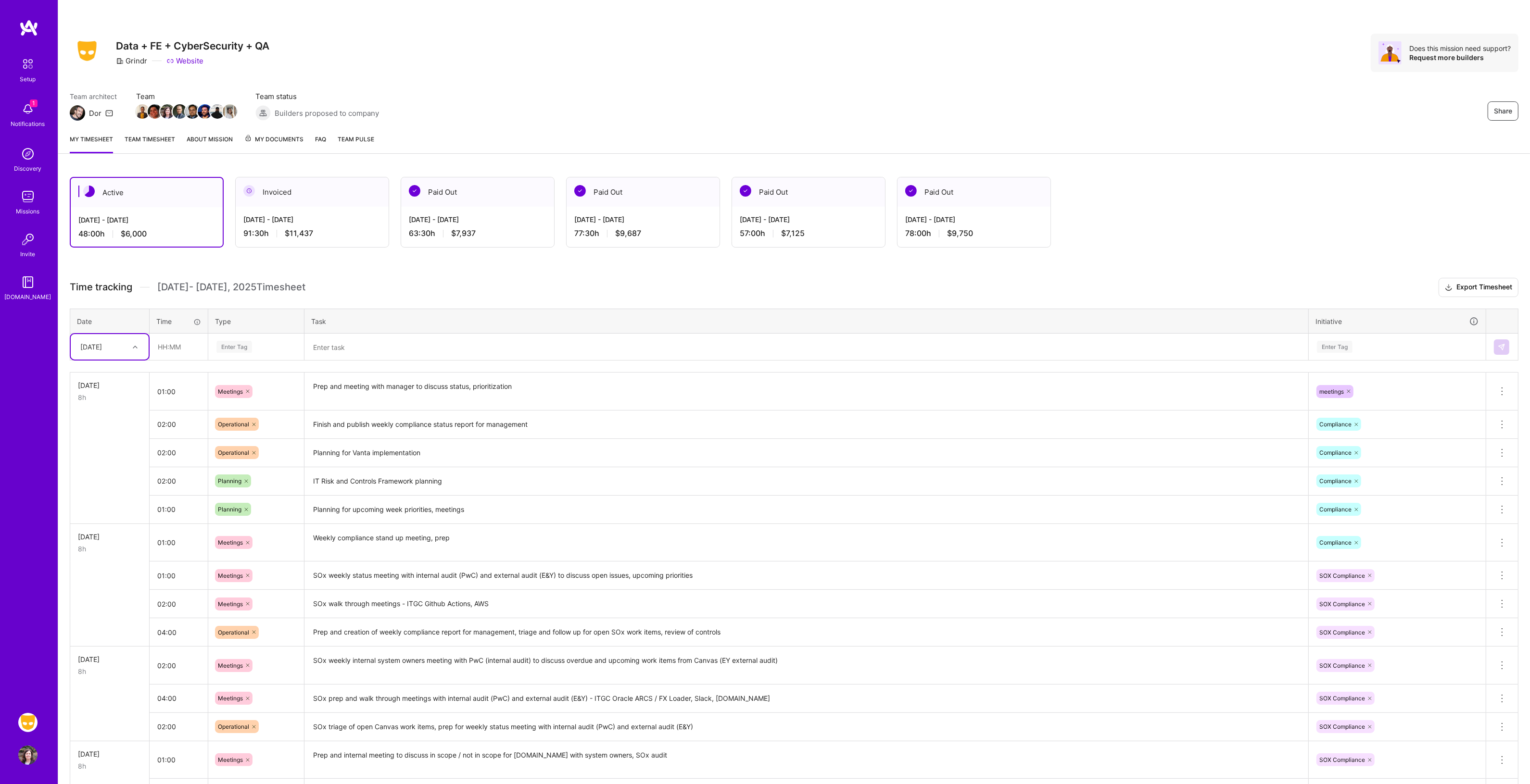
click at [584, 81] on div "Share Data + FE + CyberSecurity + QA Grindr Website Does this mission need supp…" at bounding box center [795, 63] width 1472 height 127
